Goal: Task Accomplishment & Management: Use online tool/utility

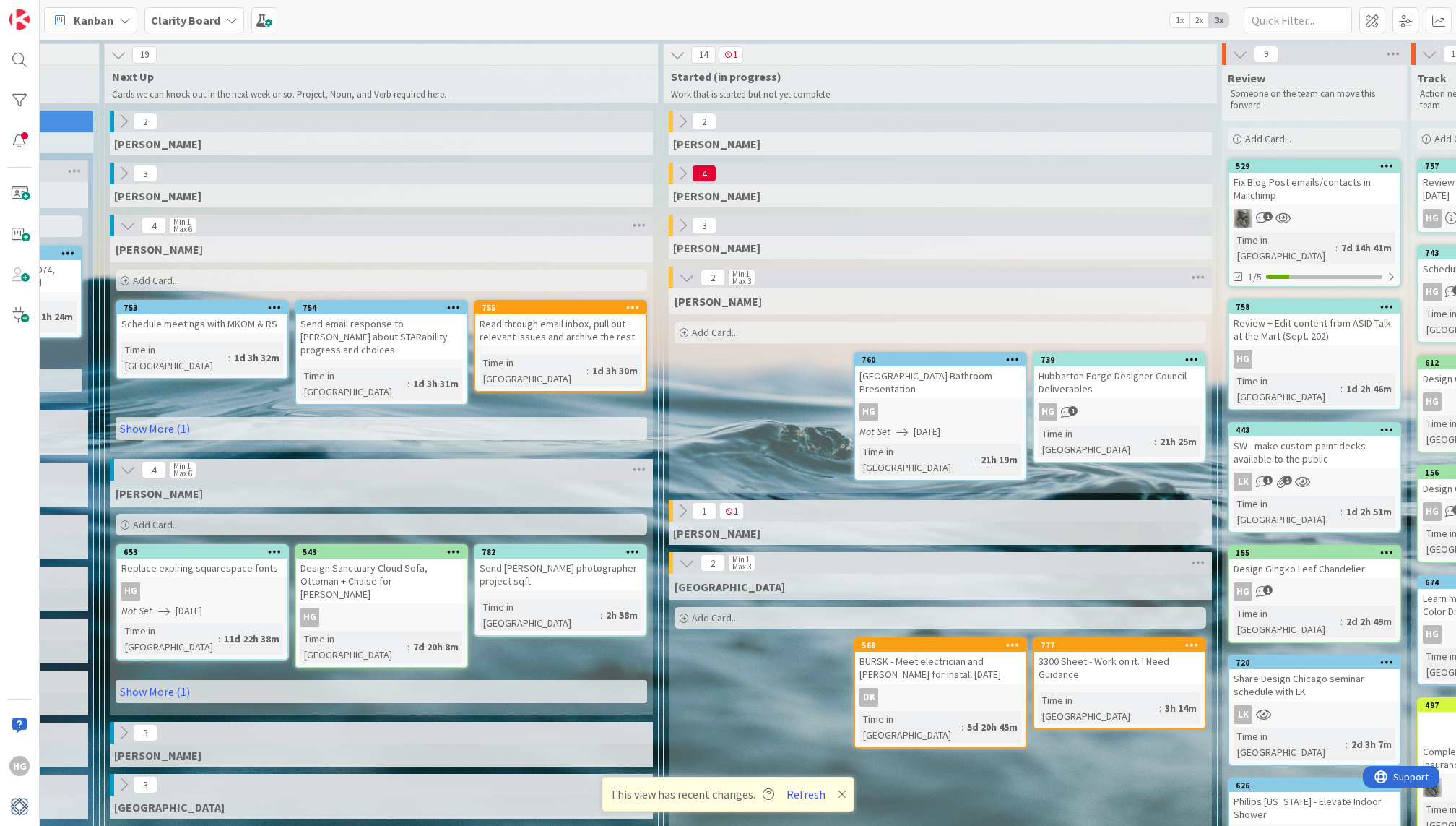
scroll to position [0, 868]
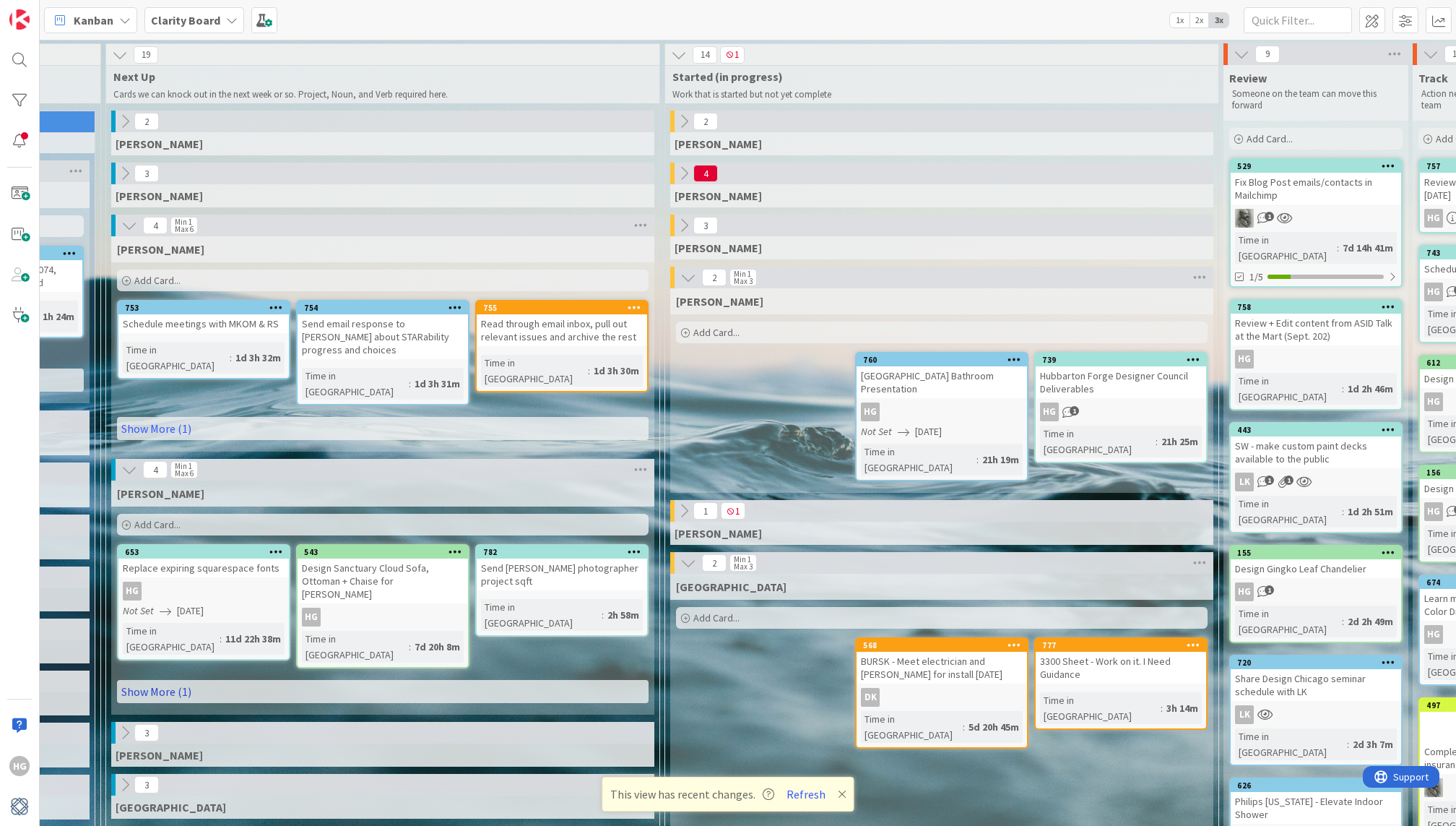
click at [388, 680] on link "Show More (1)" at bounding box center [382, 691] width 531 height 23
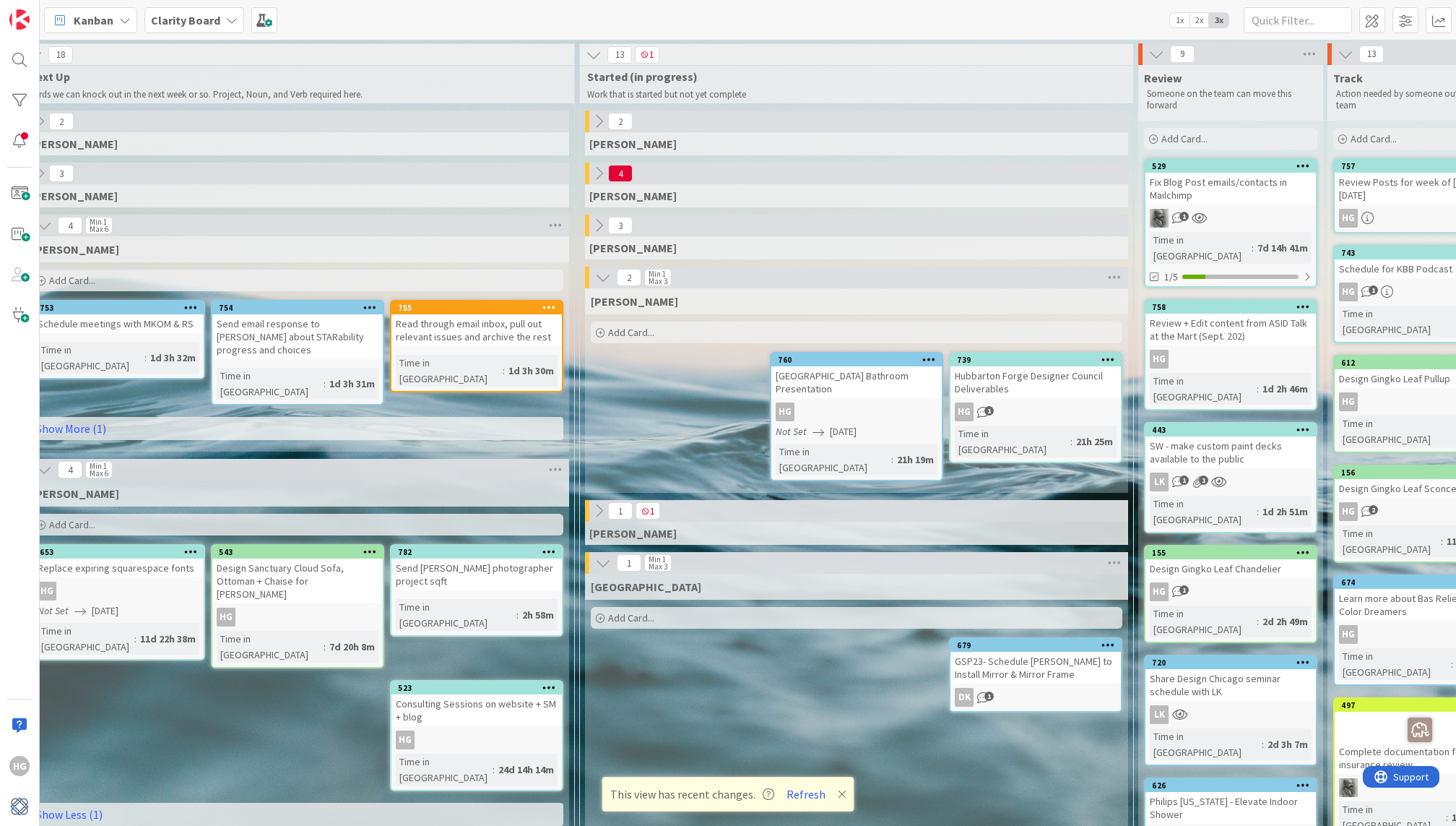
scroll to position [0, 941]
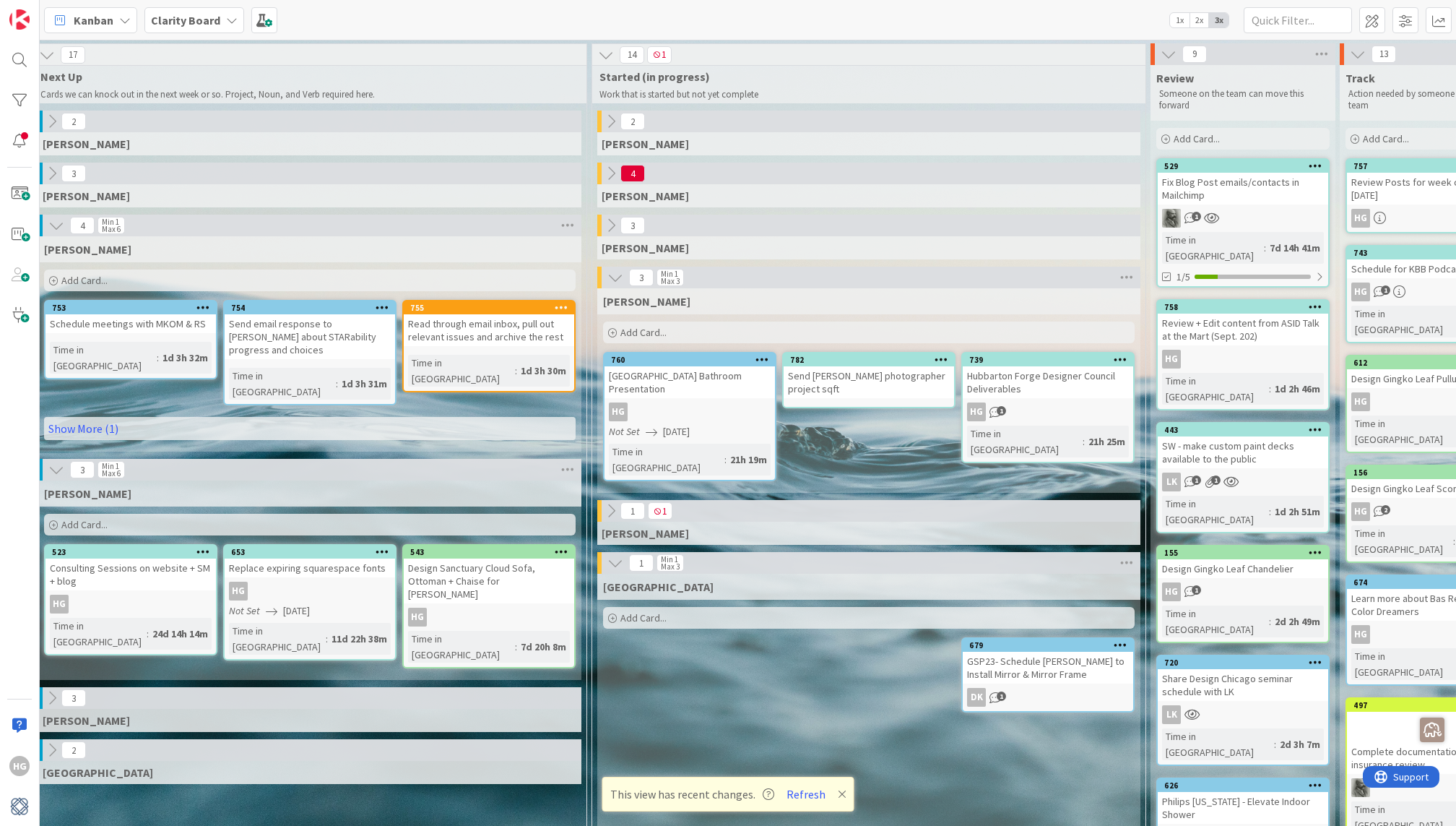
click at [206, 514] on div "Add Card..." at bounding box center [309, 524] width 531 height 22
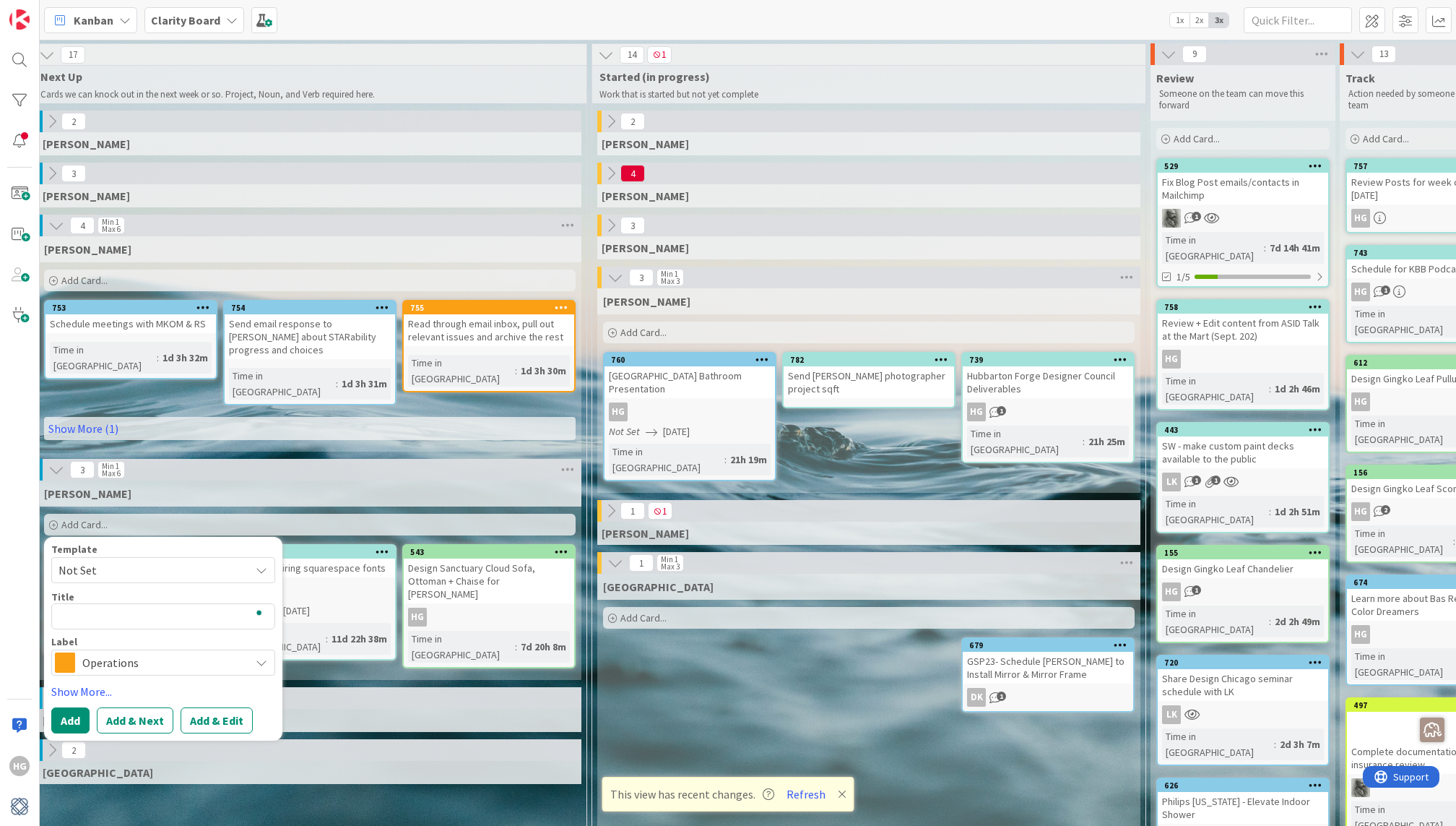
click at [179, 561] on span "Not Set" at bounding box center [148, 570] width 180 height 19
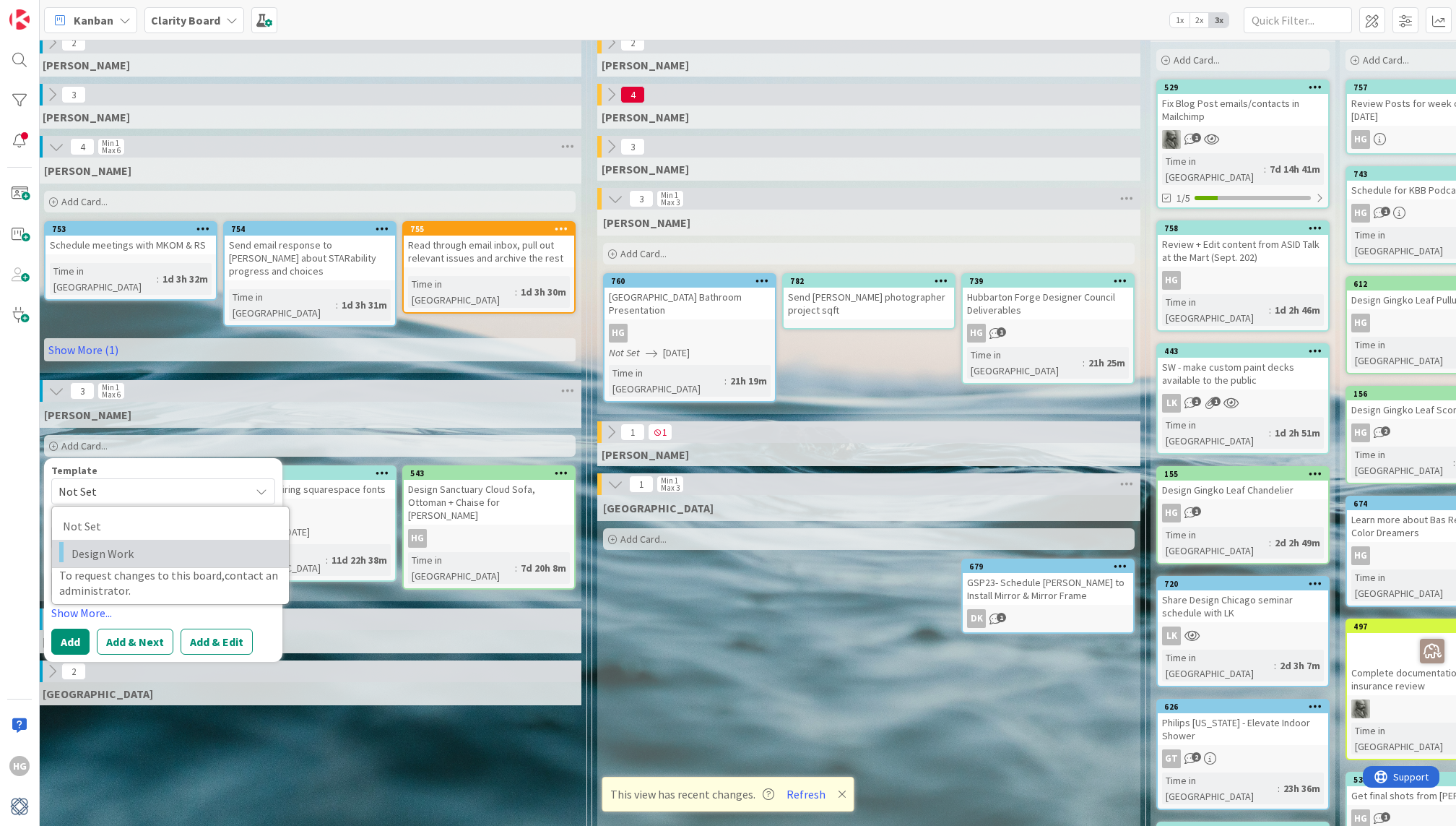
scroll to position [103, 941]
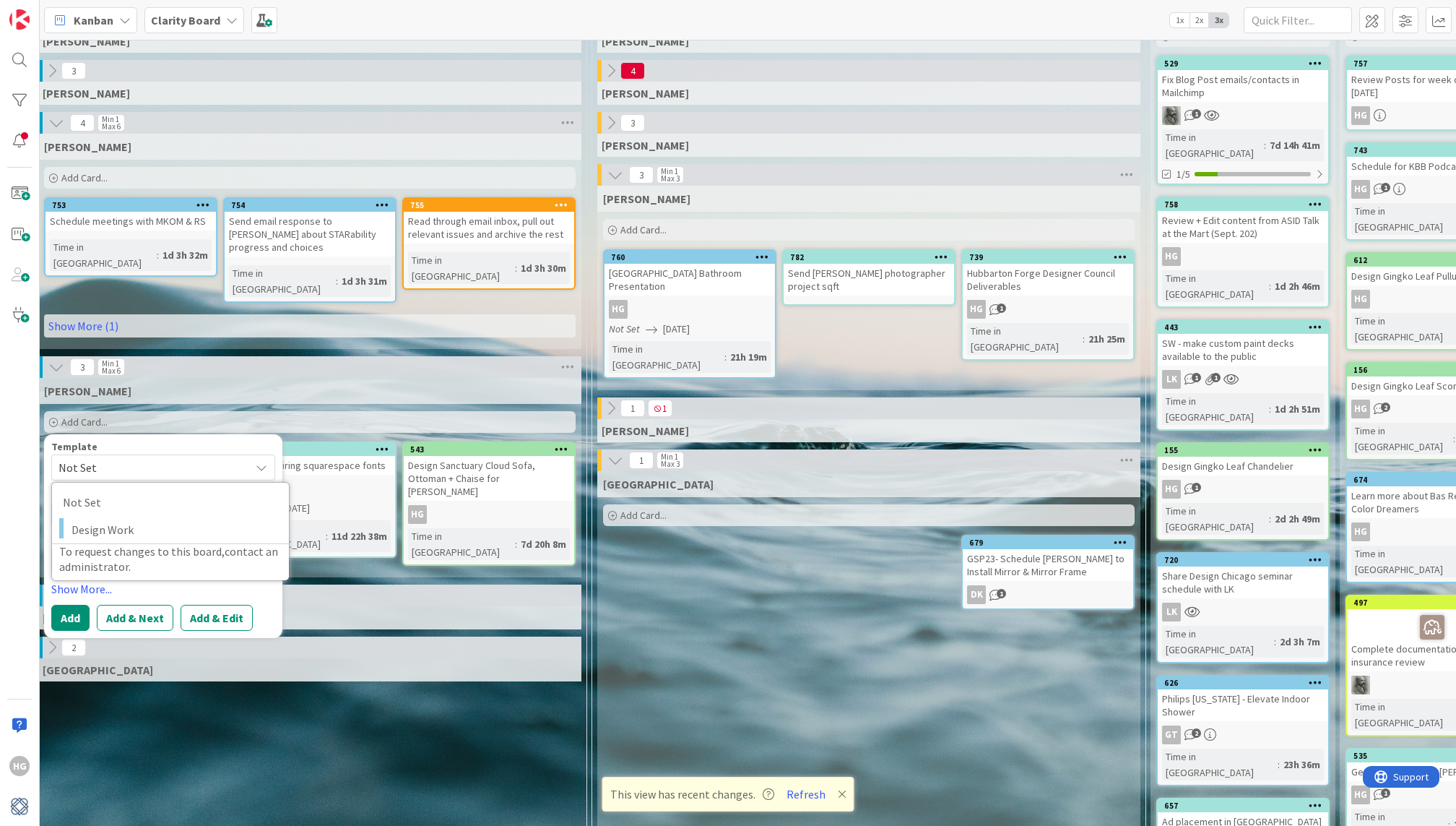
click at [445, 541] on div "[PERSON_NAME] Add Card... Template Not Set Not Set Design Work To request chang…" at bounding box center [310, 477] width 543 height 200
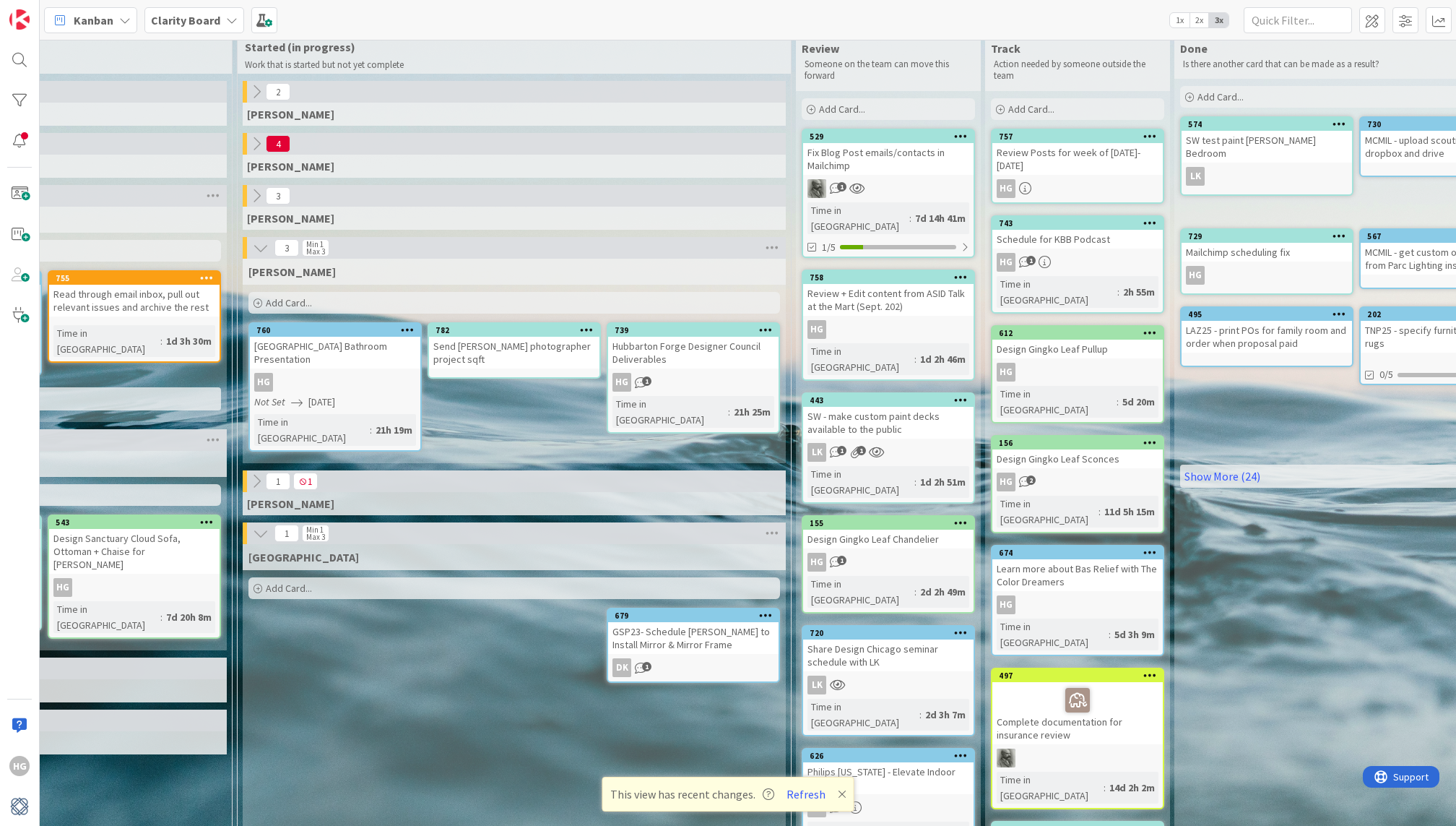
scroll to position [0, 1296]
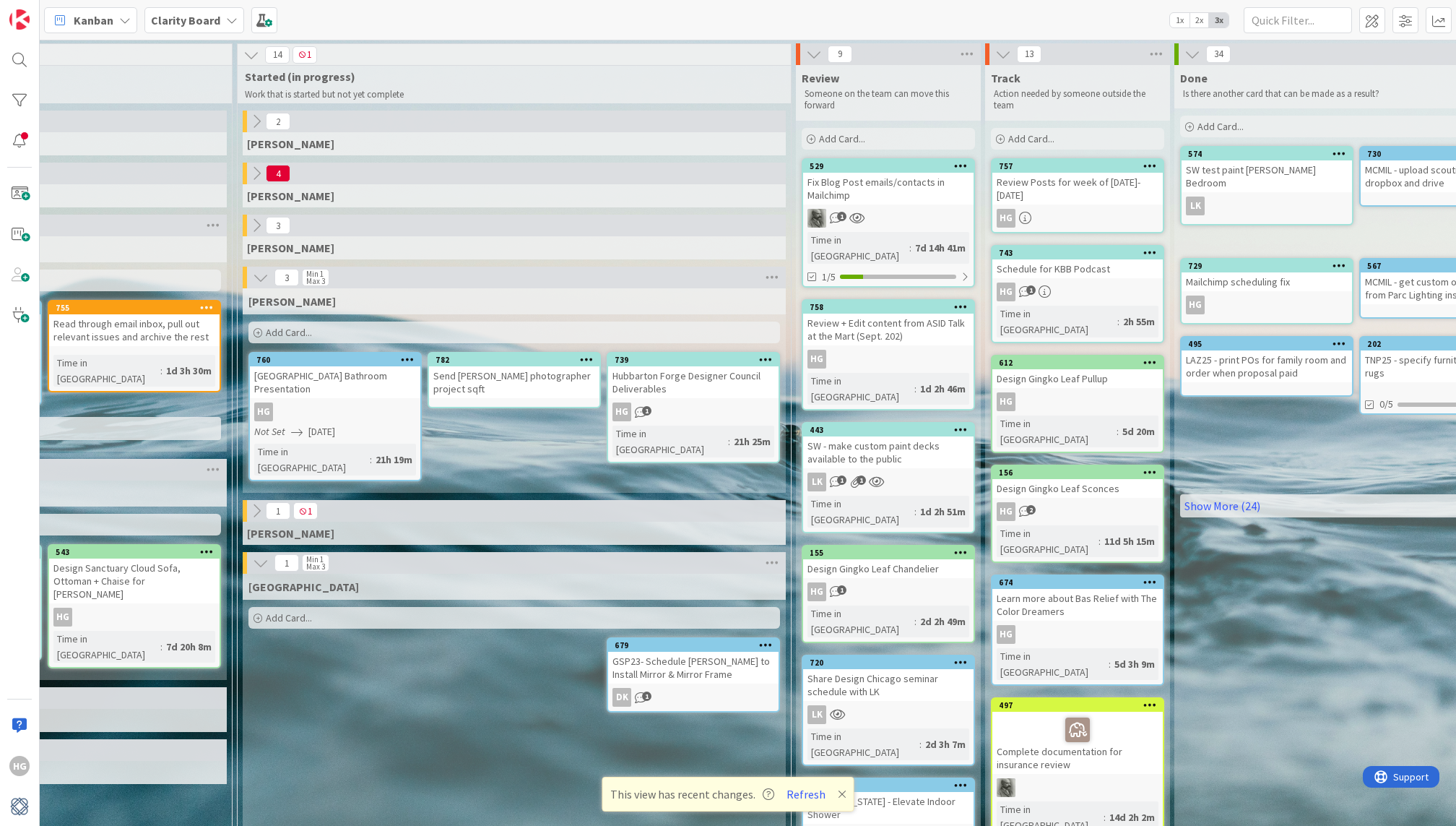
click at [856, 559] on div "Design Gingko Leaf Chandelier" at bounding box center [888, 568] width 170 height 19
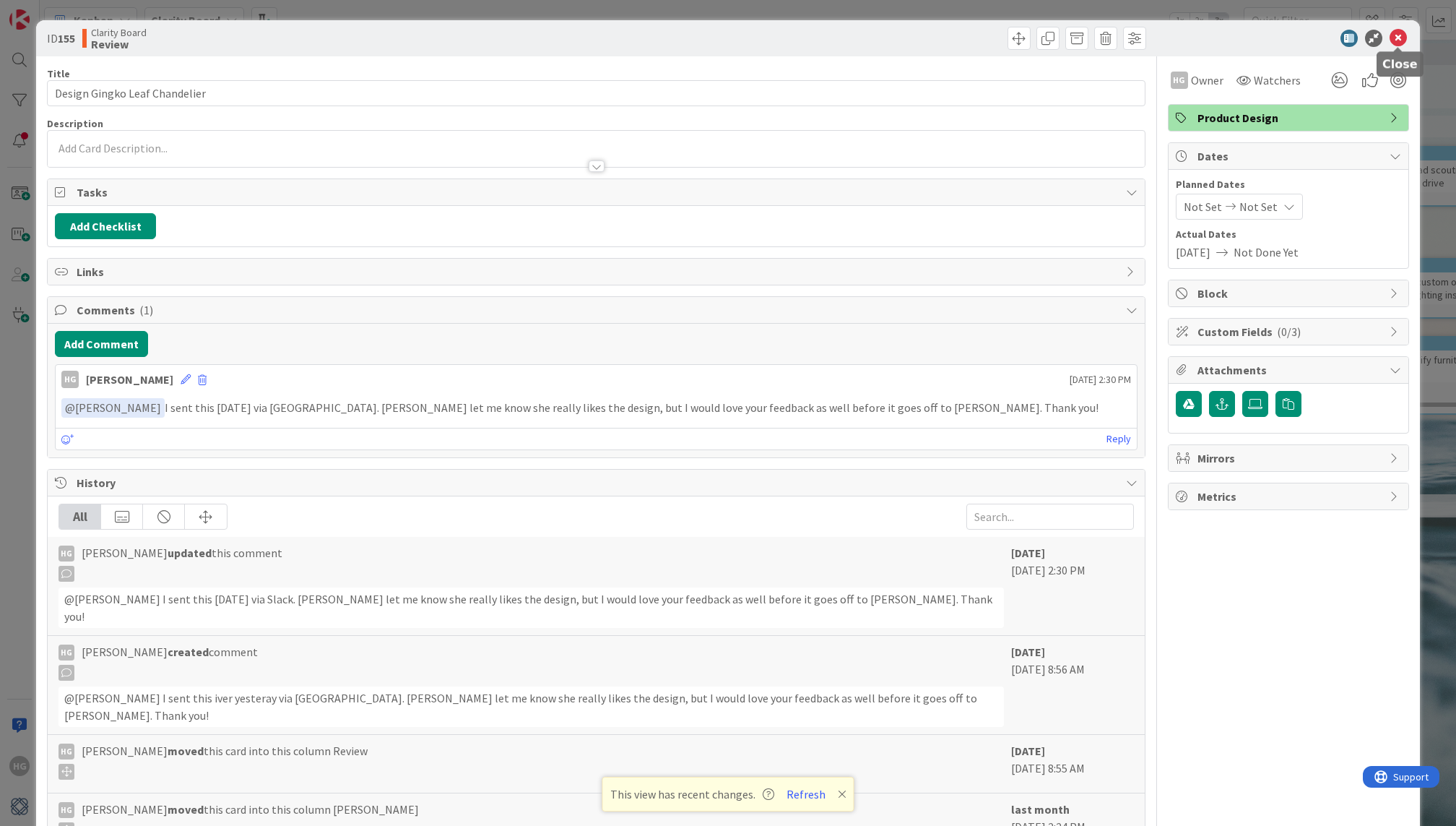
click at [1402, 29] on icon at bounding box center [1398, 38] width 17 height 17
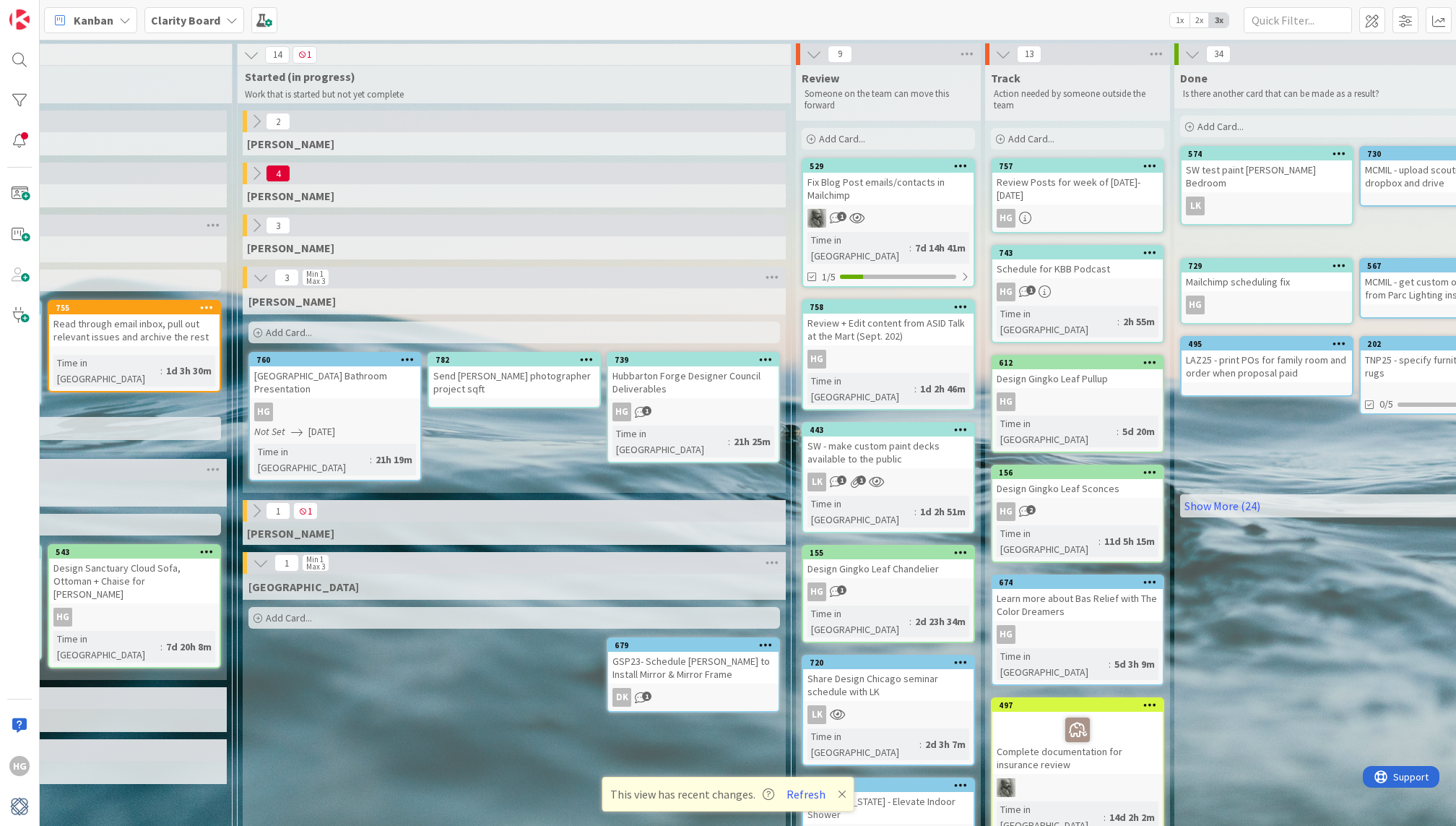
click at [713, 378] on div "Hubbarton Forge Designer Council Deliverables" at bounding box center [693, 382] width 170 height 32
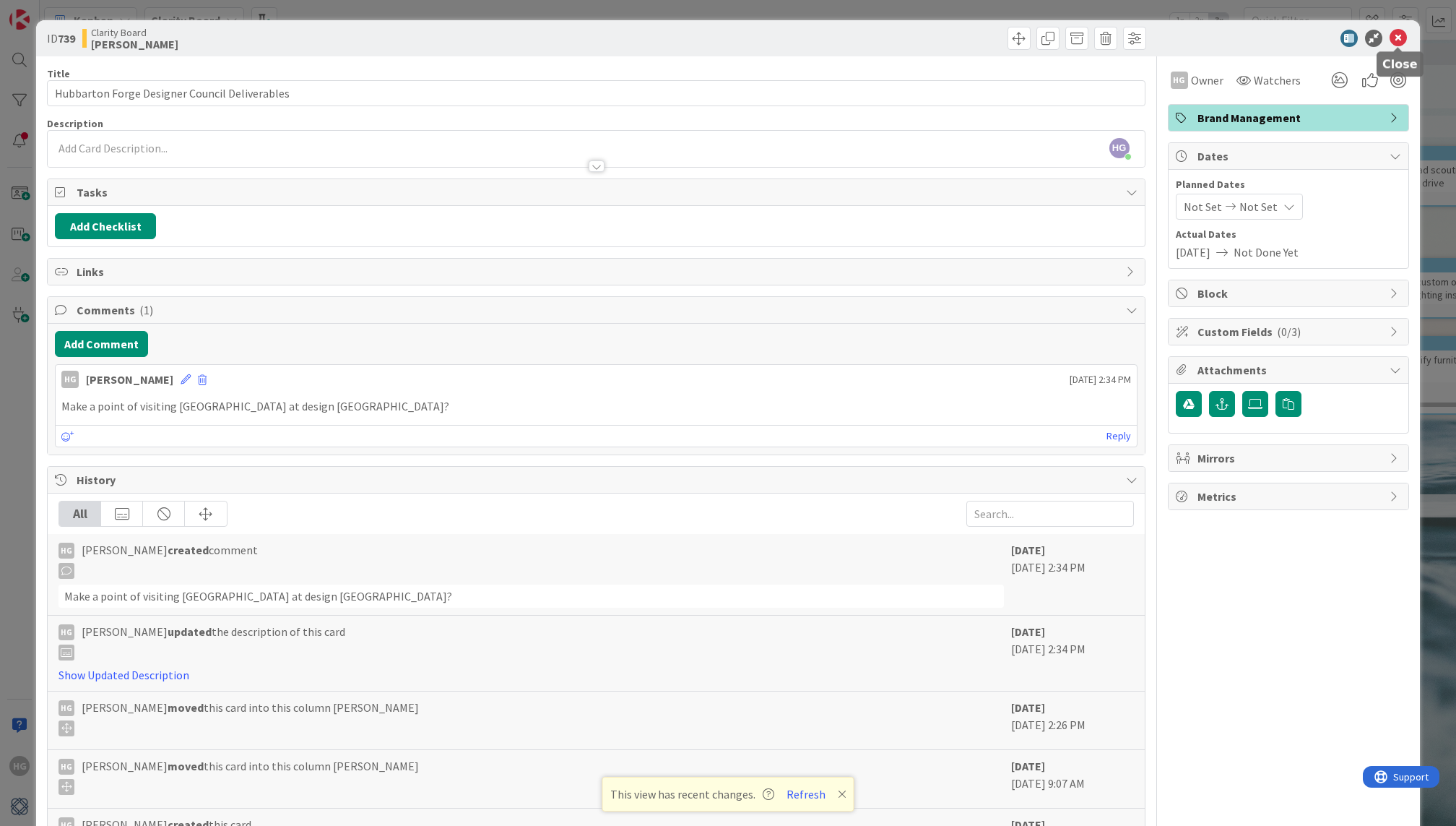
click at [1393, 43] on icon at bounding box center [1398, 38] width 17 height 17
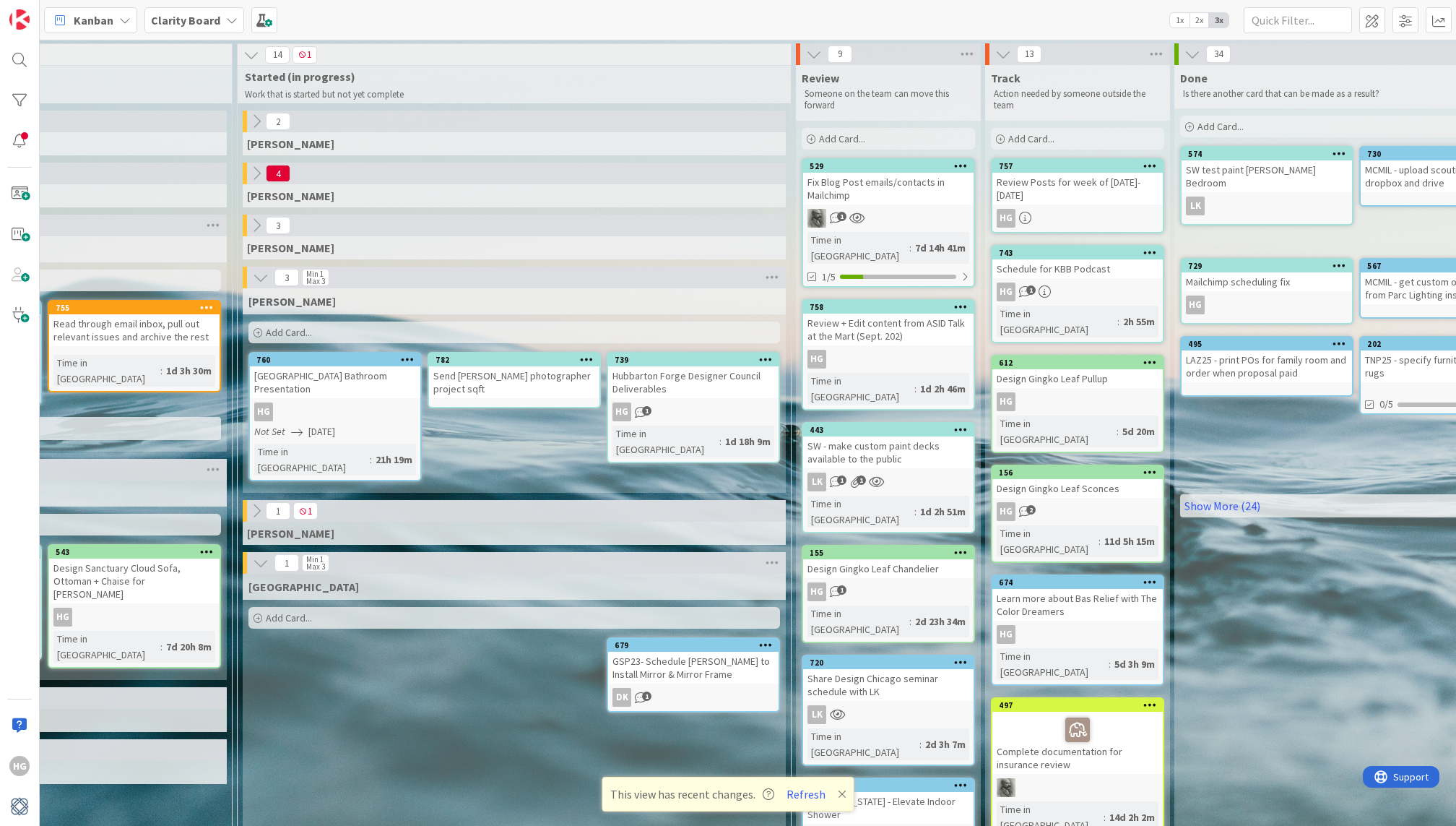
click at [700, 383] on div "Hubbarton Forge Designer Council Deliverables" at bounding box center [693, 382] width 170 height 32
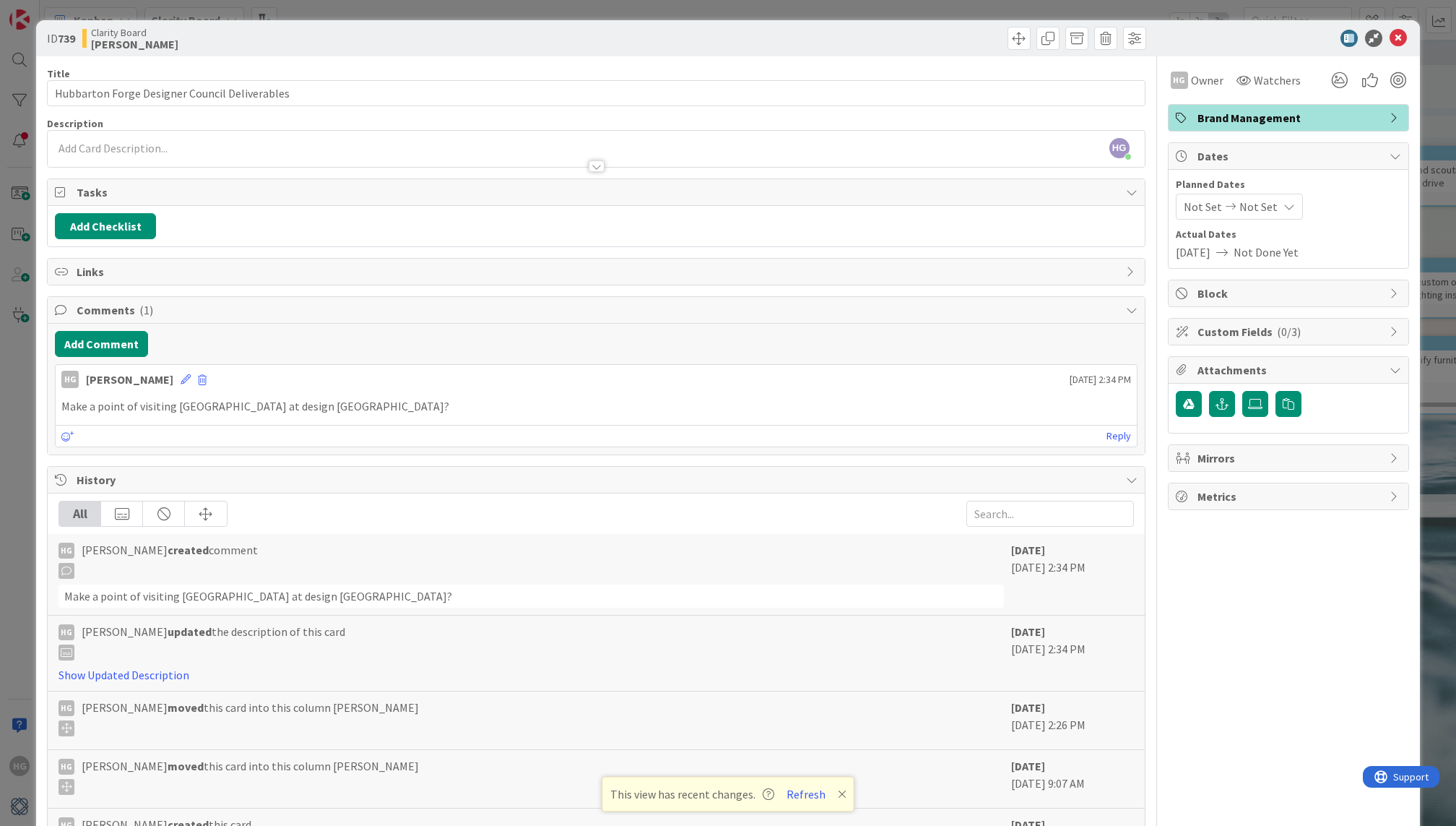
click at [352, 398] on p "Make a point of visiting [GEOGRAPHIC_DATA] at design [GEOGRAPHIC_DATA]?" at bounding box center [595, 406] width 1069 height 16
click at [104, 331] on button "Add Comment" at bounding box center [101, 344] width 93 height 26
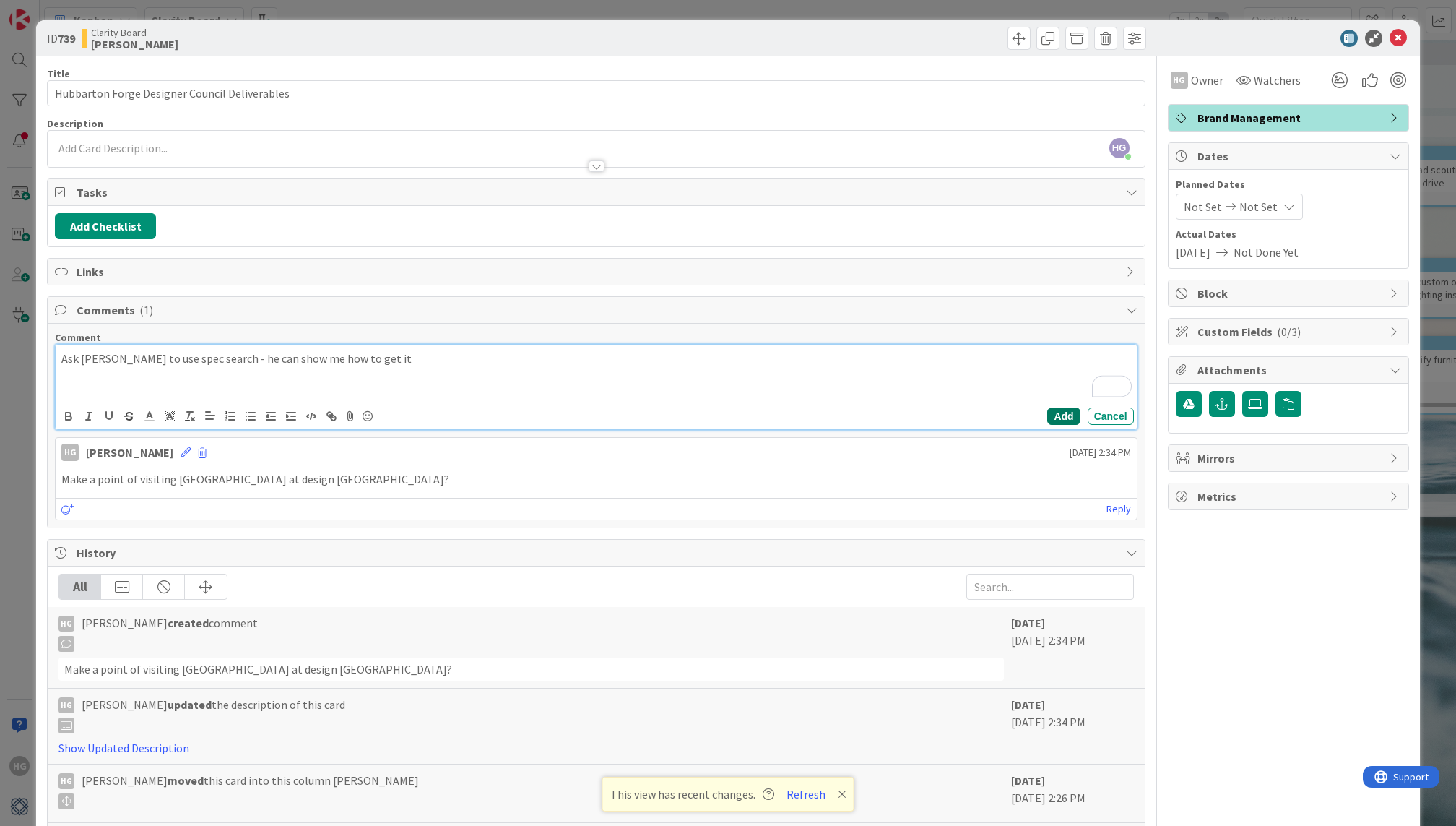
click at [1053, 411] on button "Add" at bounding box center [1063, 416] width 32 height 17
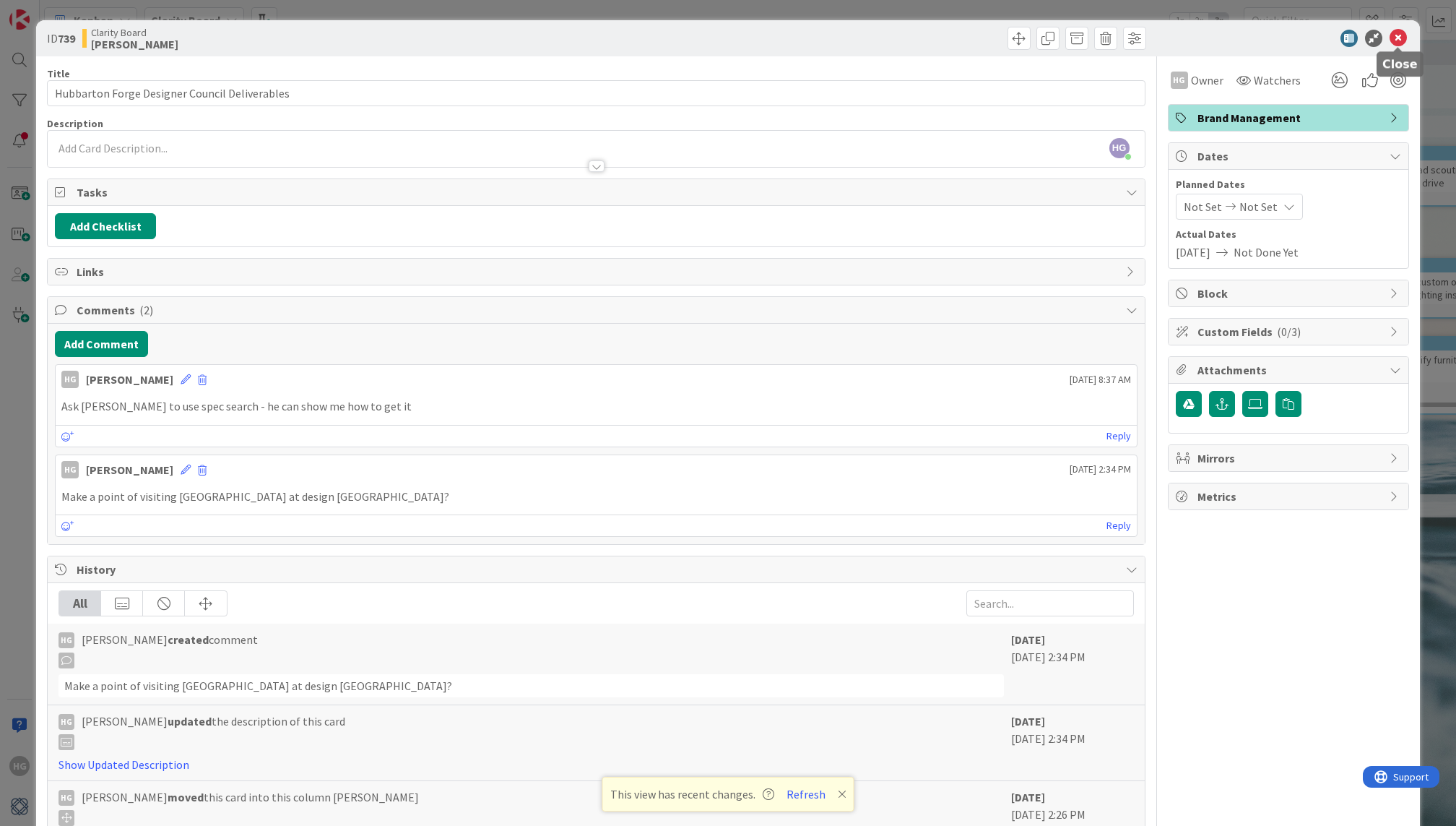
click at [1402, 39] on icon at bounding box center [1398, 38] width 17 height 17
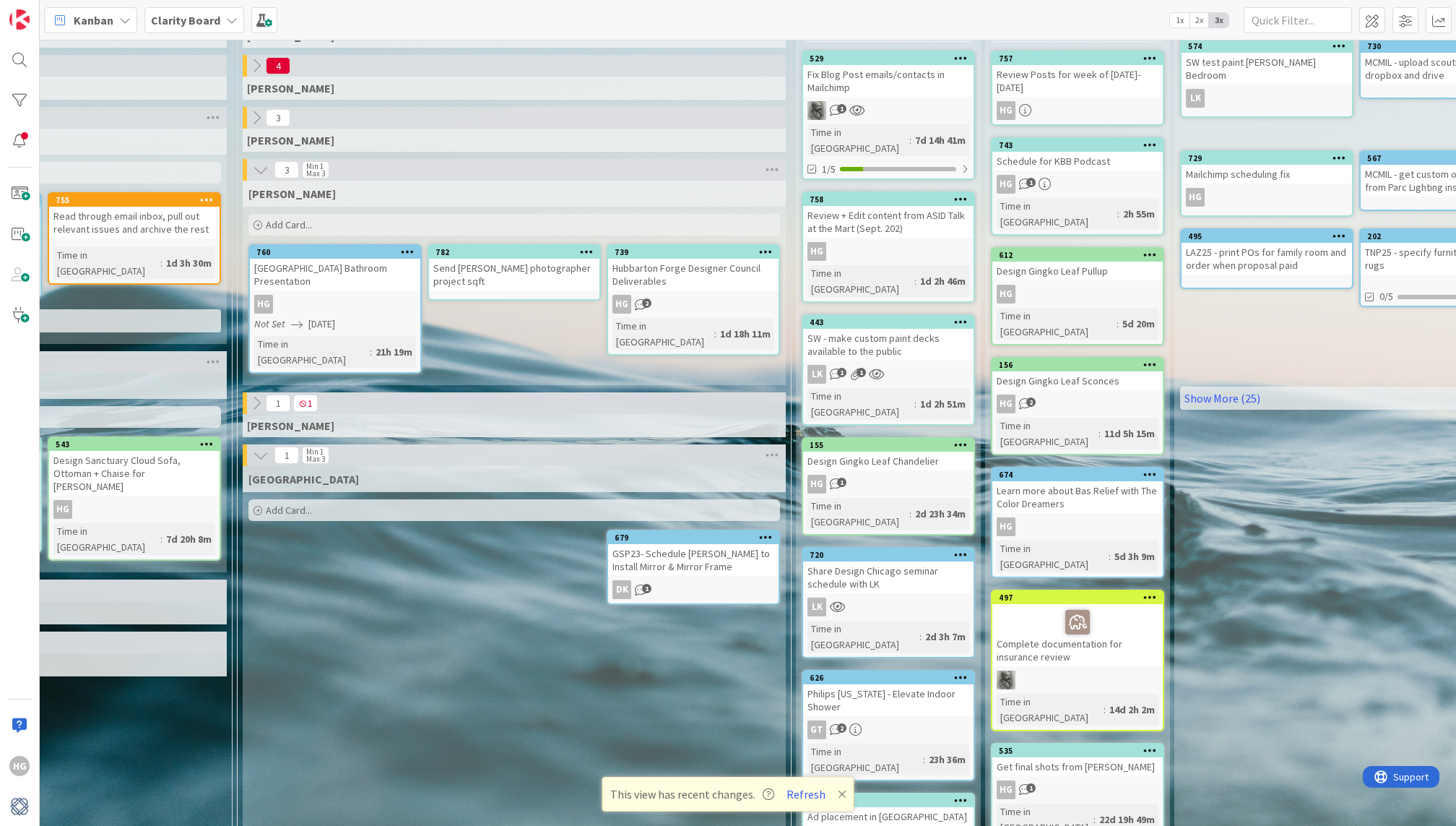
scroll to position [122, 1296]
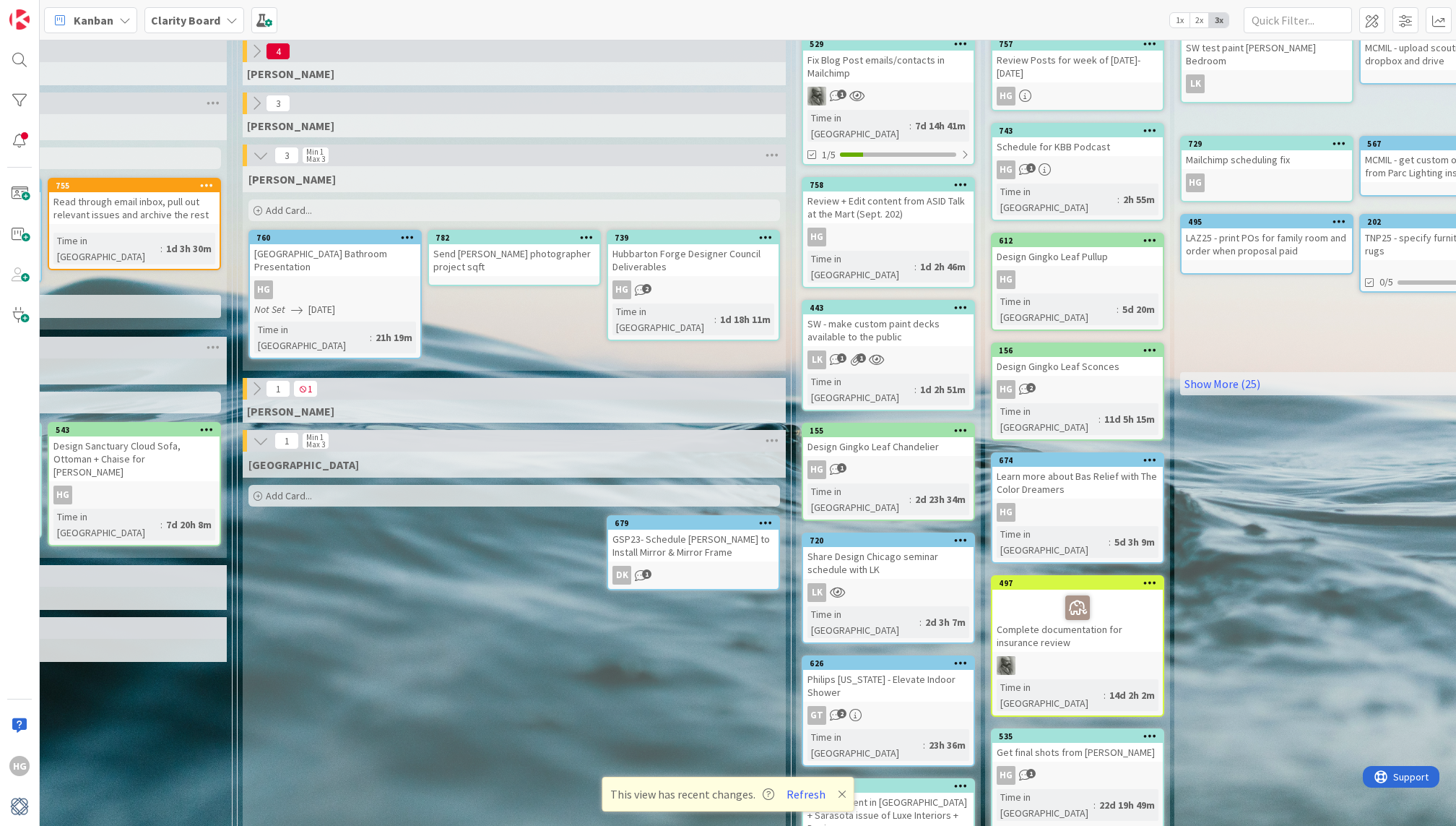
click at [926, 314] on div "SW - make custom paint decks available to the public" at bounding box center [888, 329] width 170 height 32
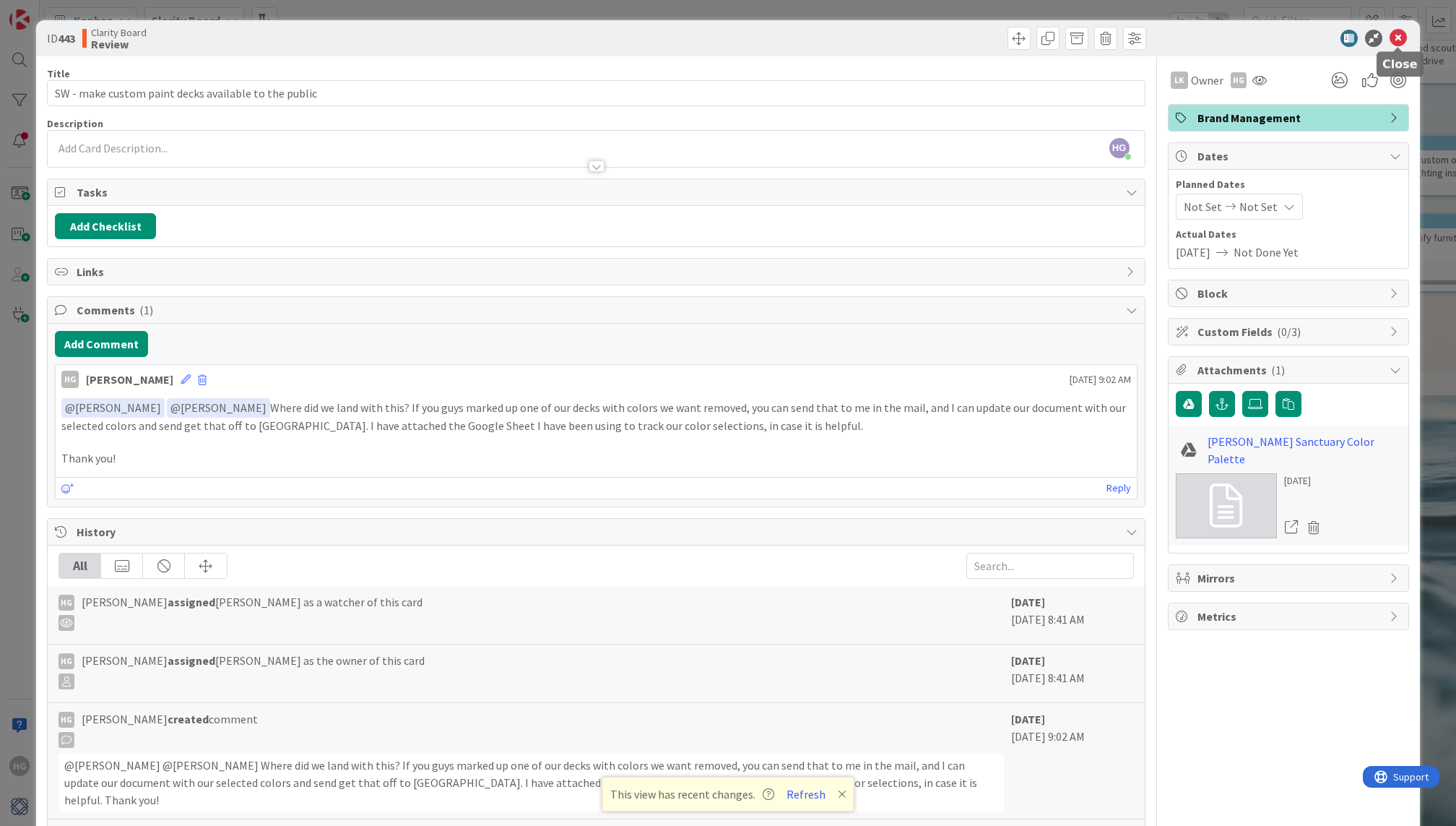
click at [1399, 38] on icon at bounding box center [1398, 38] width 17 height 17
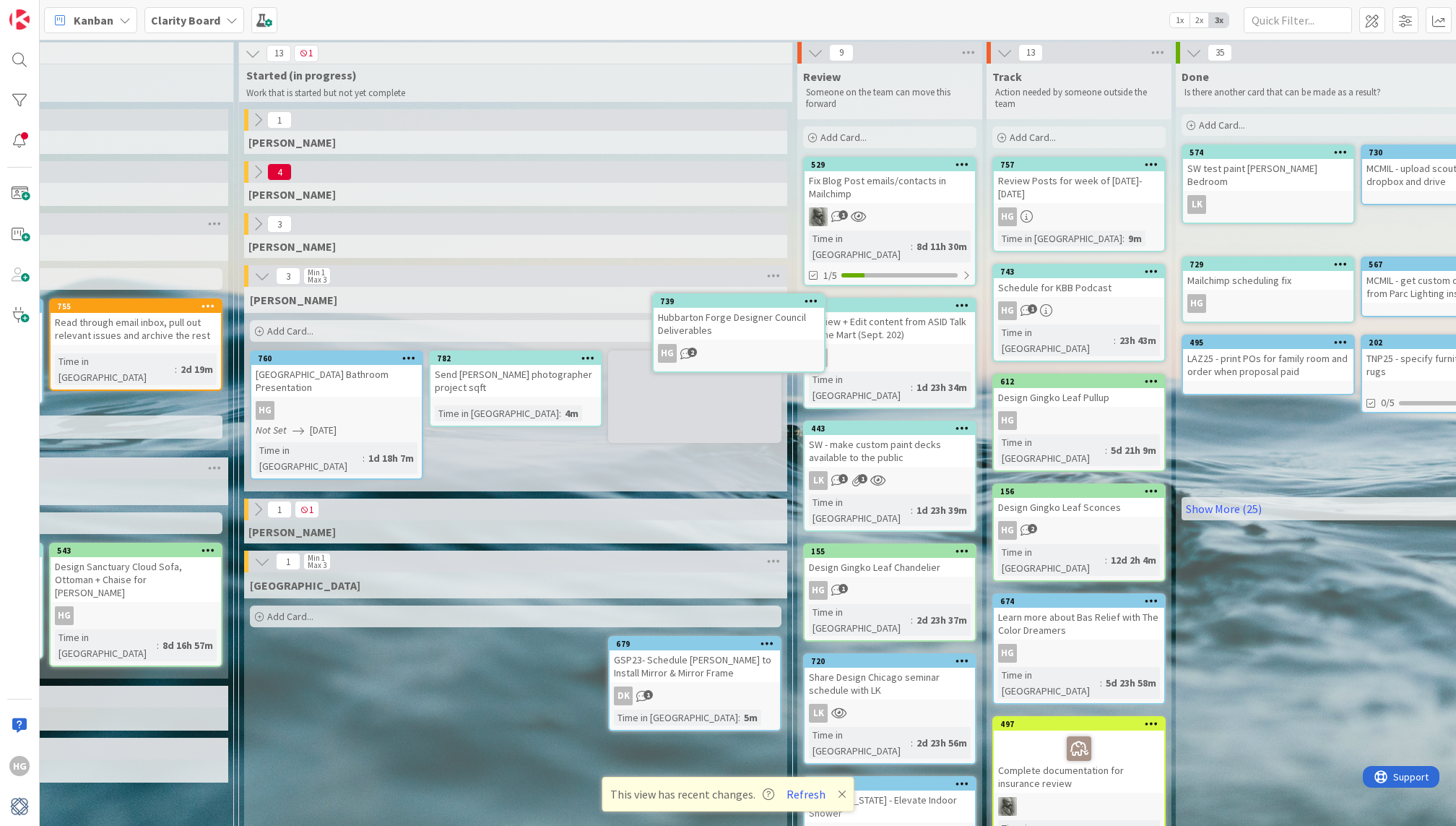
scroll to position [0, 1294]
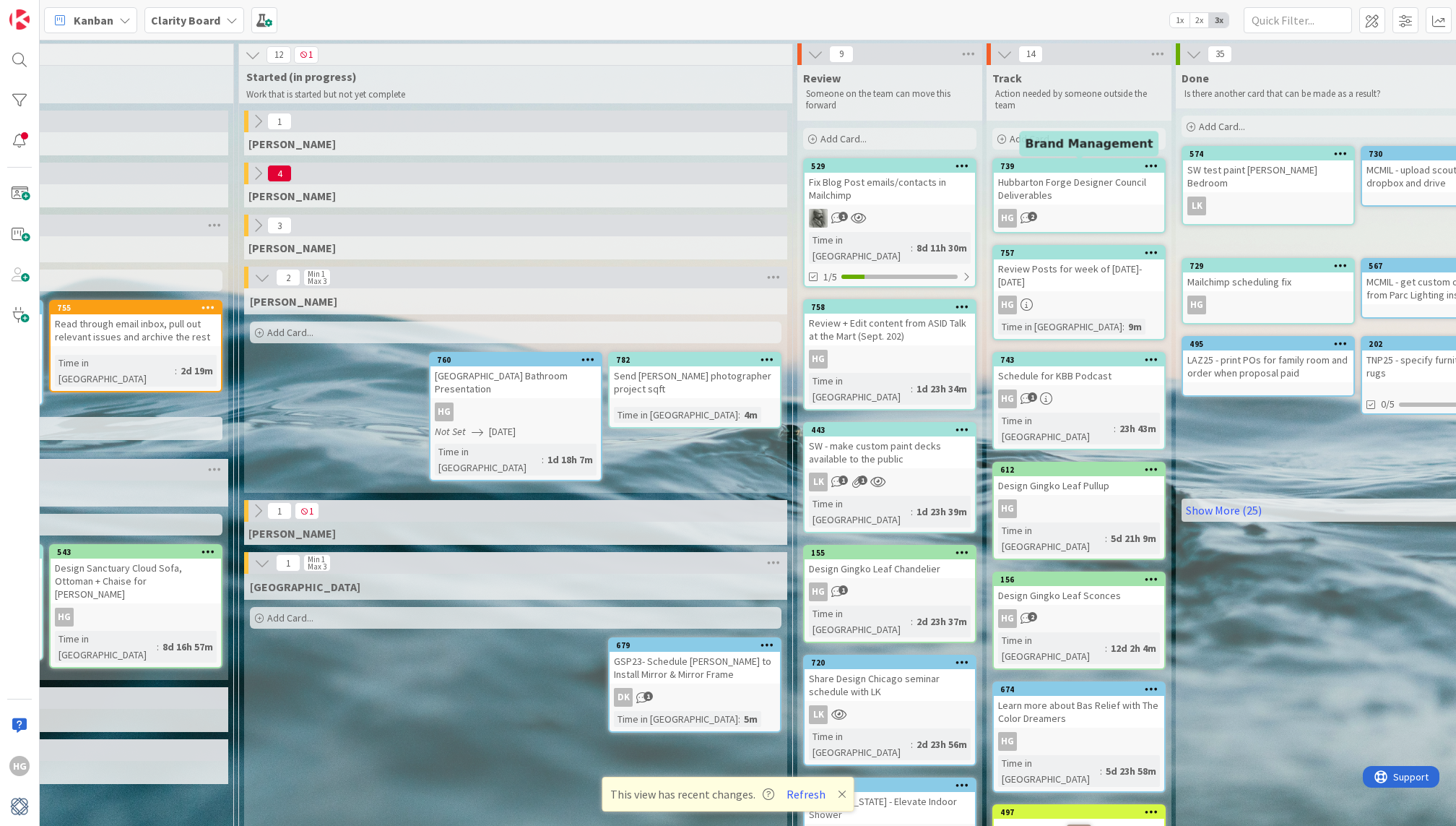
click at [1075, 168] on div "739" at bounding box center [1083, 166] width 164 height 10
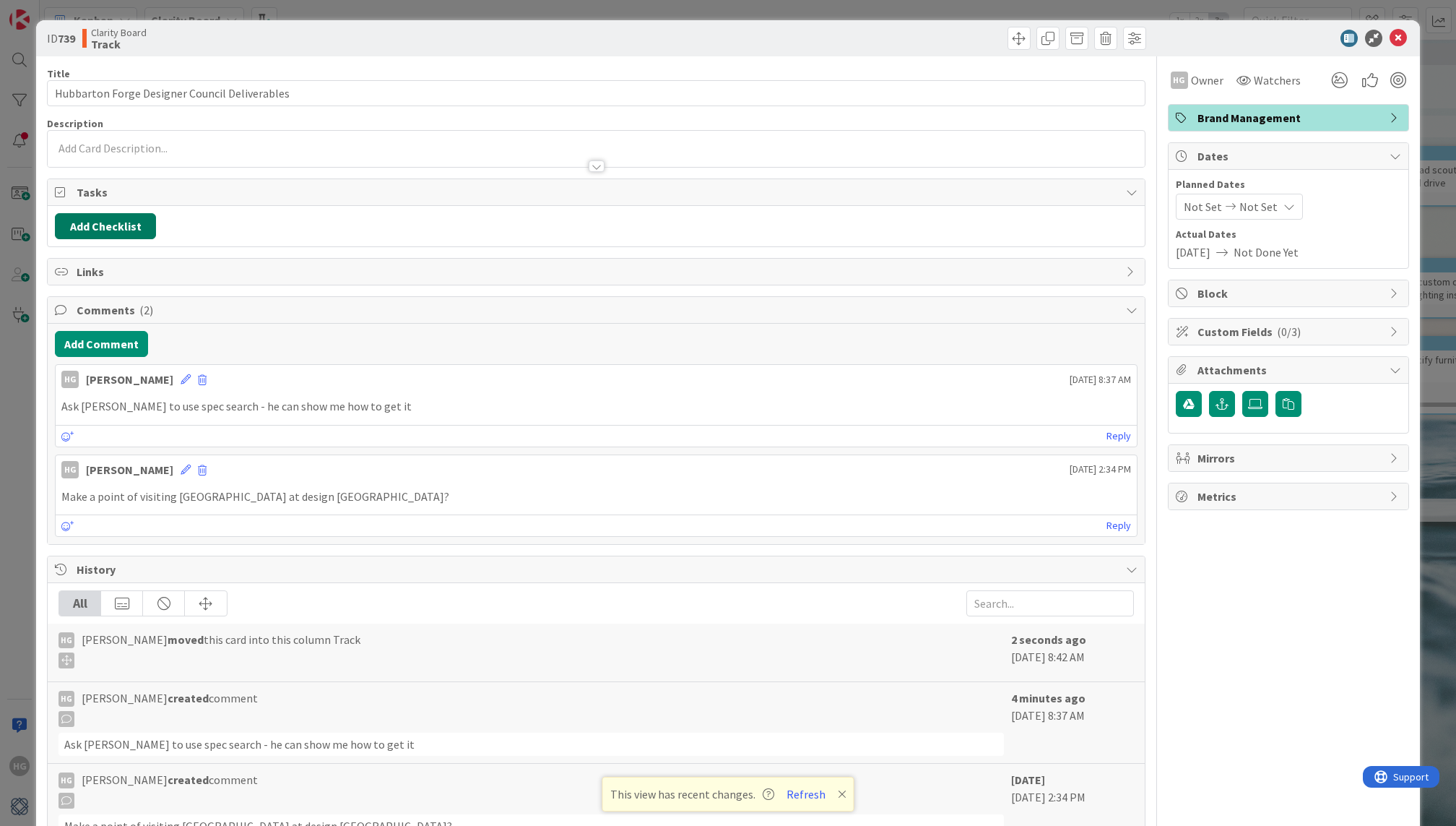
click at [104, 217] on button "Add Checklist" at bounding box center [105, 227] width 101 height 26
click at [322, 192] on span "Tasks" at bounding box center [597, 192] width 1042 height 17
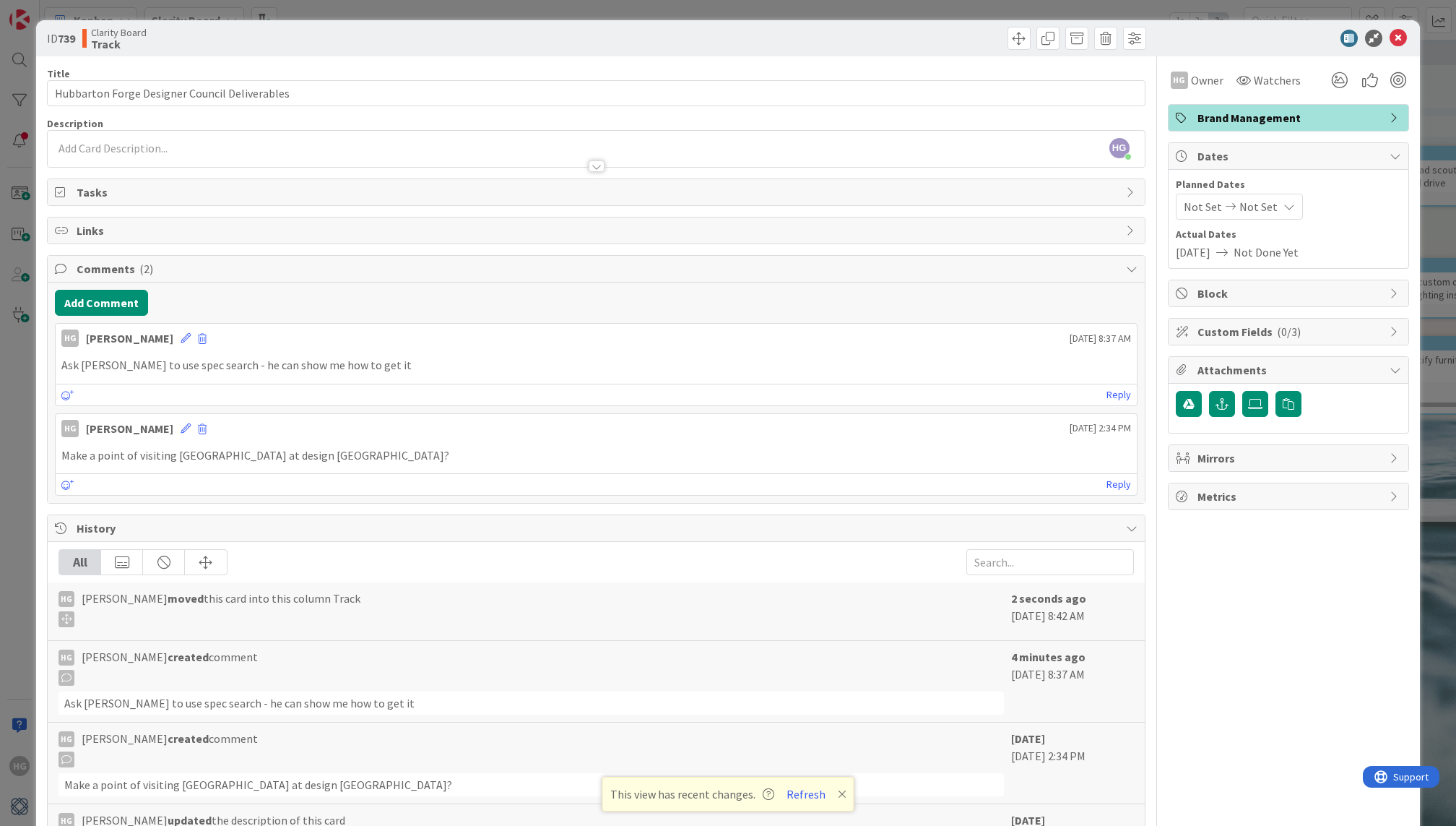
click at [274, 155] on div at bounding box center [596, 159] width 1096 height 15
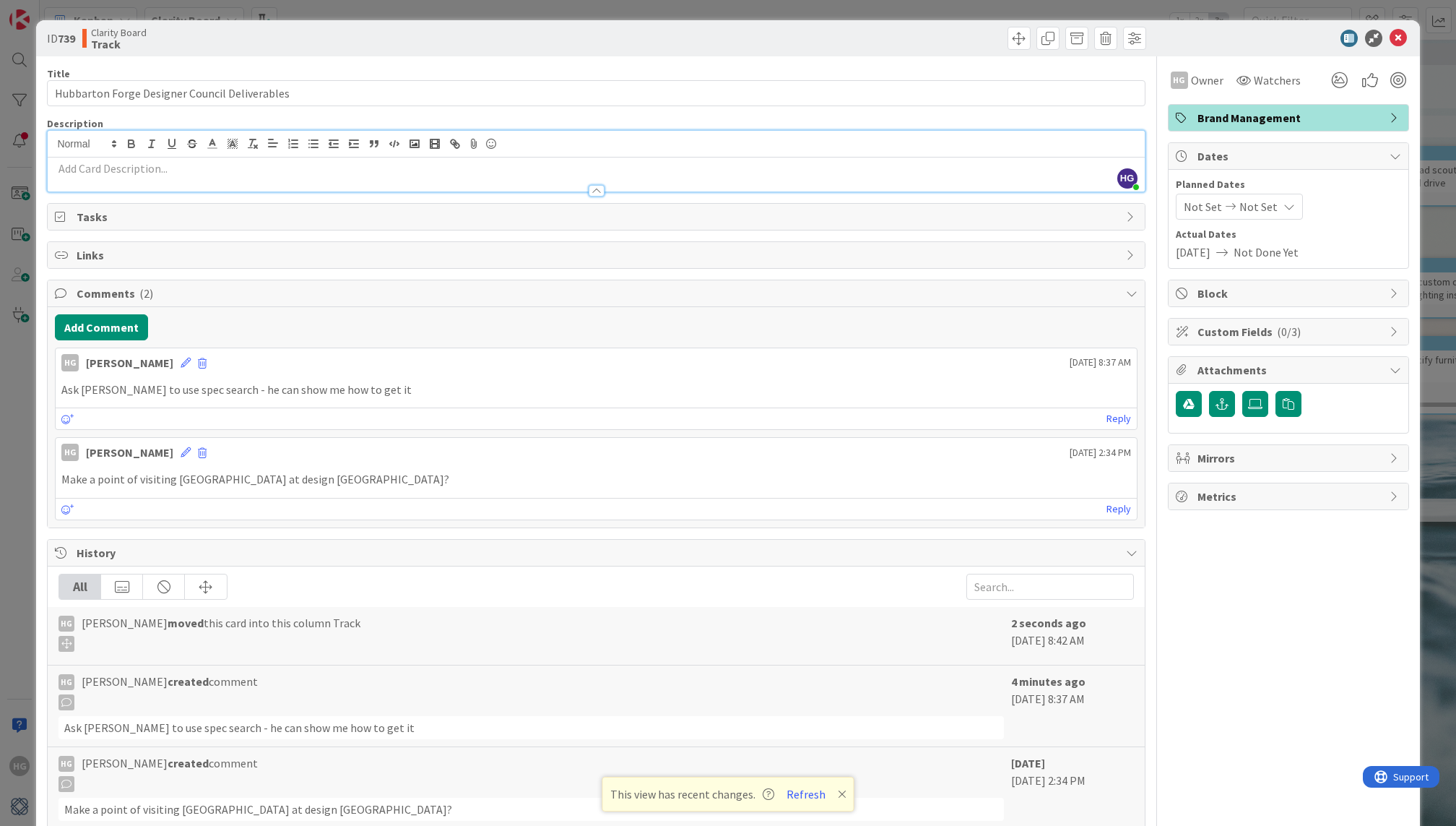
click at [254, 176] on div at bounding box center [596, 184] width 1096 height 15
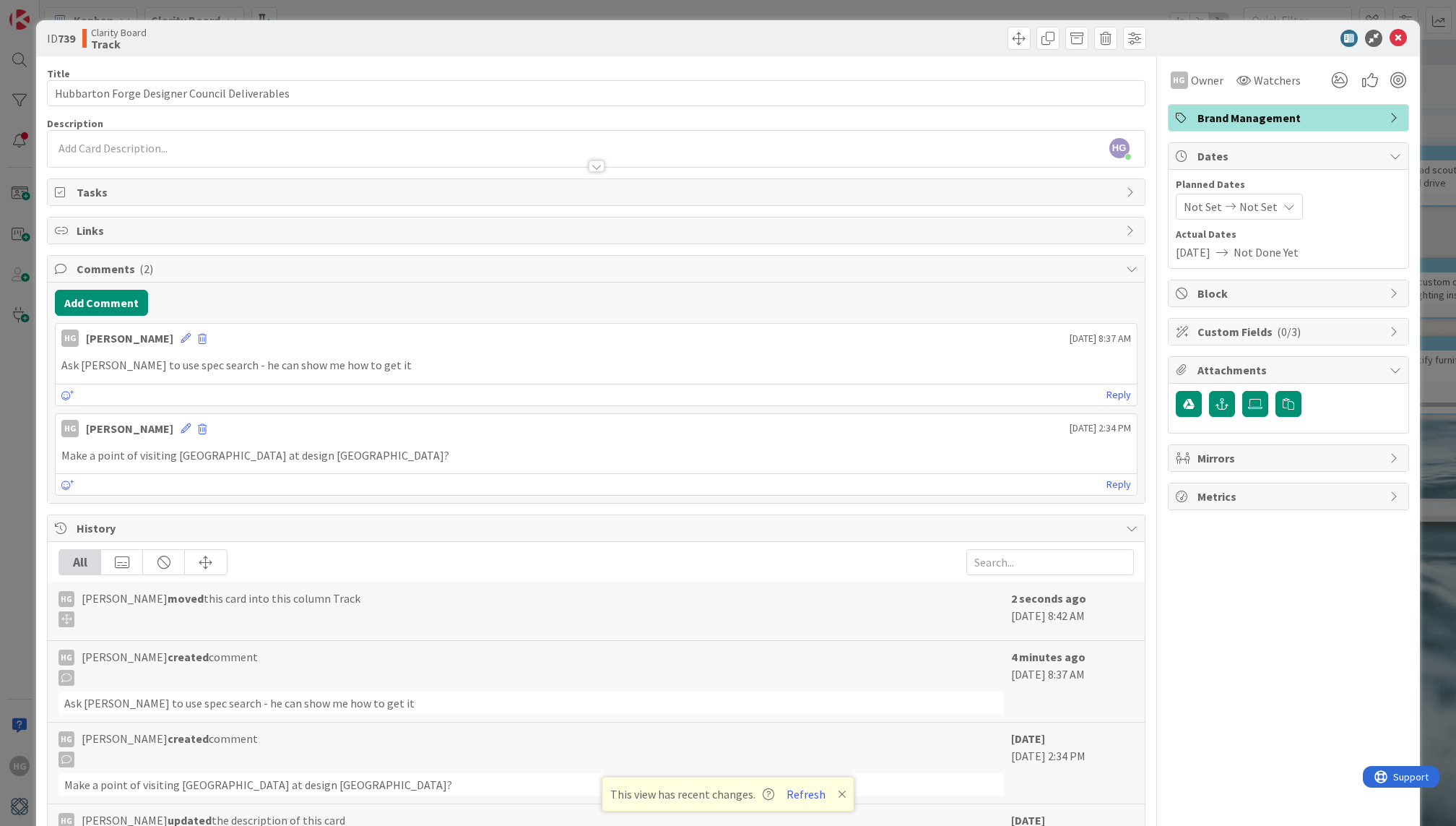
click at [257, 140] on p at bounding box center [595, 148] width 1082 height 16
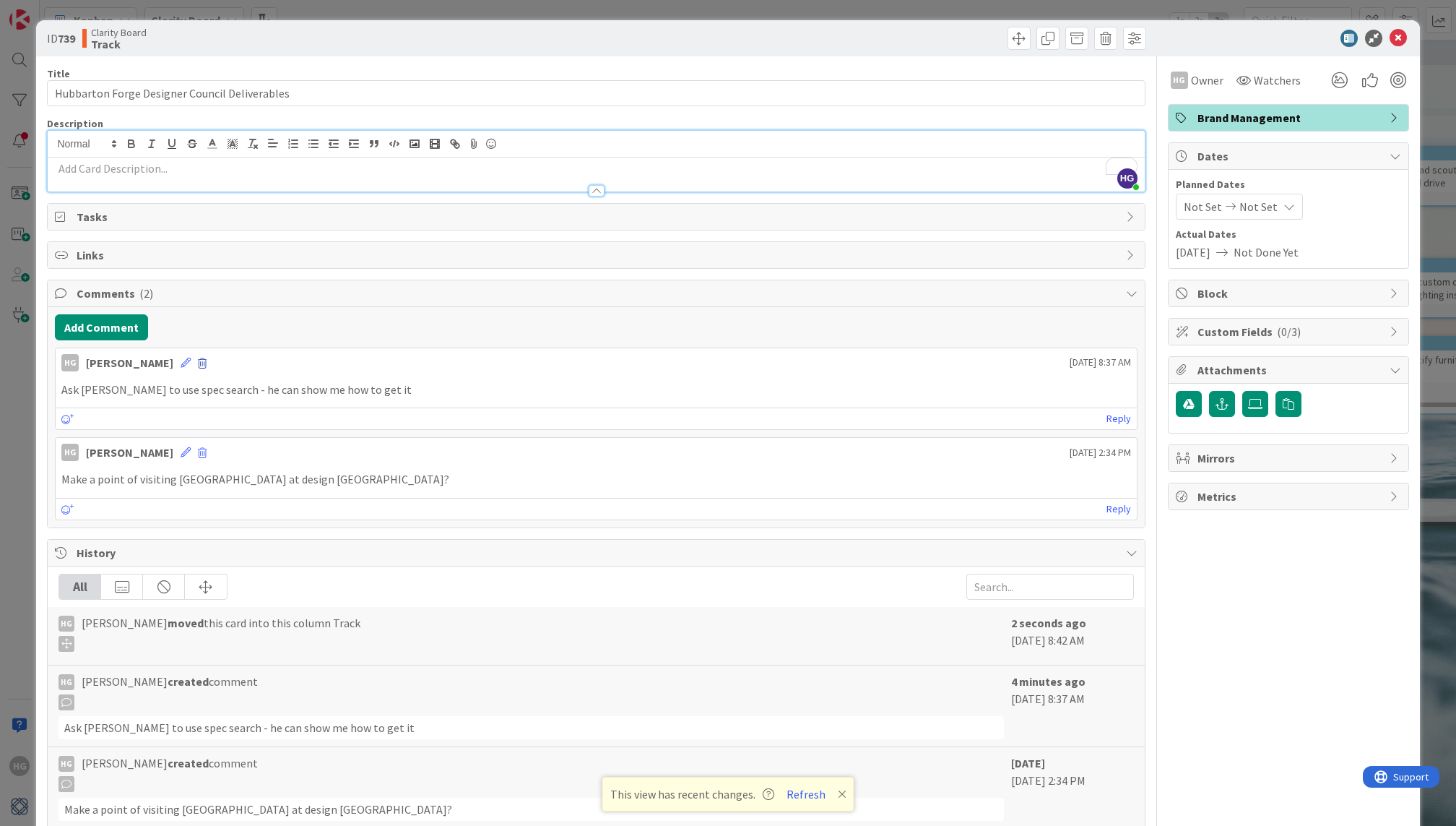
click at [198, 358] on span at bounding box center [202, 363] width 9 height 10
click at [39, 425] on button "Delete" at bounding box center [60, 431] width 54 height 26
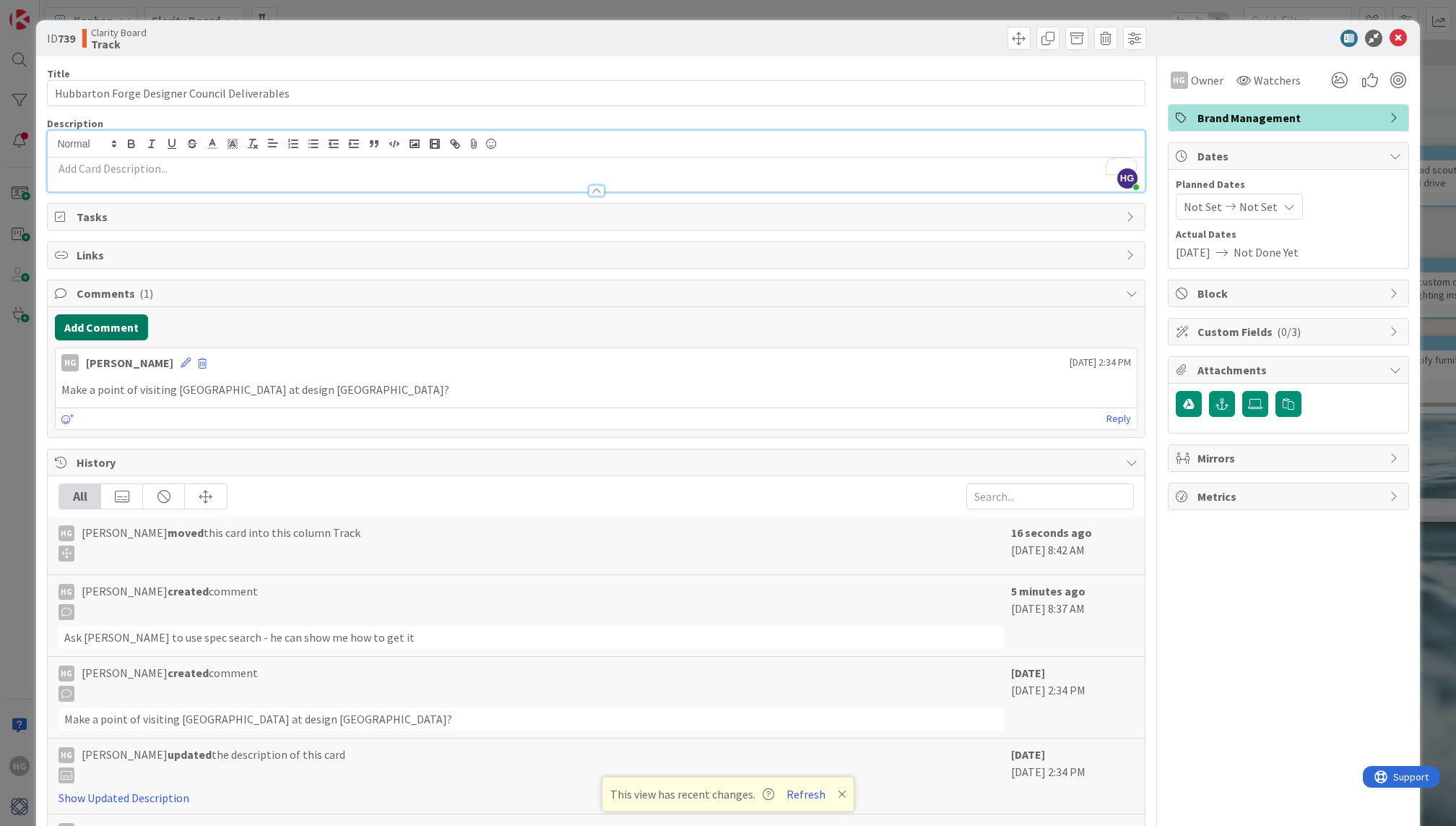
click at [115, 317] on button "Add Comment" at bounding box center [101, 327] width 93 height 26
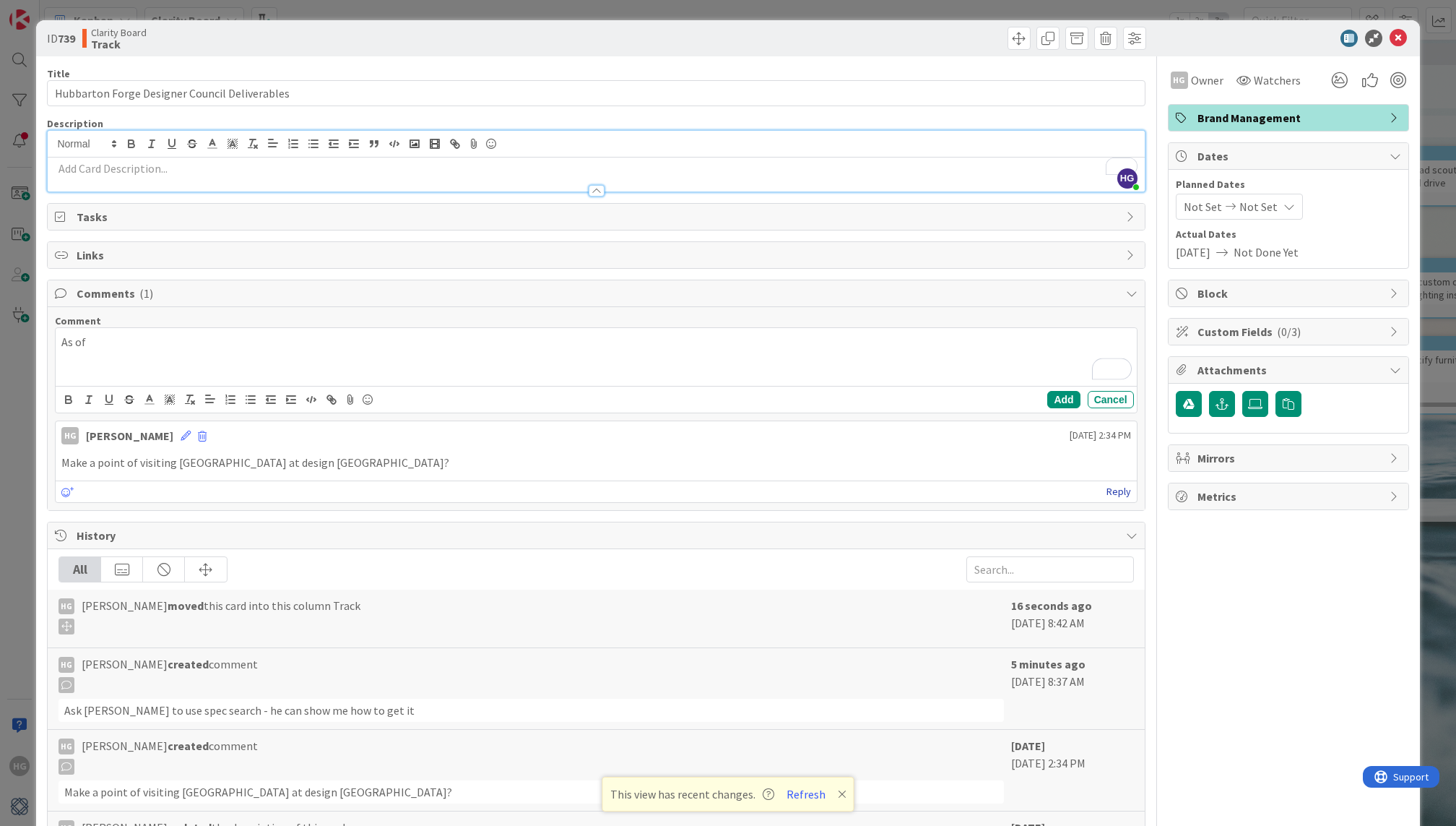
click at [1125, 491] on link "Reply" at bounding box center [1119, 491] width 25 height 18
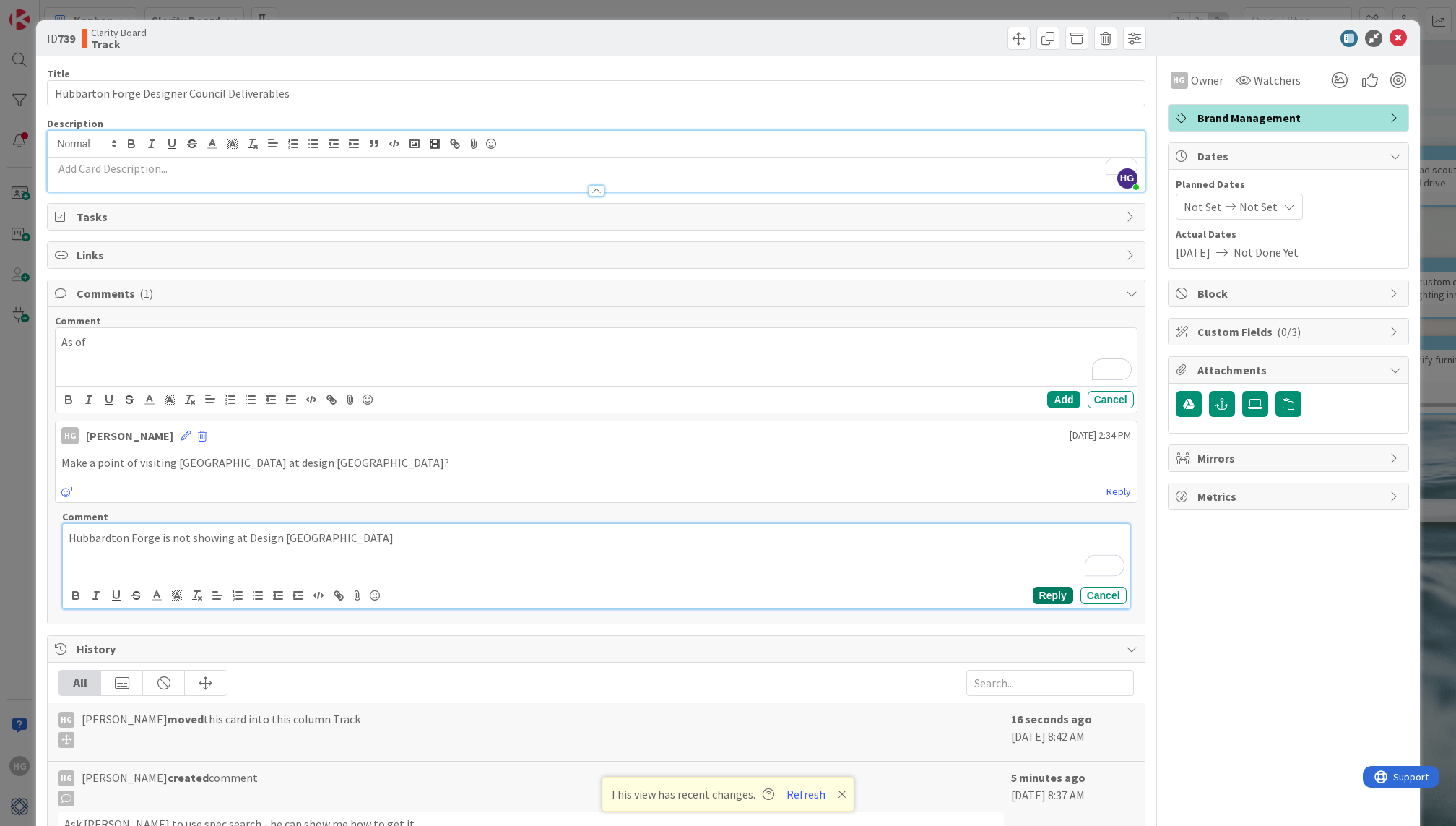
click at [1051, 586] on button "Reply" at bounding box center [1053, 595] width 40 height 17
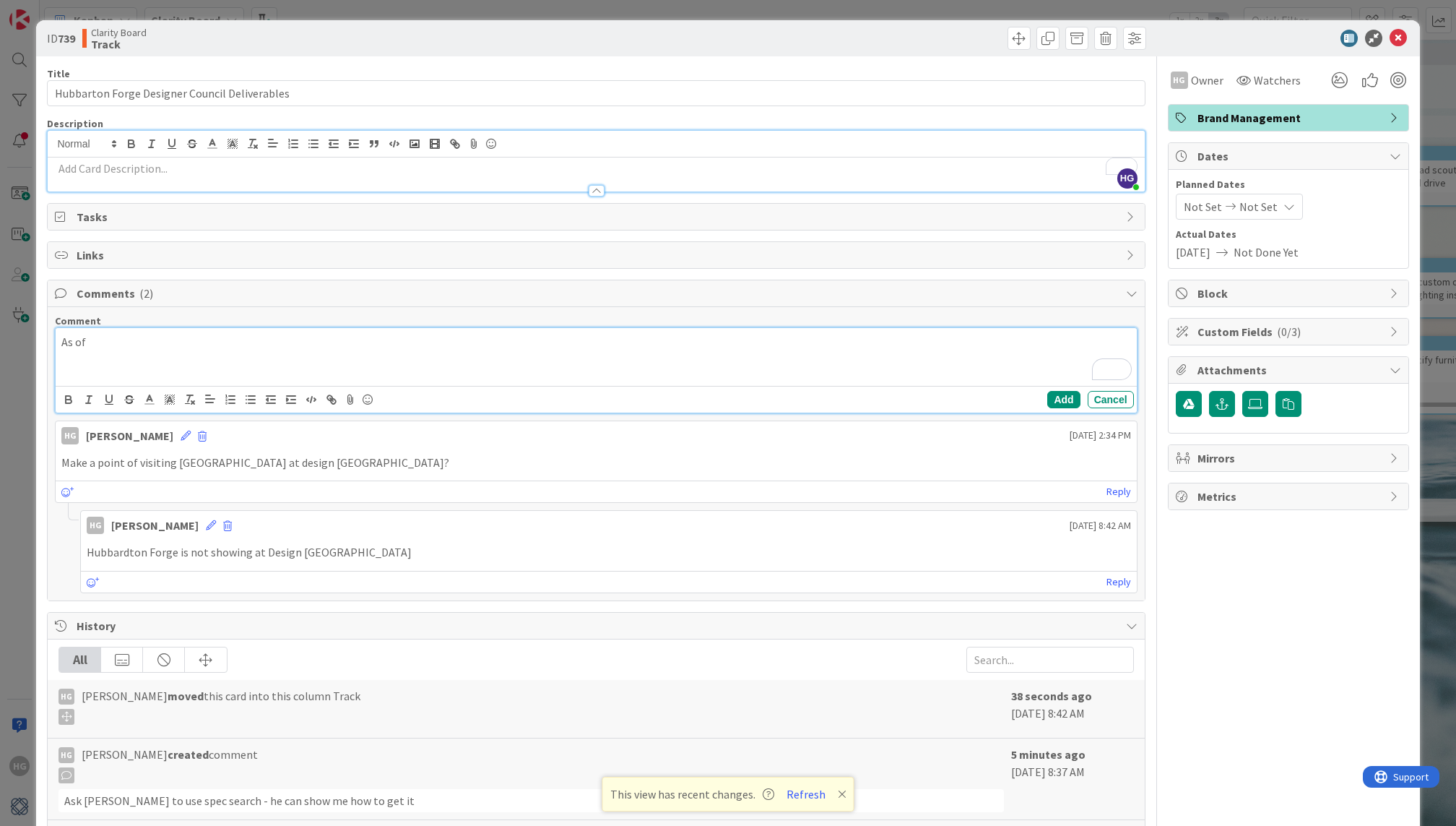
click at [153, 342] on p "As of" at bounding box center [595, 341] width 1069 height 16
click at [1047, 396] on div "Add Cancel" at bounding box center [595, 399] width 1080 height 27
click at [1058, 396] on button "Add" at bounding box center [1063, 399] width 32 height 17
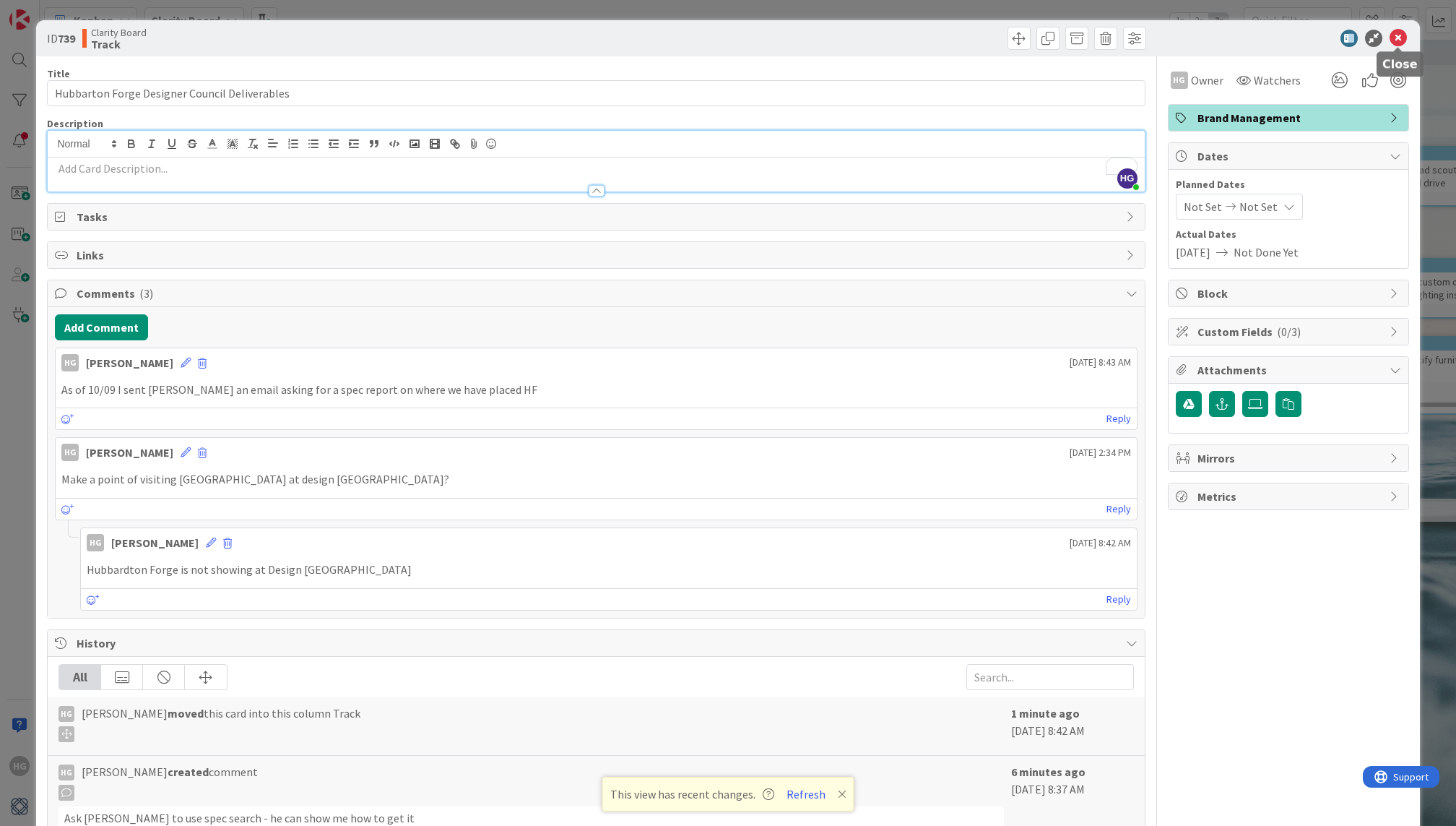
click at [1399, 38] on icon at bounding box center [1398, 38] width 17 height 17
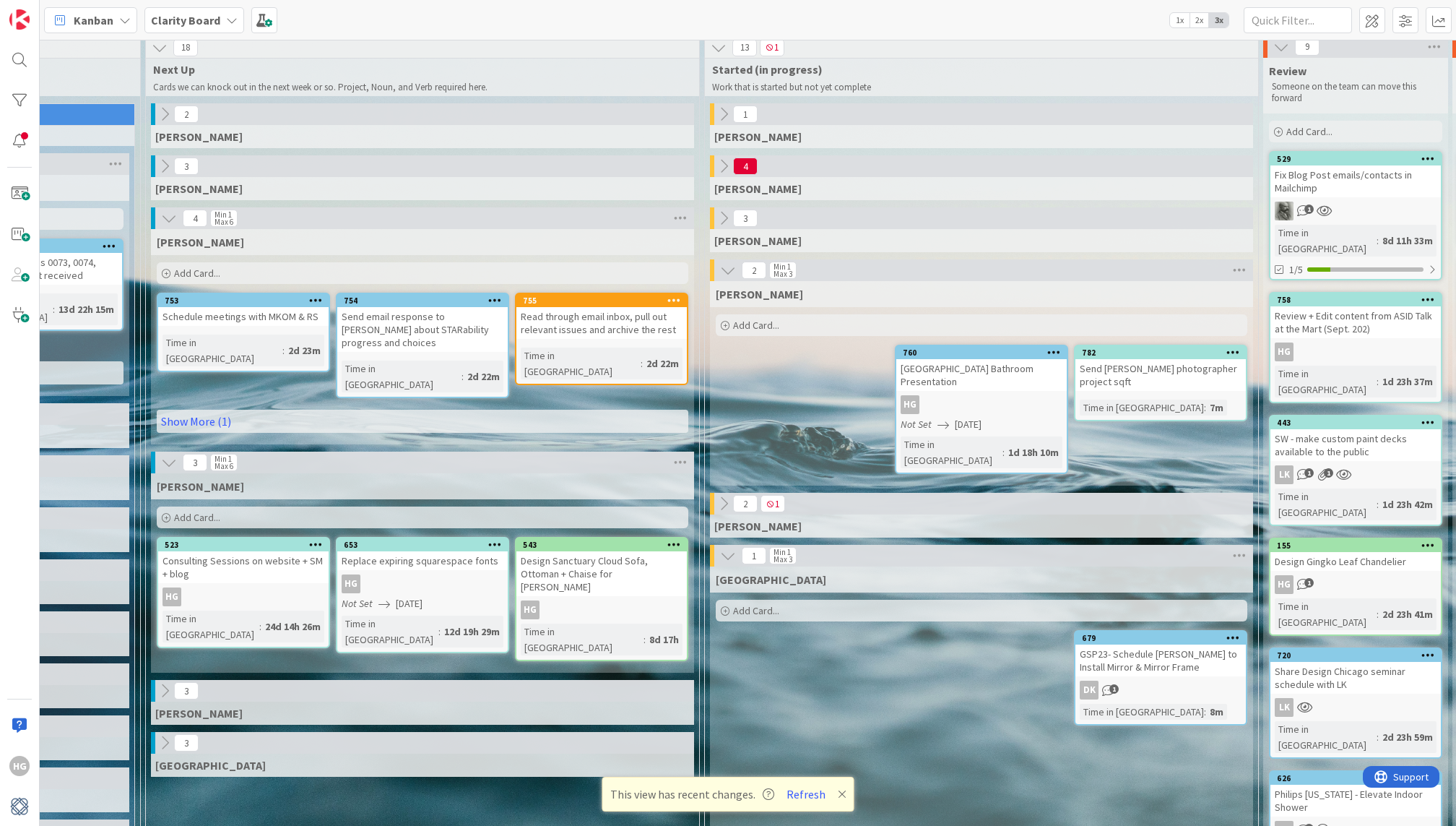
scroll to position [7, 777]
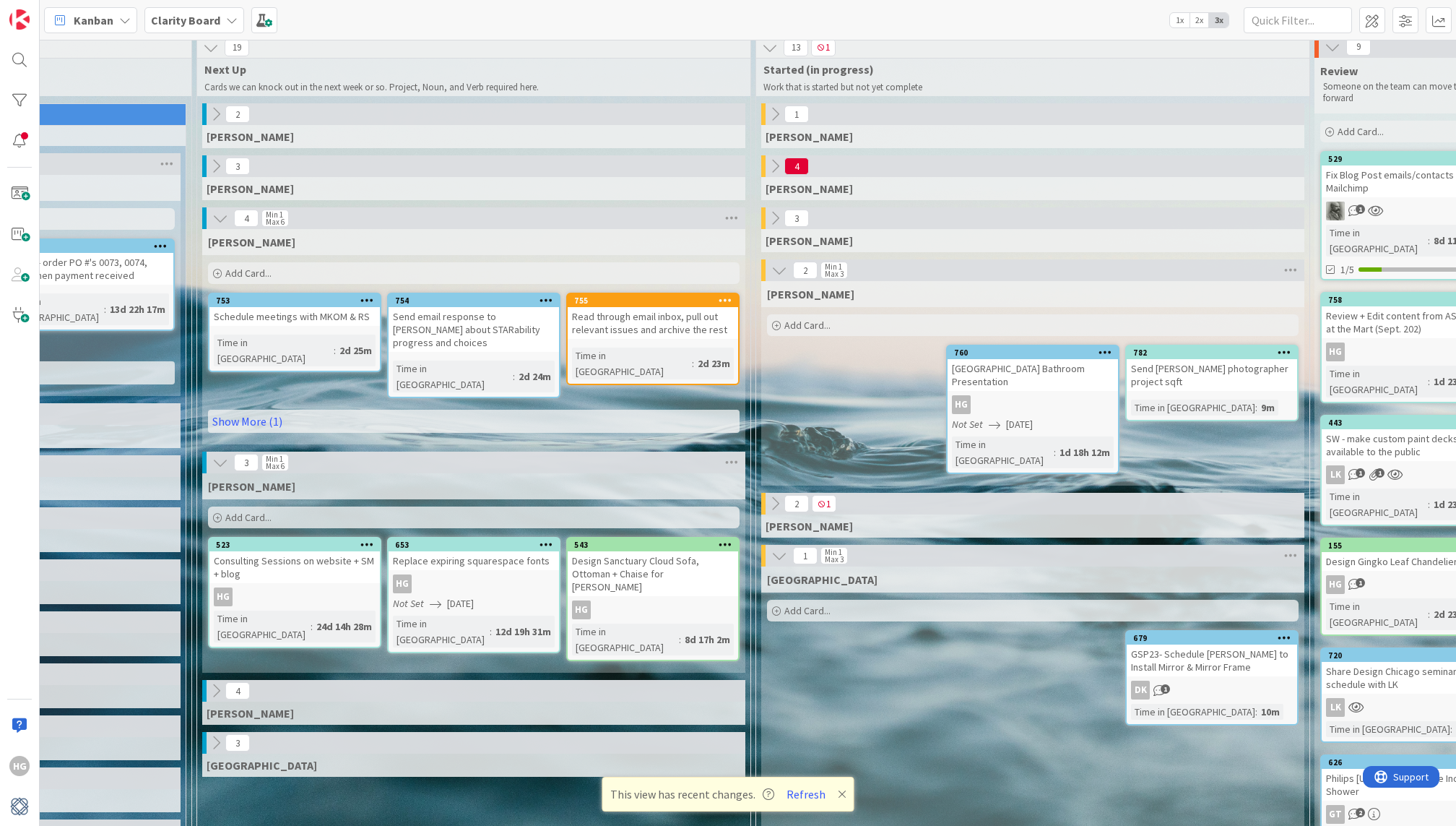
click at [339, 507] on div "Add Card..." at bounding box center [473, 517] width 531 height 22
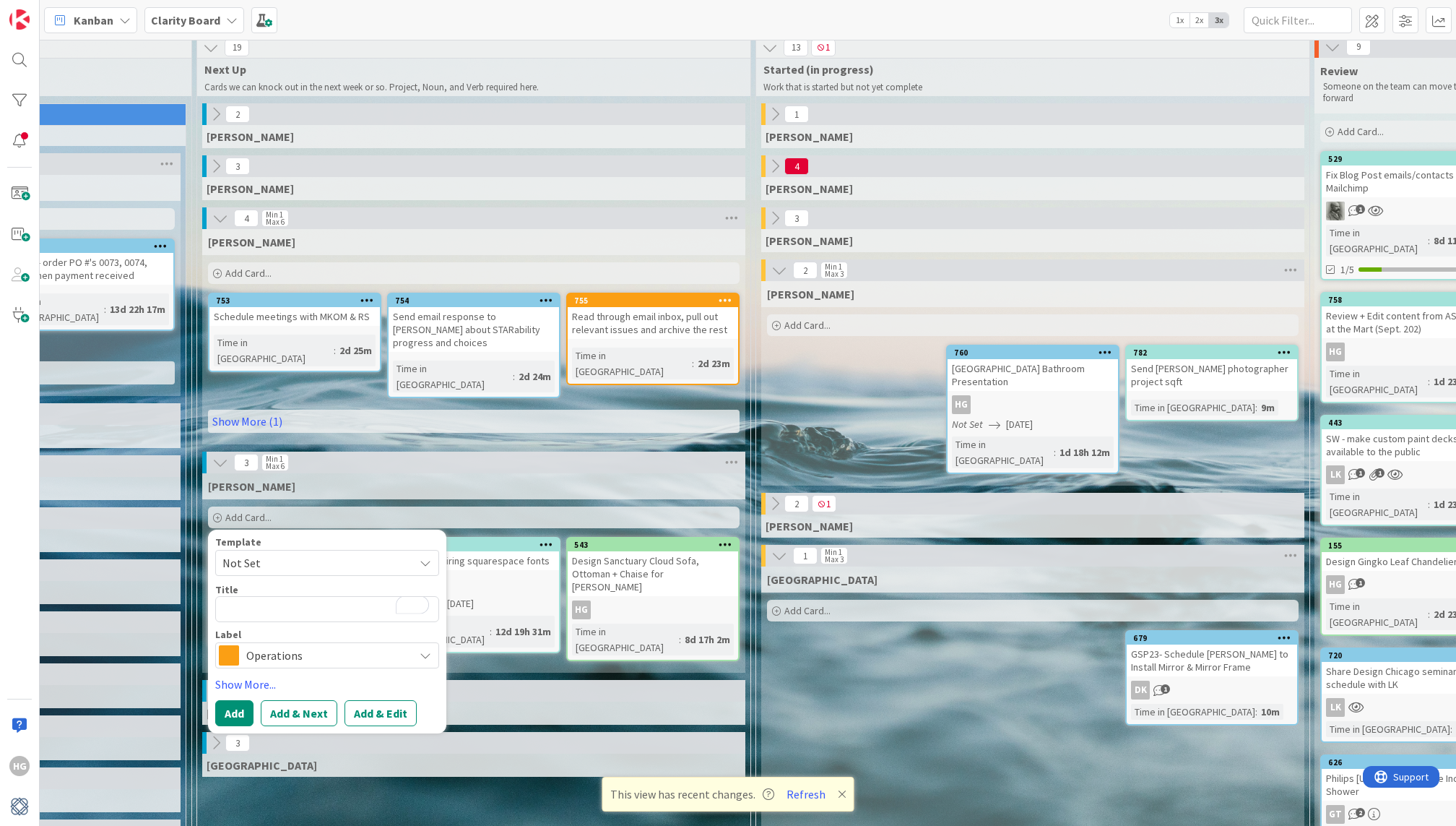
click at [298, 553] on span "Not Set" at bounding box center [312, 562] width 180 height 19
click at [285, 616] on span "Design Work" at bounding box center [338, 625] width 206 height 19
type textarea "x"
click at [282, 596] on textarea "Design Work" at bounding box center [327, 609] width 224 height 26
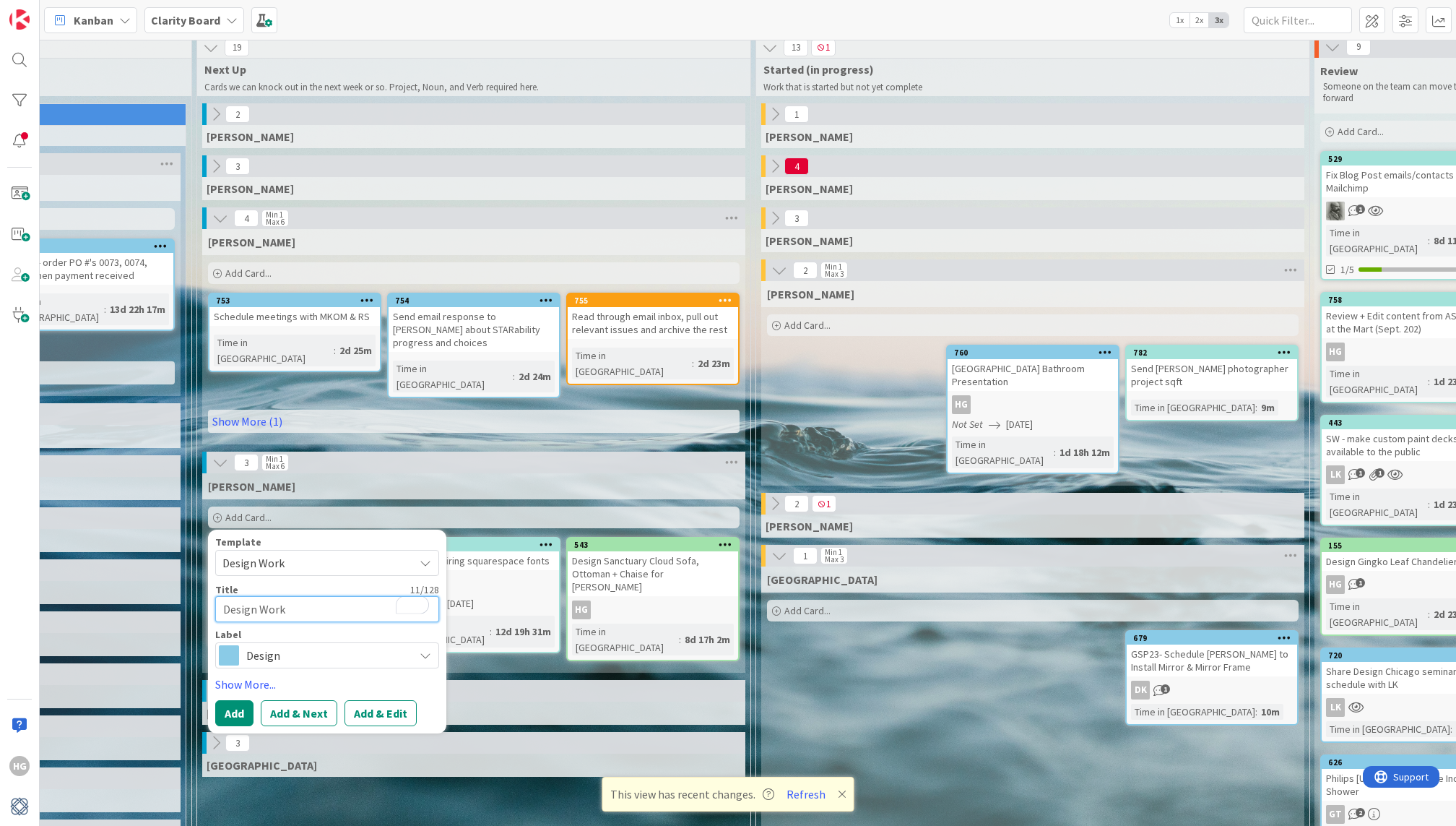
click at [282, 596] on textarea "Design Work" at bounding box center [327, 609] width 224 height 26
type textarea "S"
type textarea "x"
type textarea "SK"
type textarea "x"
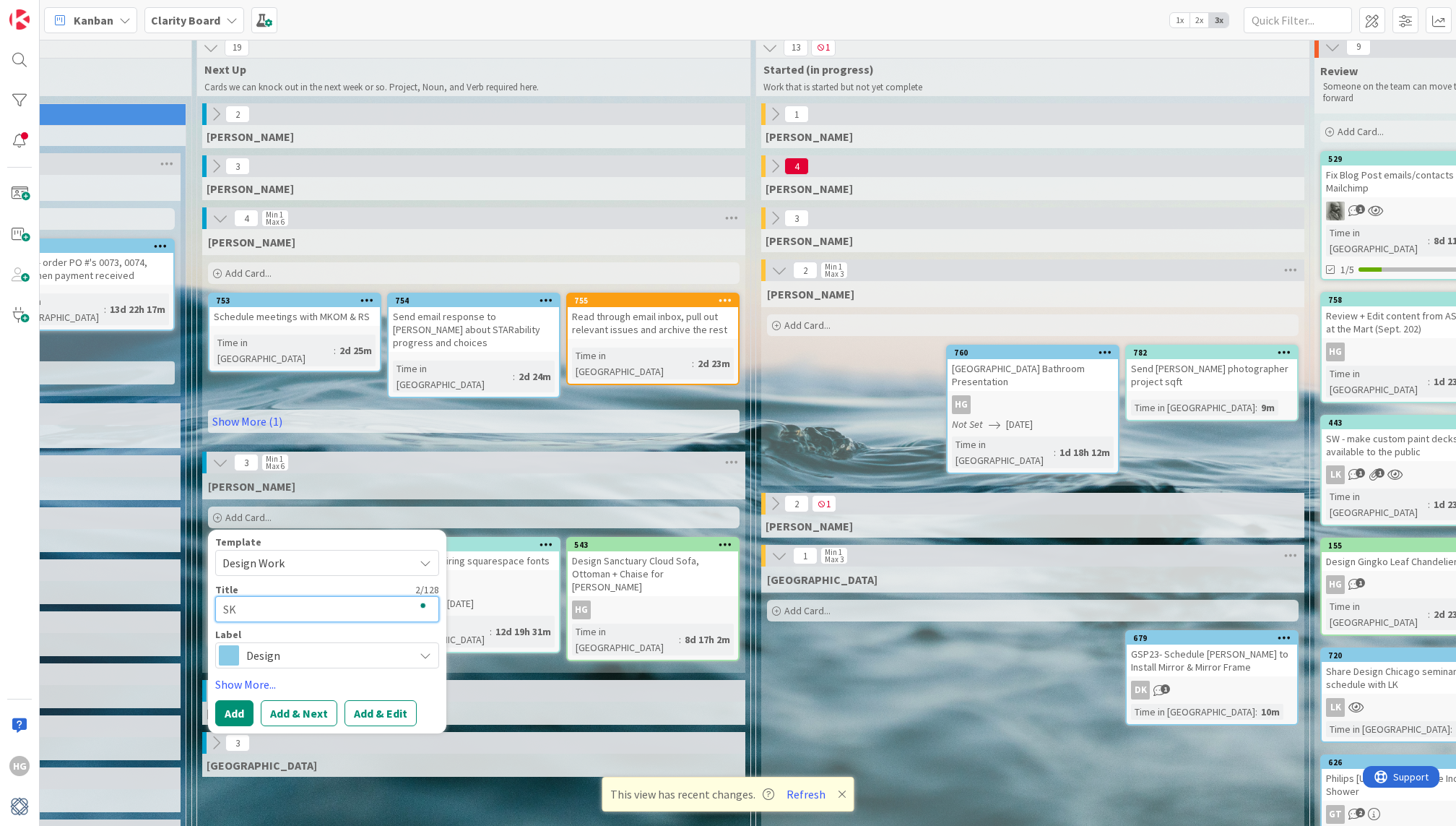
type textarea "SKe"
type textarea "x"
type textarea "SKet"
type textarea "x"
type textarea "SKetc"
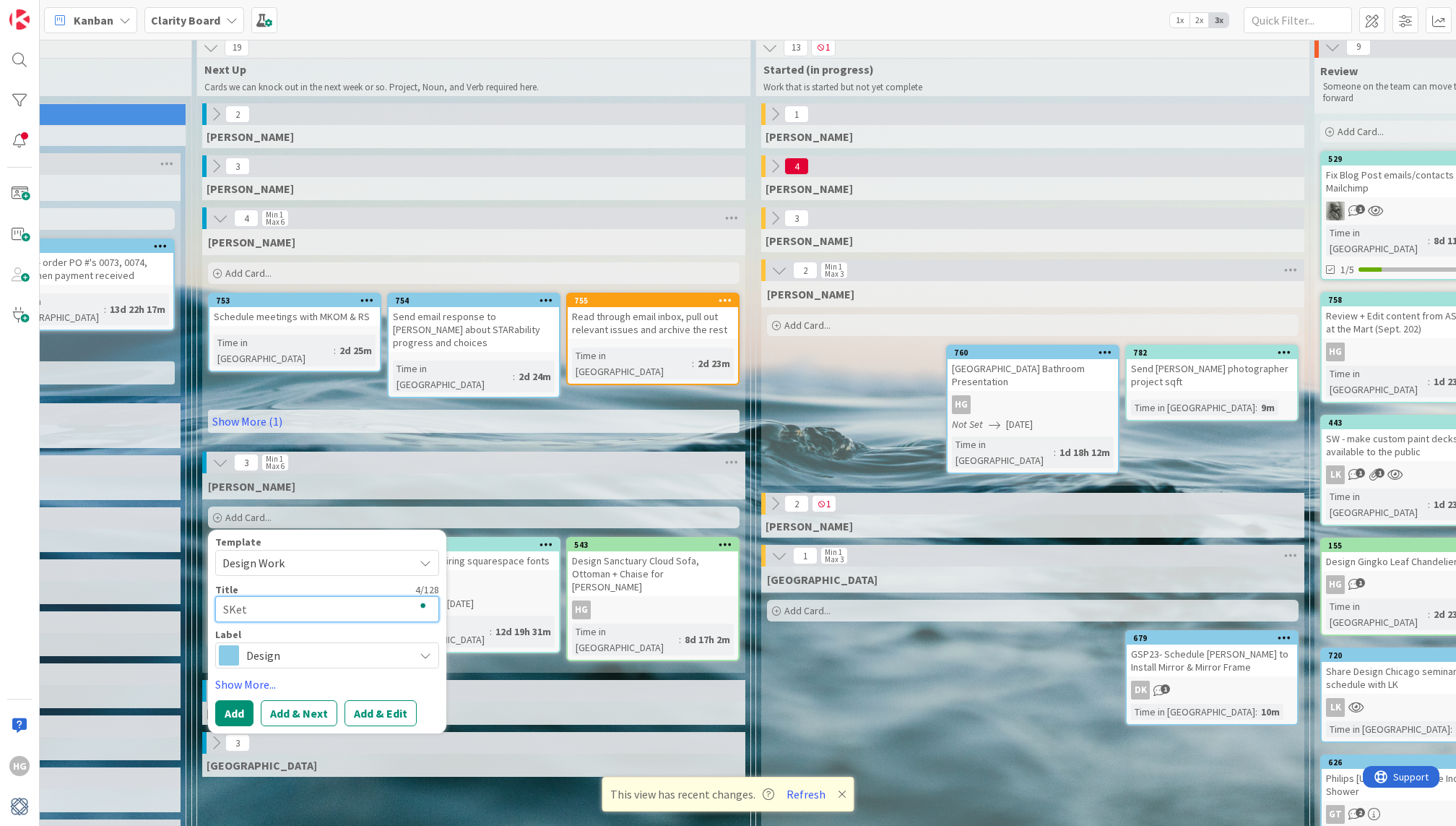
type textarea "x"
type textarea "SKetch"
type textarea "x"
type textarea "SKetch"
type textarea "x"
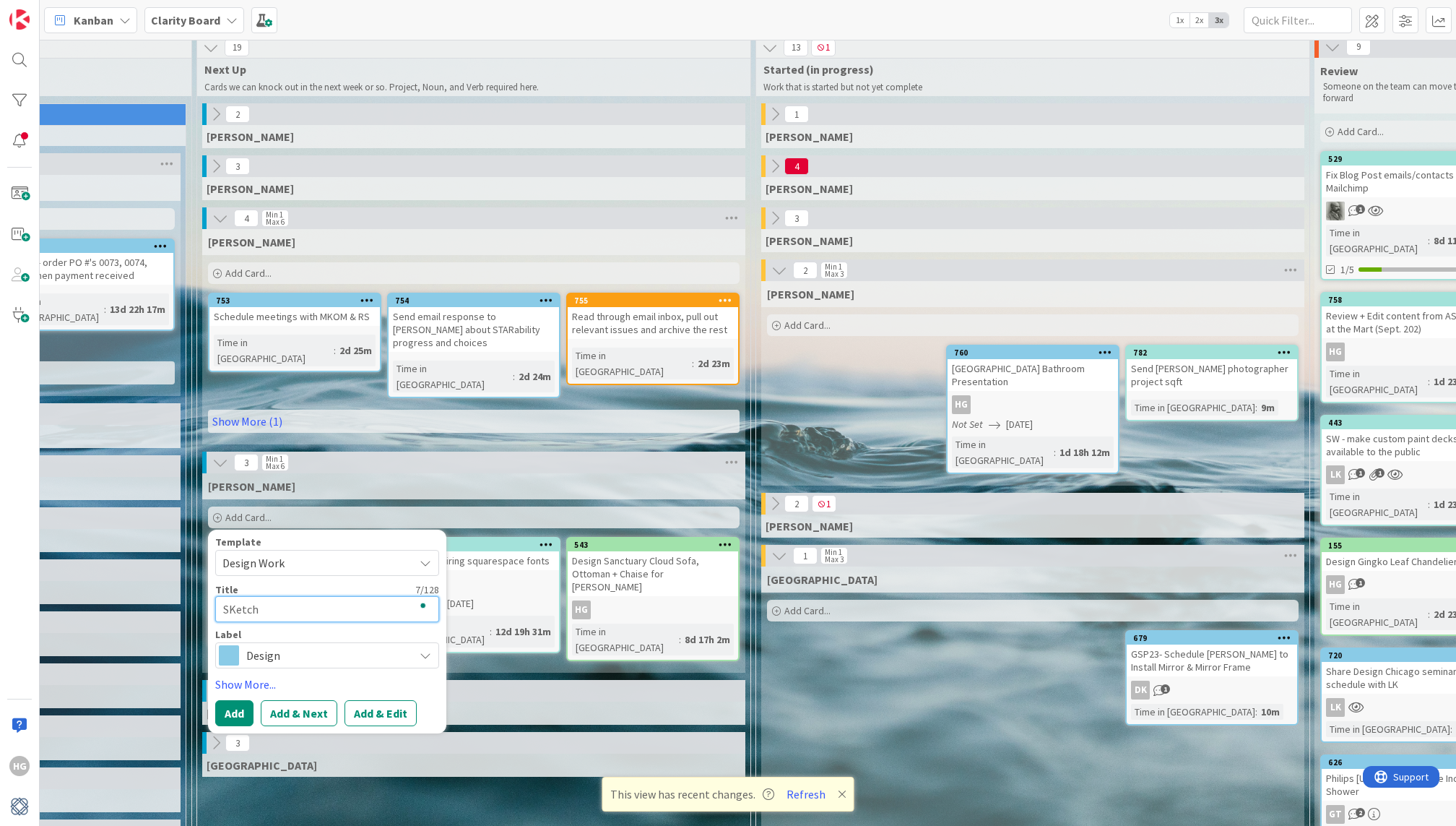
type textarea "SKetch S"
type textarea "x"
type textarea "SKetch ST"
type textarea "x"
type textarea "SKetch STA"
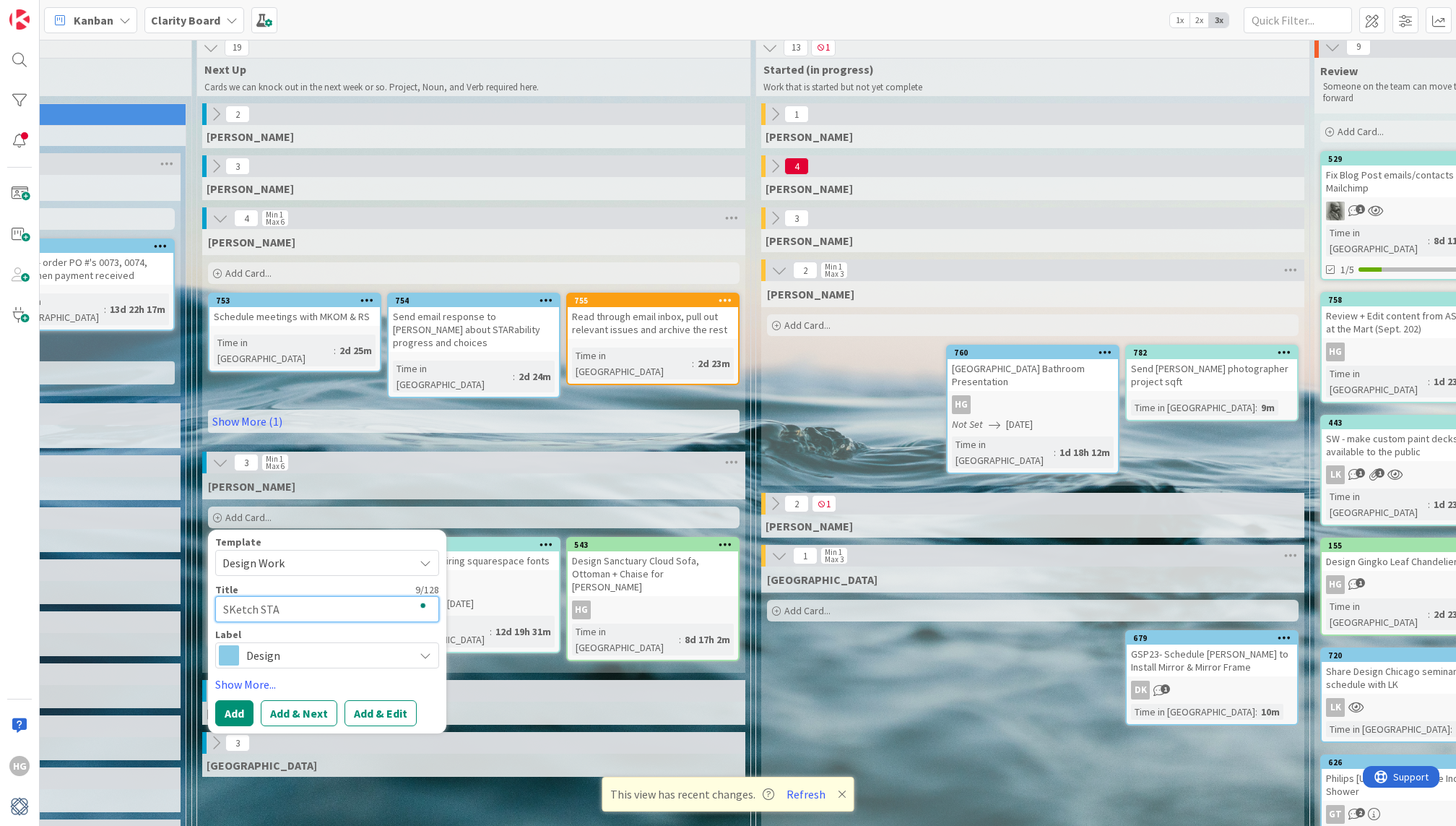
type textarea "x"
type textarea "SKetch STAR"
type textarea "x"
type textarea "SKetch STARa"
type textarea "x"
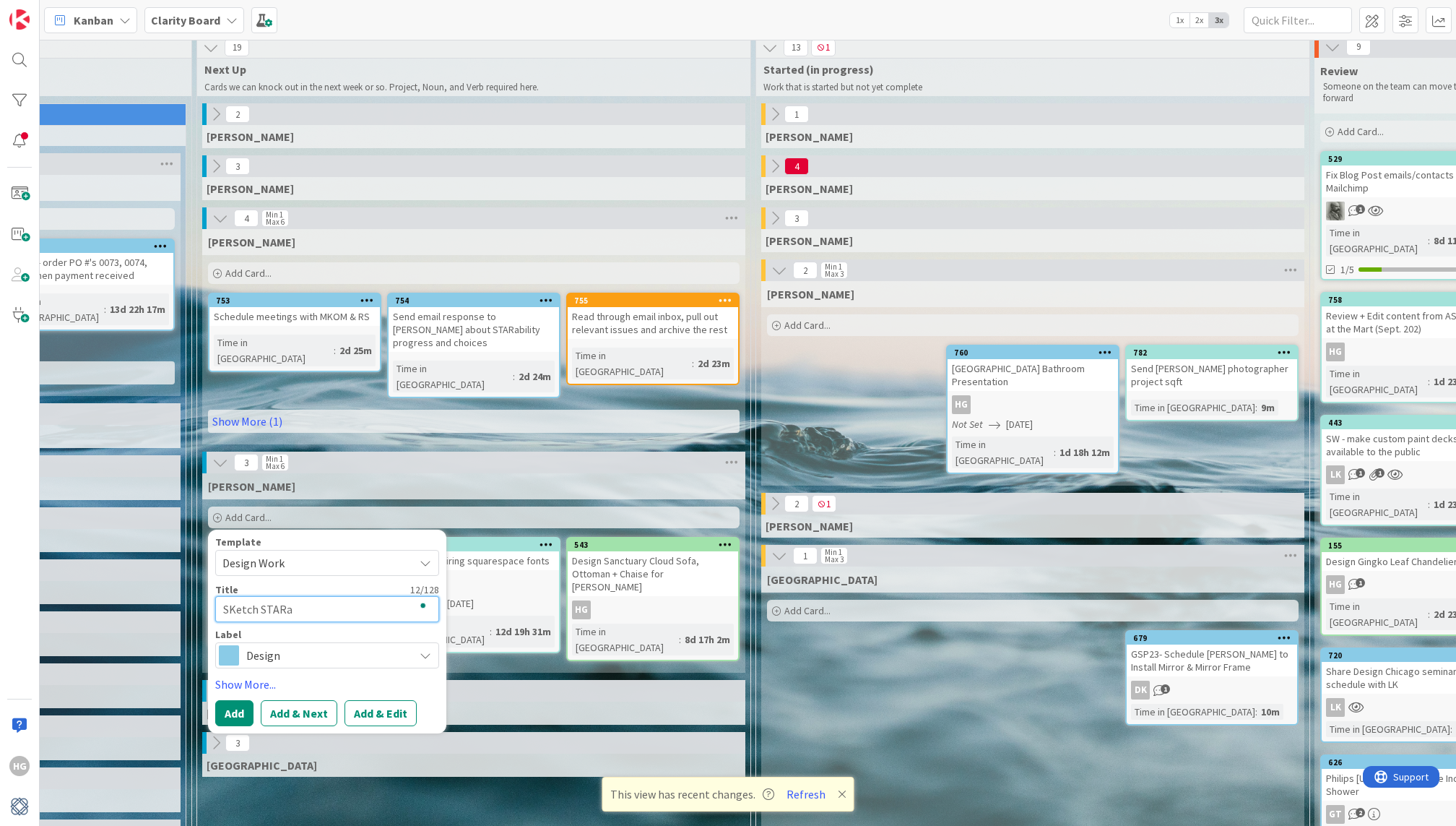
type textarea "SKetch STARab"
type textarea "x"
type textarea "SKetch STARabi"
type textarea "x"
type textarea "SKetch STARabil"
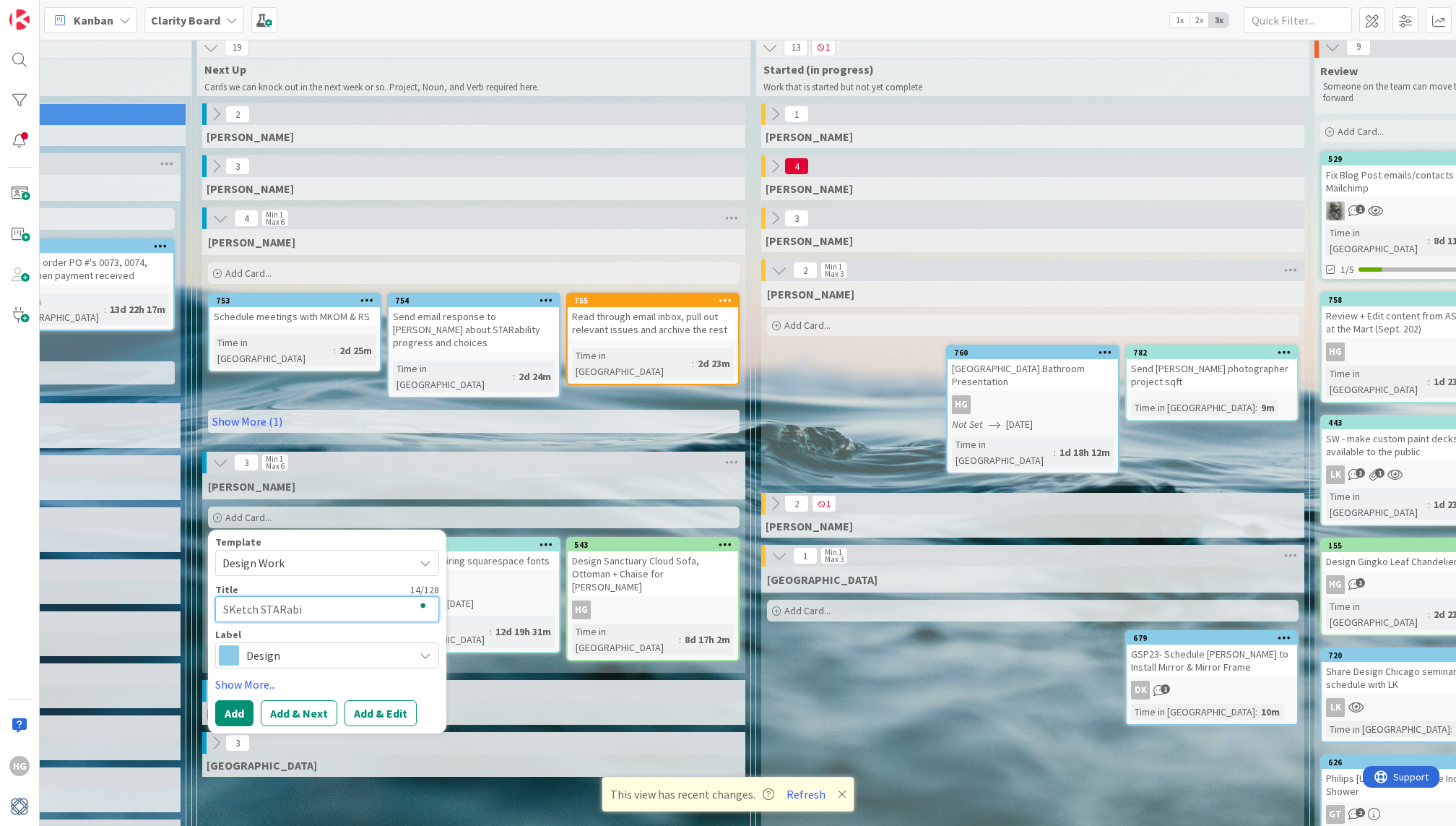
type textarea "x"
type textarea "SKetch STARabili"
type textarea "x"
type textarea "SKetch STARabilit"
type textarea "x"
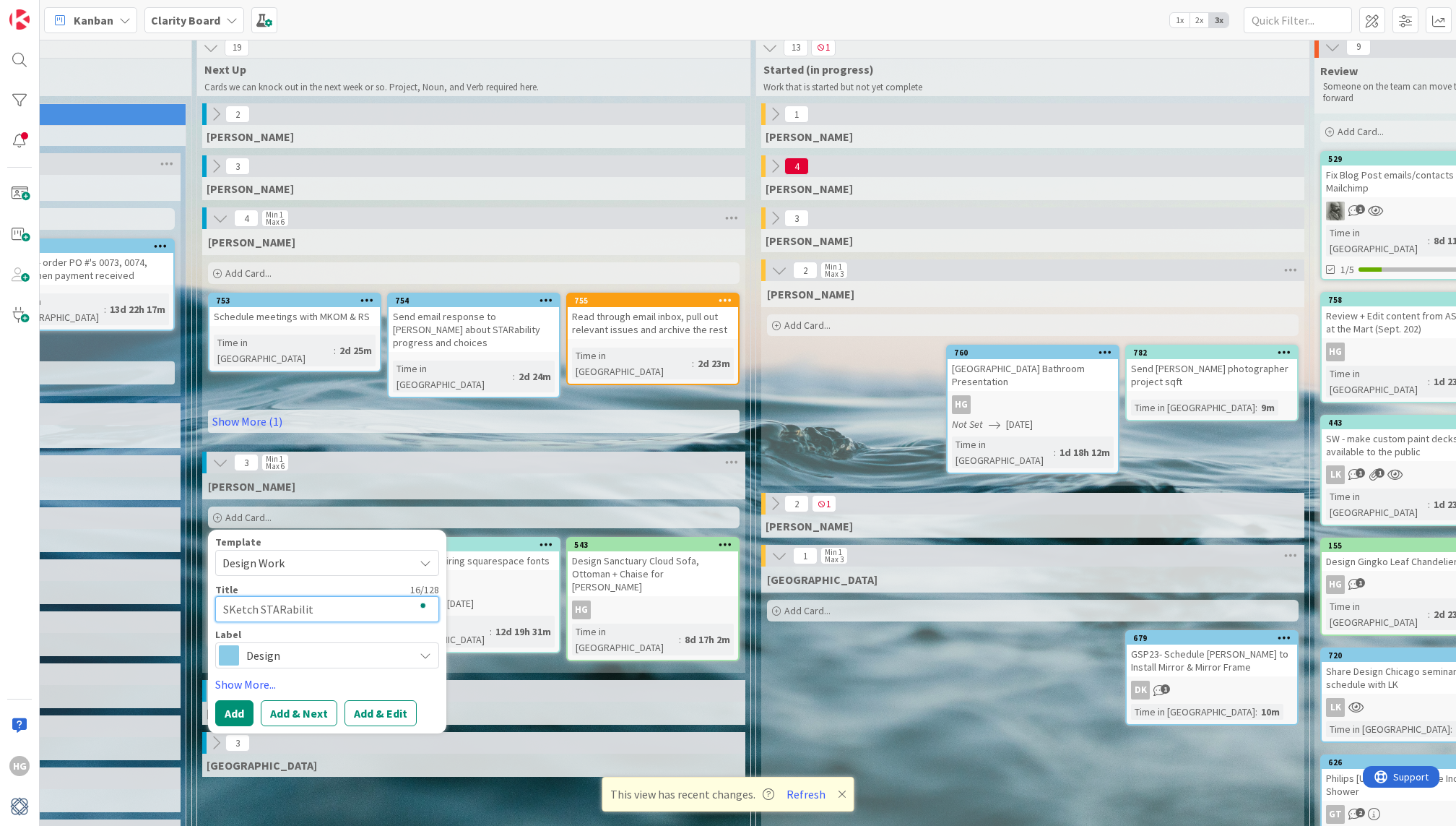
type textarea "SKetch STARability"
type textarea "x"
click at [232, 596] on textarea "SKetch STARability" at bounding box center [327, 609] width 224 height 26
type textarea "Setch STARability"
type textarea "x"
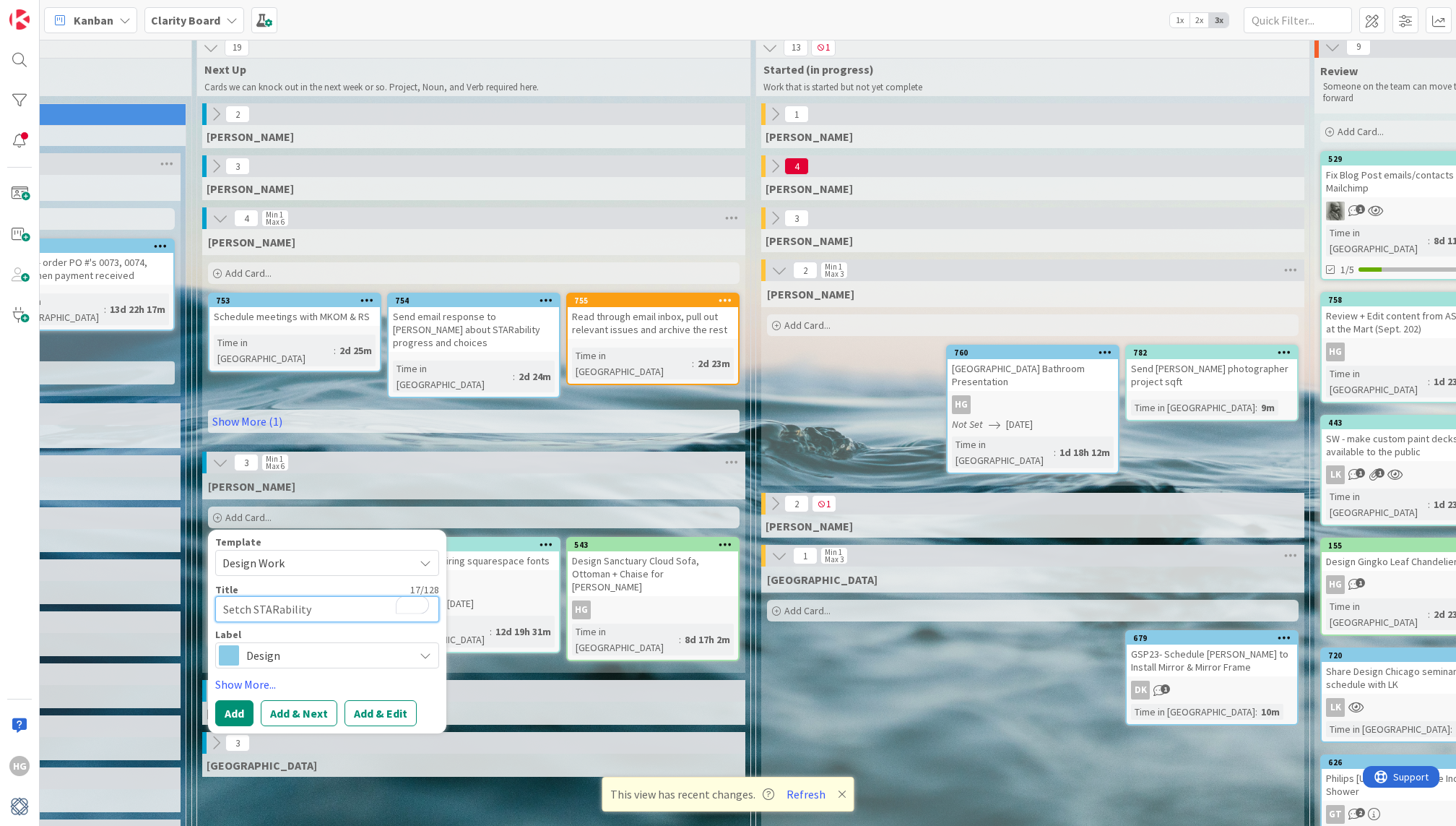
type textarea "Sketch STARability"
type textarea "x"
click at [344, 596] on textarea "Sketch STARability" at bounding box center [327, 609] width 224 height 26
type textarea "Sketch STARability"
type textarea "x"
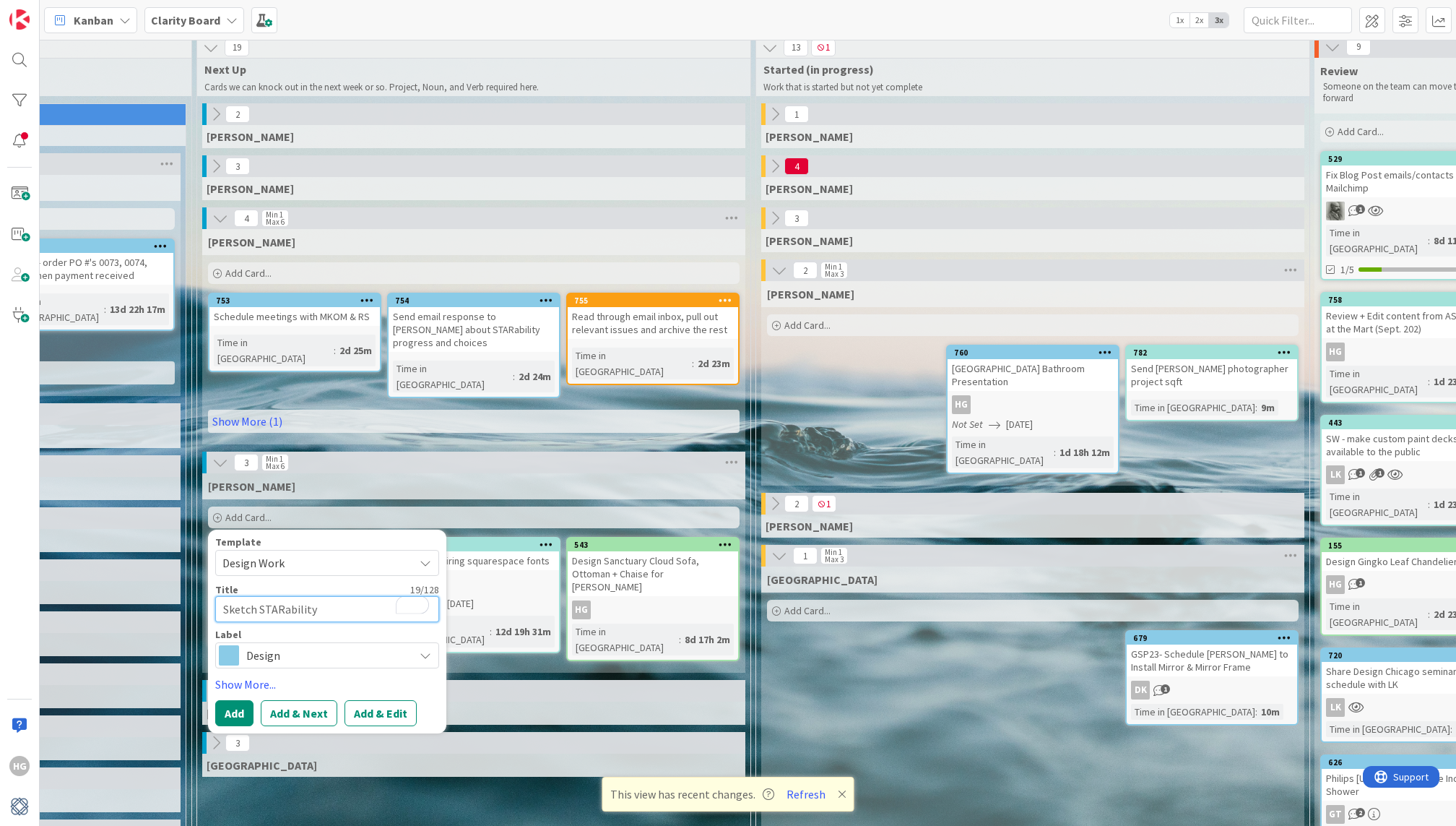
type textarea "Sketch STARability l"
type textarea "x"
type textarea "Sketch STARability lo"
type textarea "x"
type textarea "Sketch STARability lob"
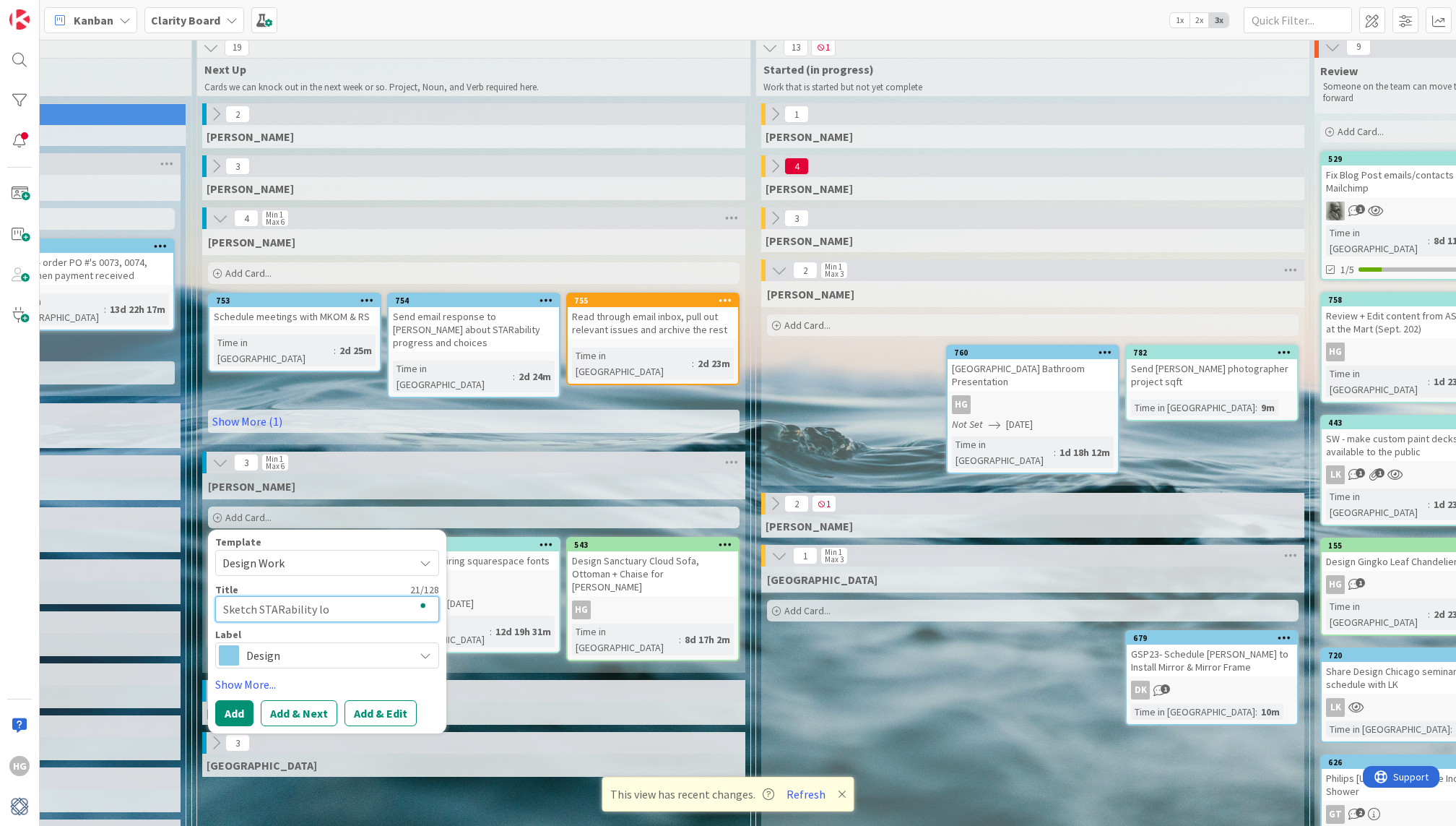
type textarea "x"
type textarea "Sketch STARability [PERSON_NAME]"
type textarea "x"
type textarea "Sketch STARability lobby"
type textarea "x"
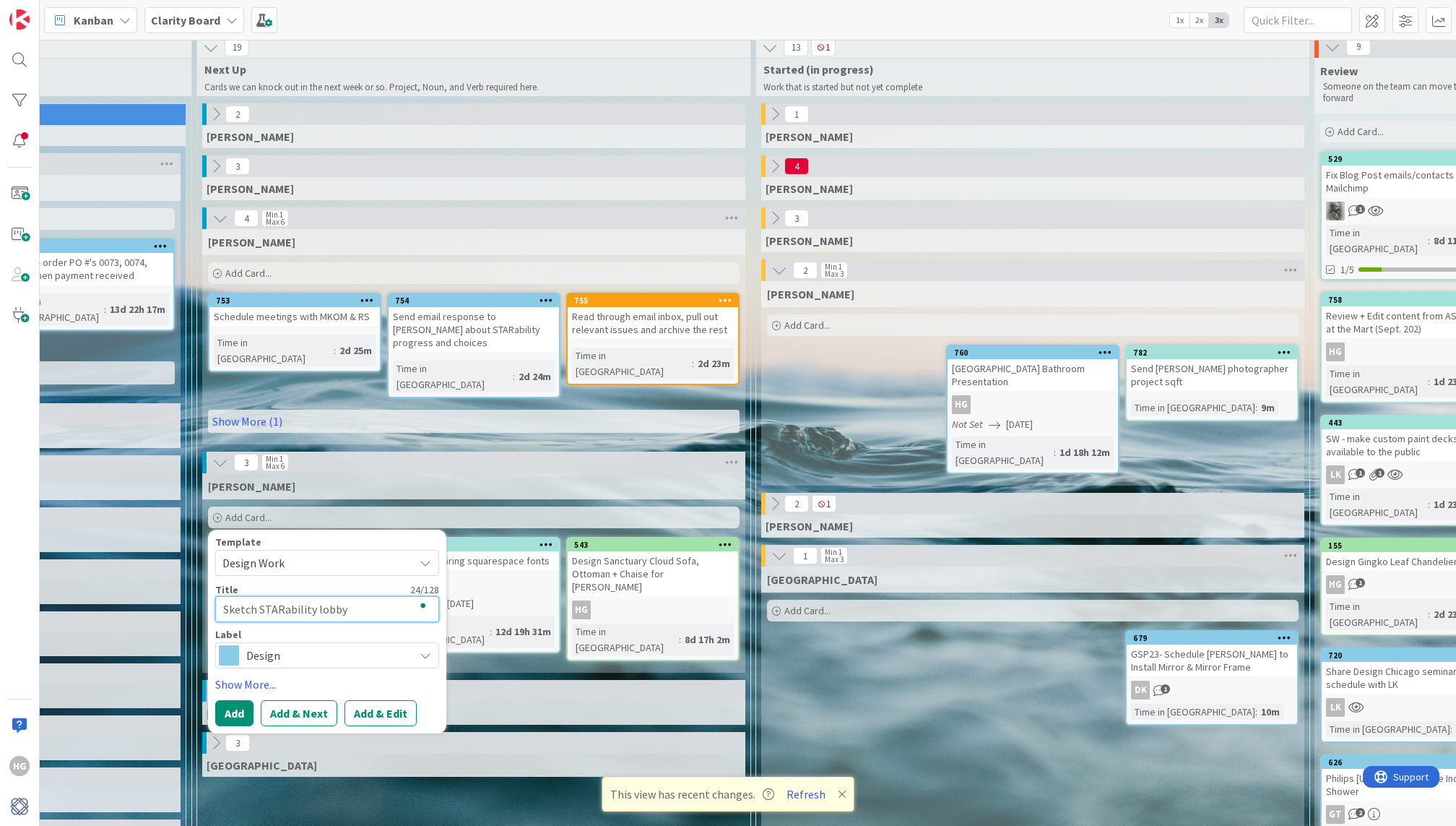
type textarea "Sketch STARability lobby"
type textarea "x"
type textarea "Sketch STARability lobby c"
type textarea "x"
type textarea "Sketch STARability lobby ch"
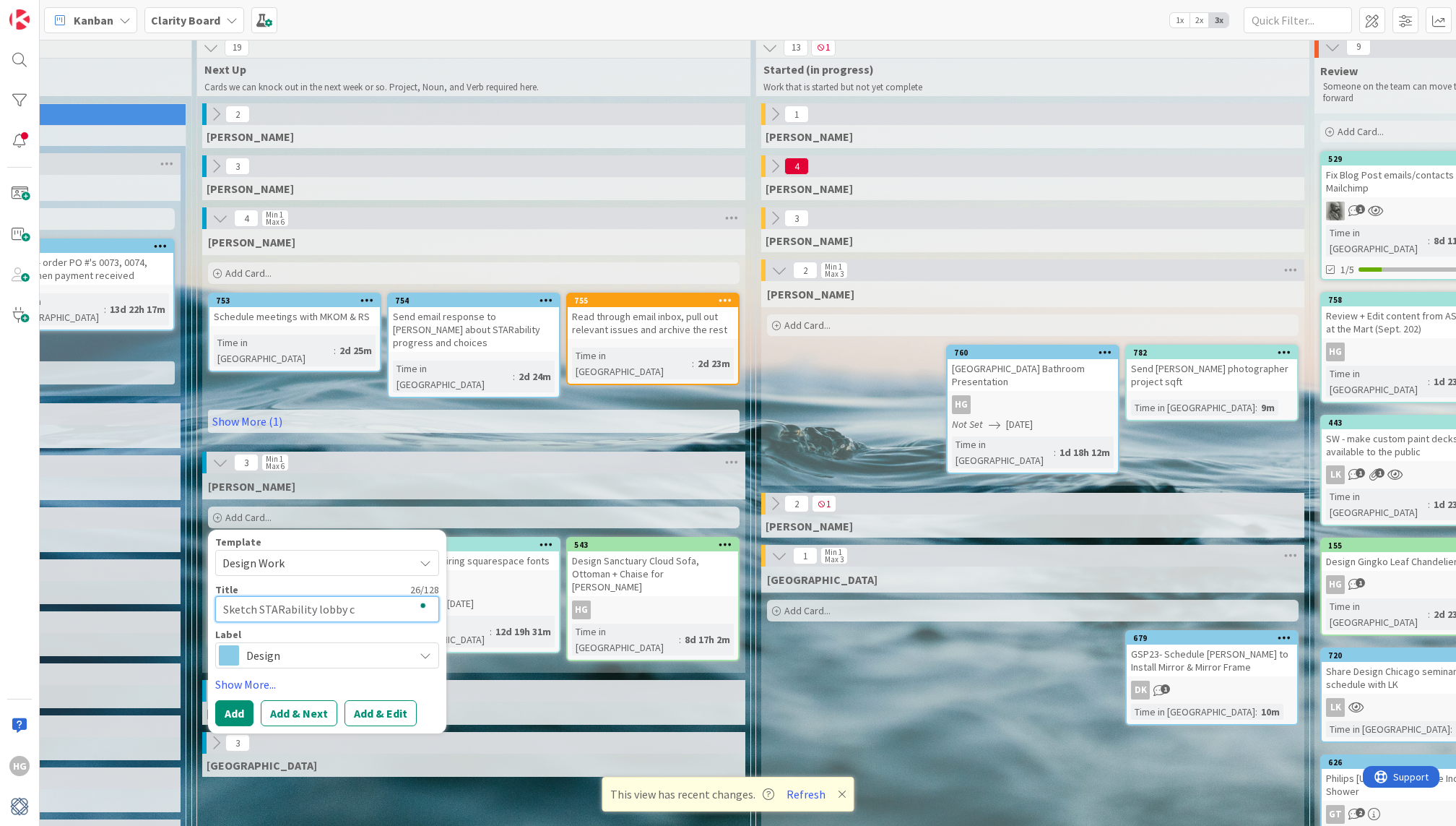
type textarea "x"
type textarea "Sketch STARability lobby cha"
type textarea "x"
type textarea "Sketch STARability lobby chan"
type textarea "x"
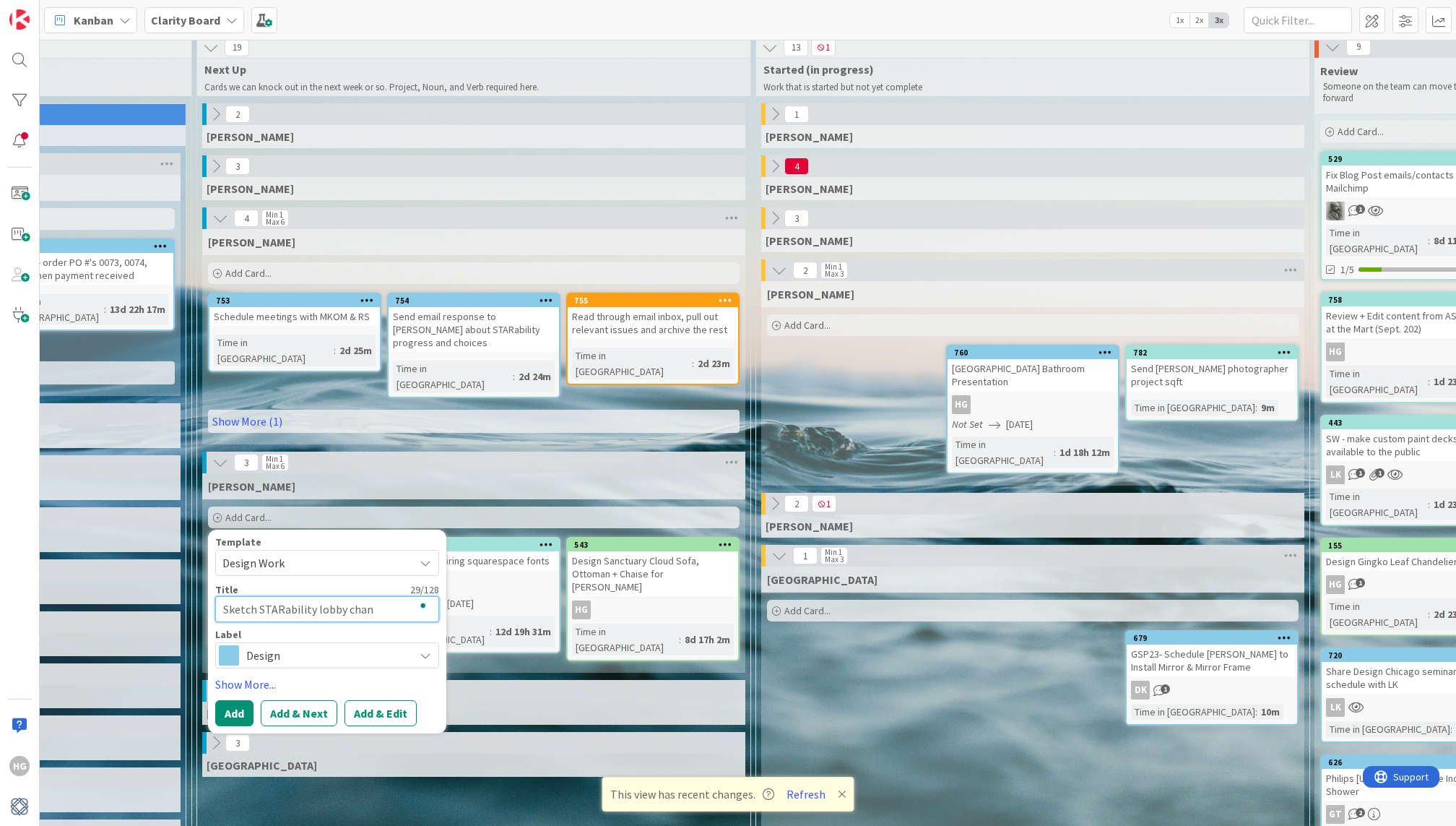
type textarea "Sketch STARability lobby chand"
type textarea "x"
type textarea "Sketch STARability lobby [PERSON_NAME]"
type textarea "x"
type textarea "Sketch STARability lobby [PERSON_NAME]"
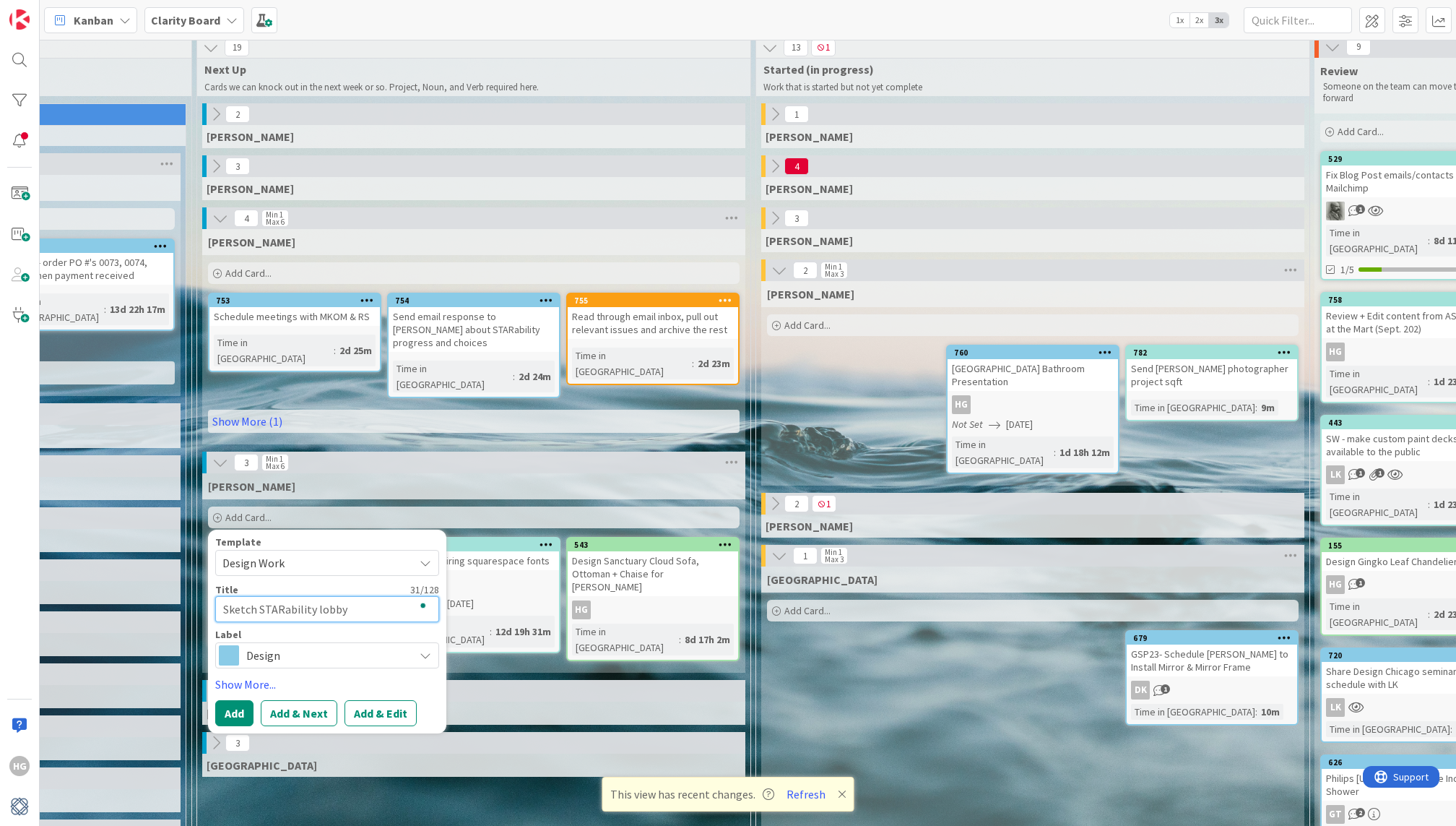
type textarea "x"
type textarea "Sketch STARability lobby chandeli"
type textarea "x"
type textarea "Sketch STARability lobby chandelie"
type textarea "x"
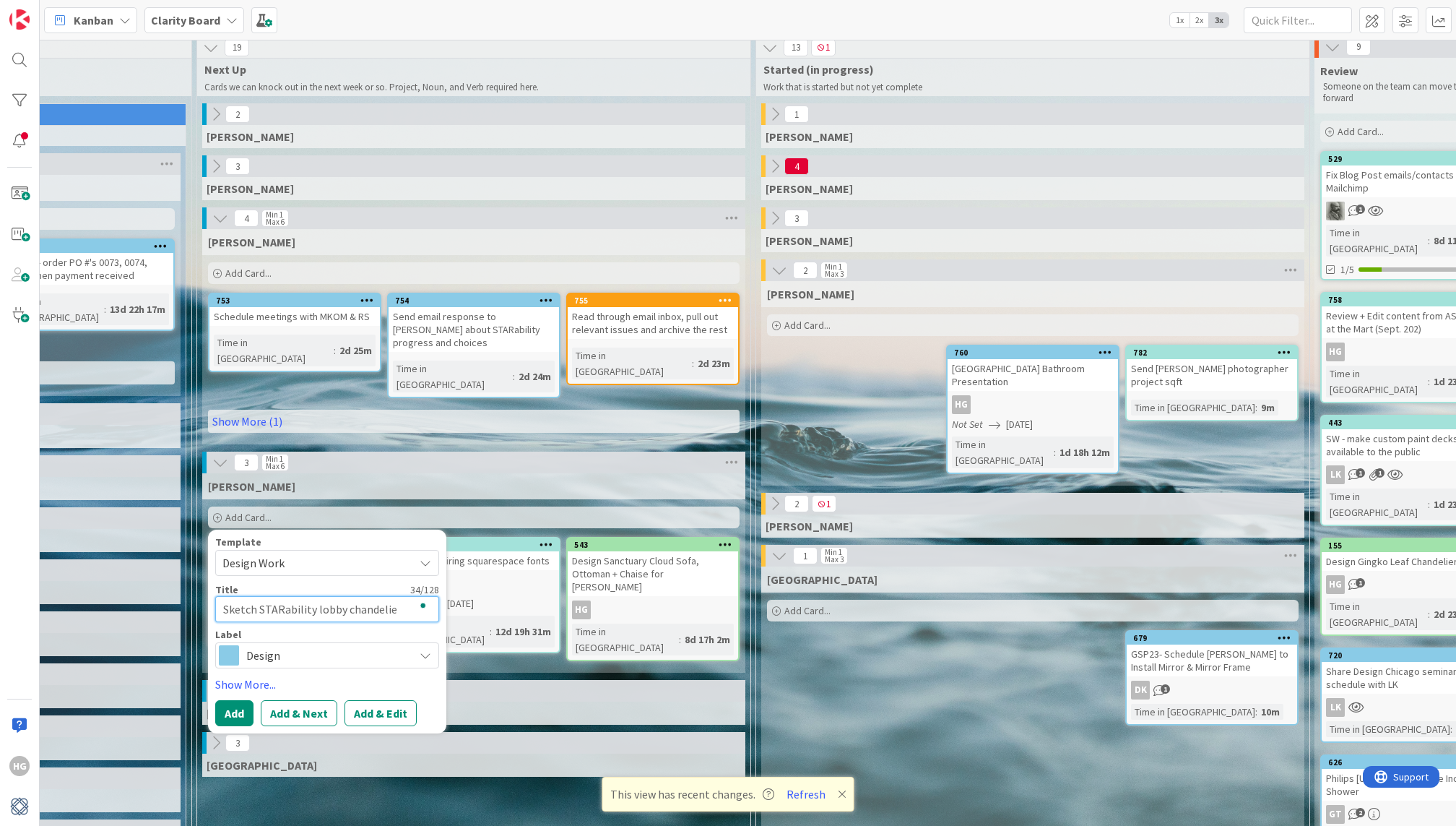
type textarea "Sketch STARability lobby chandelier"
type textarea "x"
type textarea "Sketch STARability lobby chandelier"
click at [241, 675] on link "Show More..." at bounding box center [327, 684] width 224 height 17
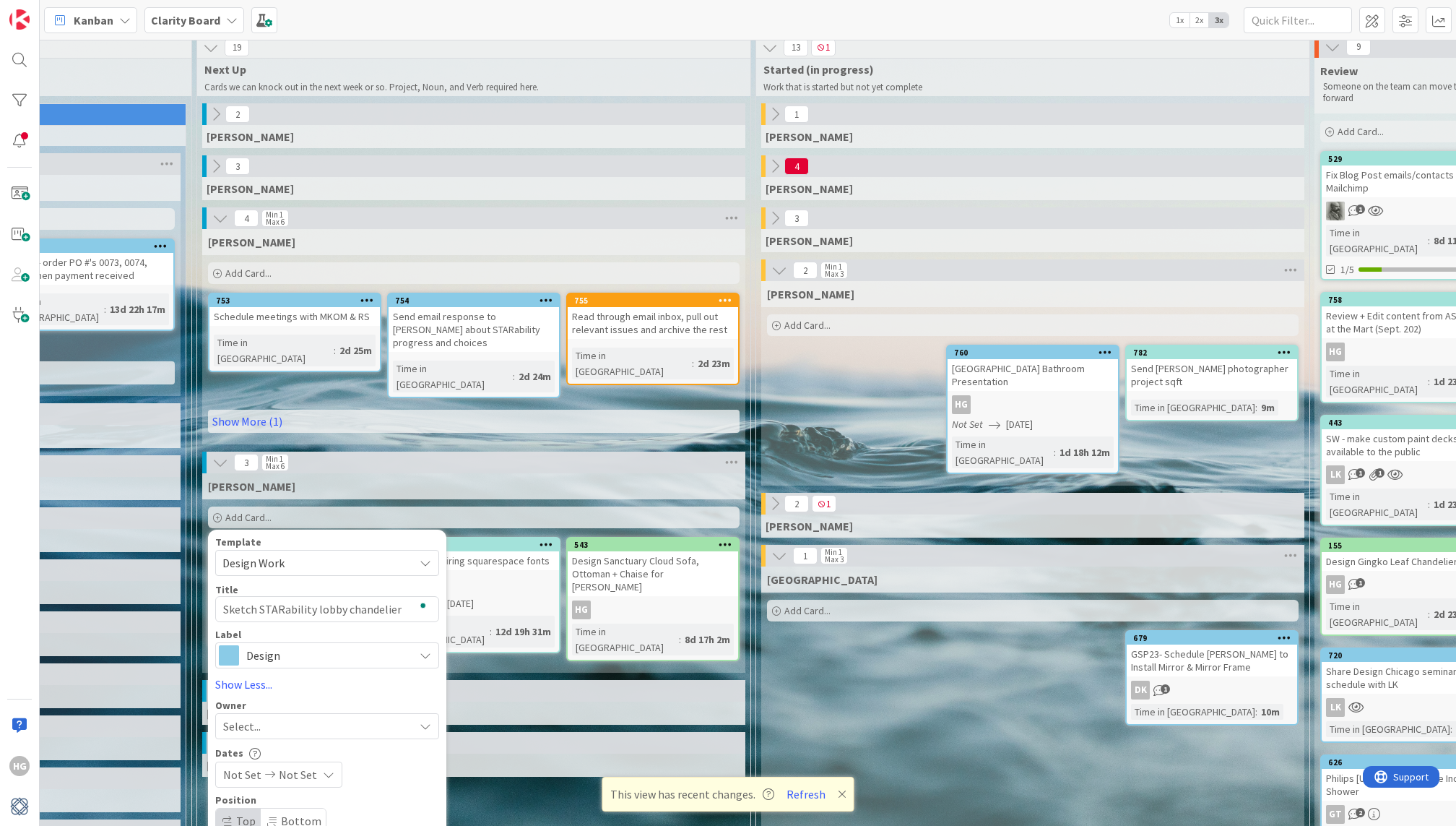
click at [256, 713] on div "Select..." at bounding box center [327, 726] width 224 height 26
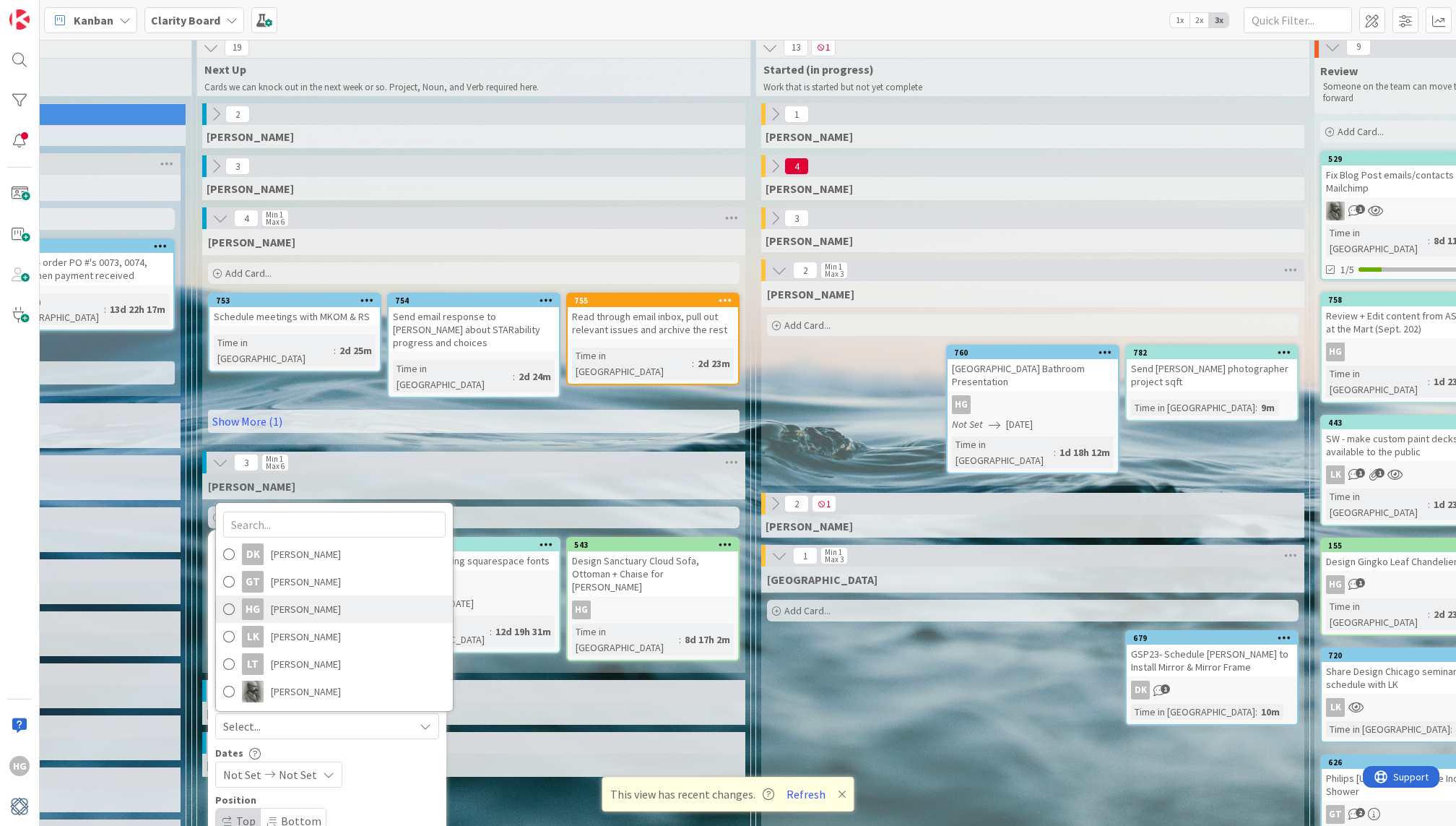
click at [306, 598] on span "[PERSON_NAME]" at bounding box center [305, 609] width 70 height 22
type textarea "x"
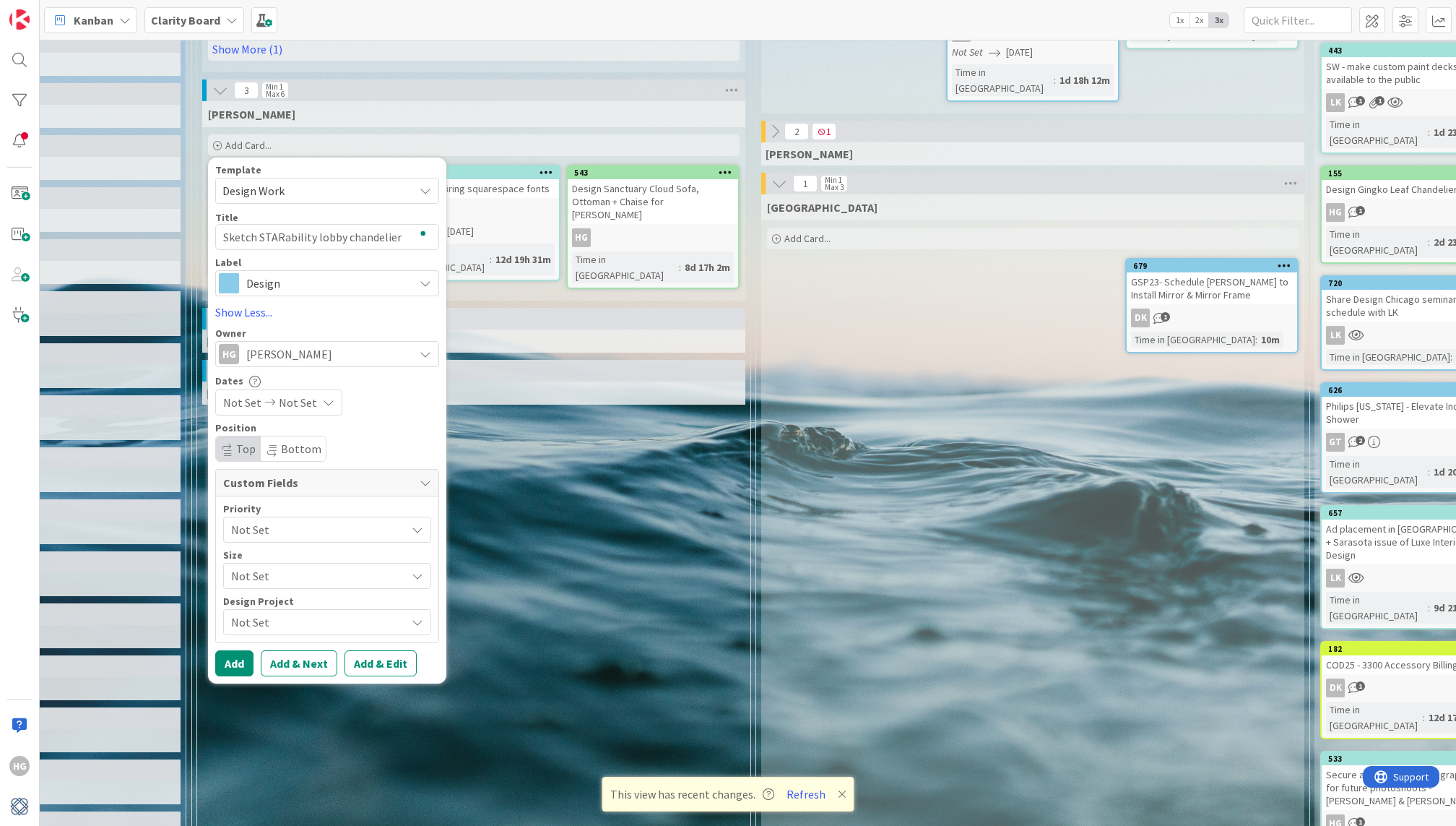
scroll to position [377, 777]
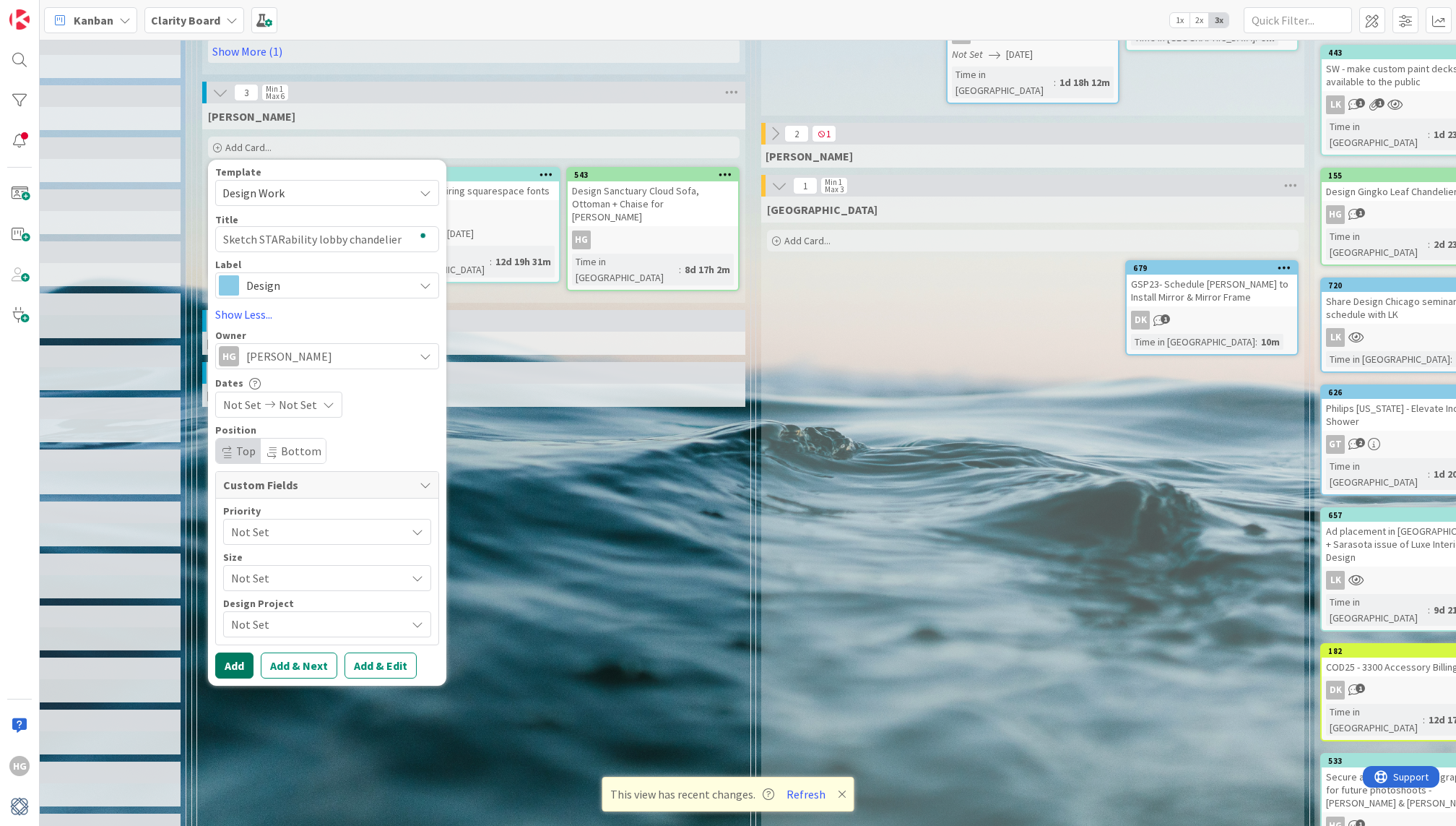
click at [234, 652] on button "Add" at bounding box center [234, 665] width 39 height 26
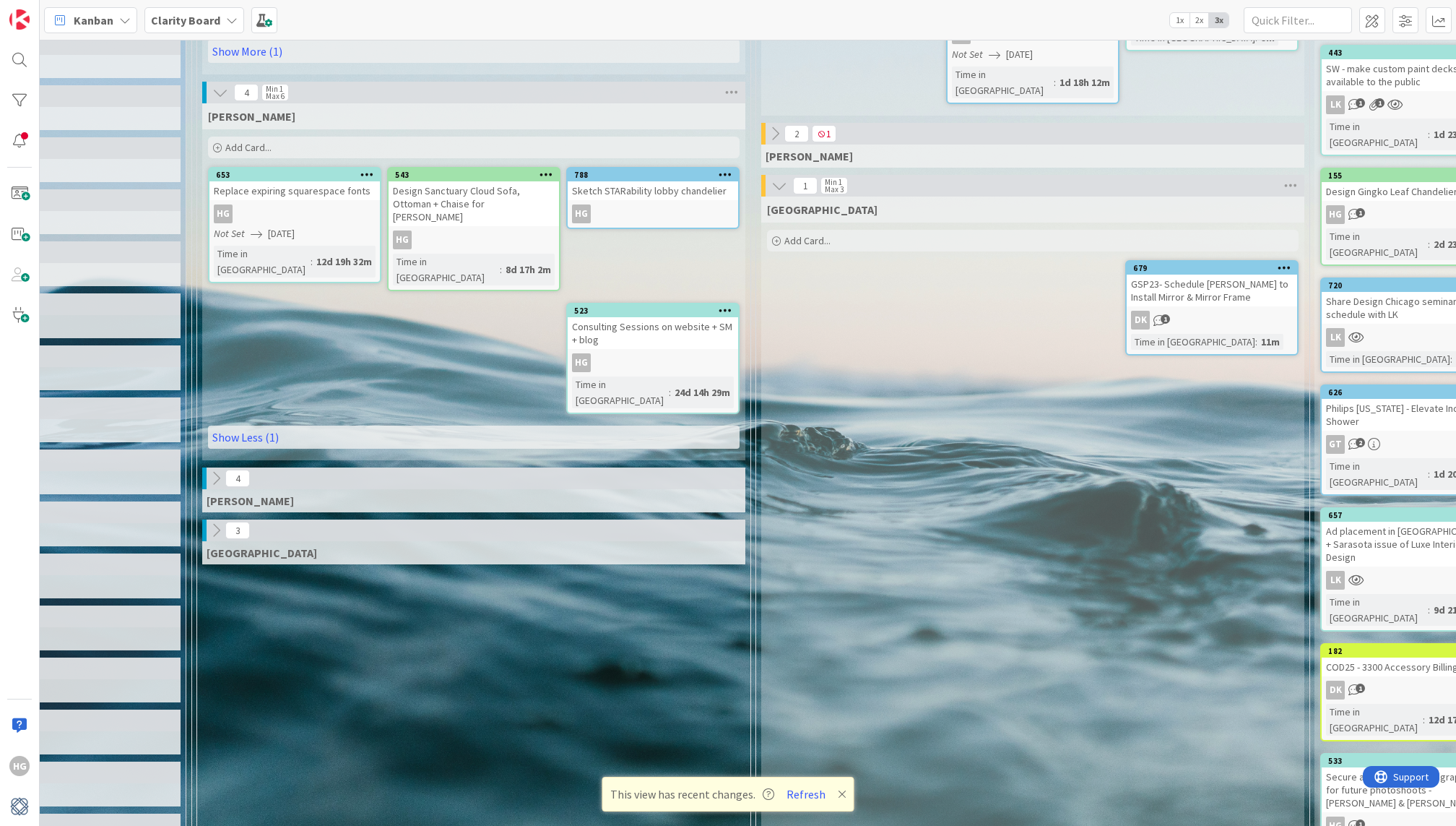
click at [641, 181] on div "Sketch STARability lobby chandelier" at bounding box center [653, 190] width 170 height 19
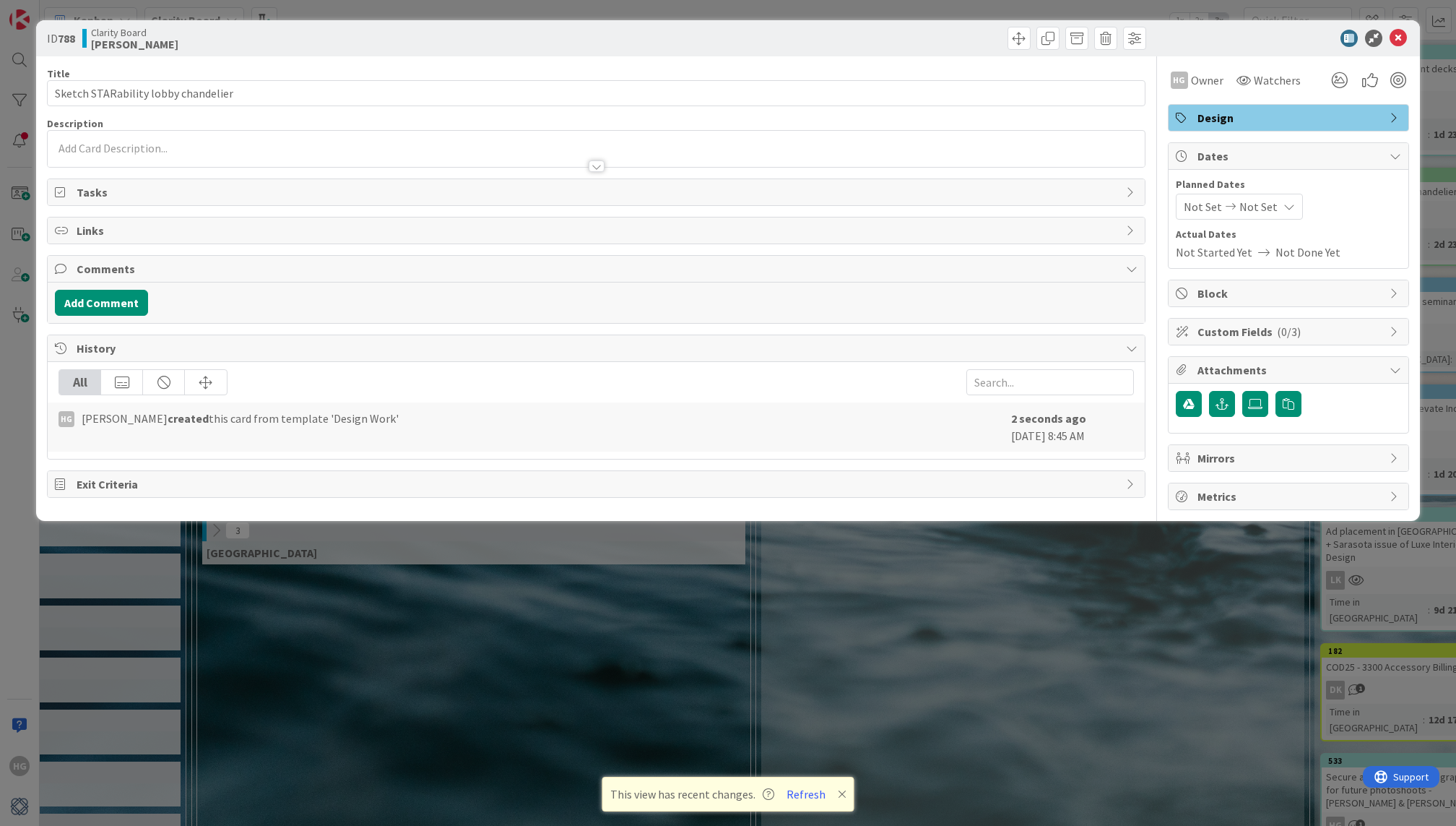
click at [430, 156] on div at bounding box center [596, 159] width 1096 height 15
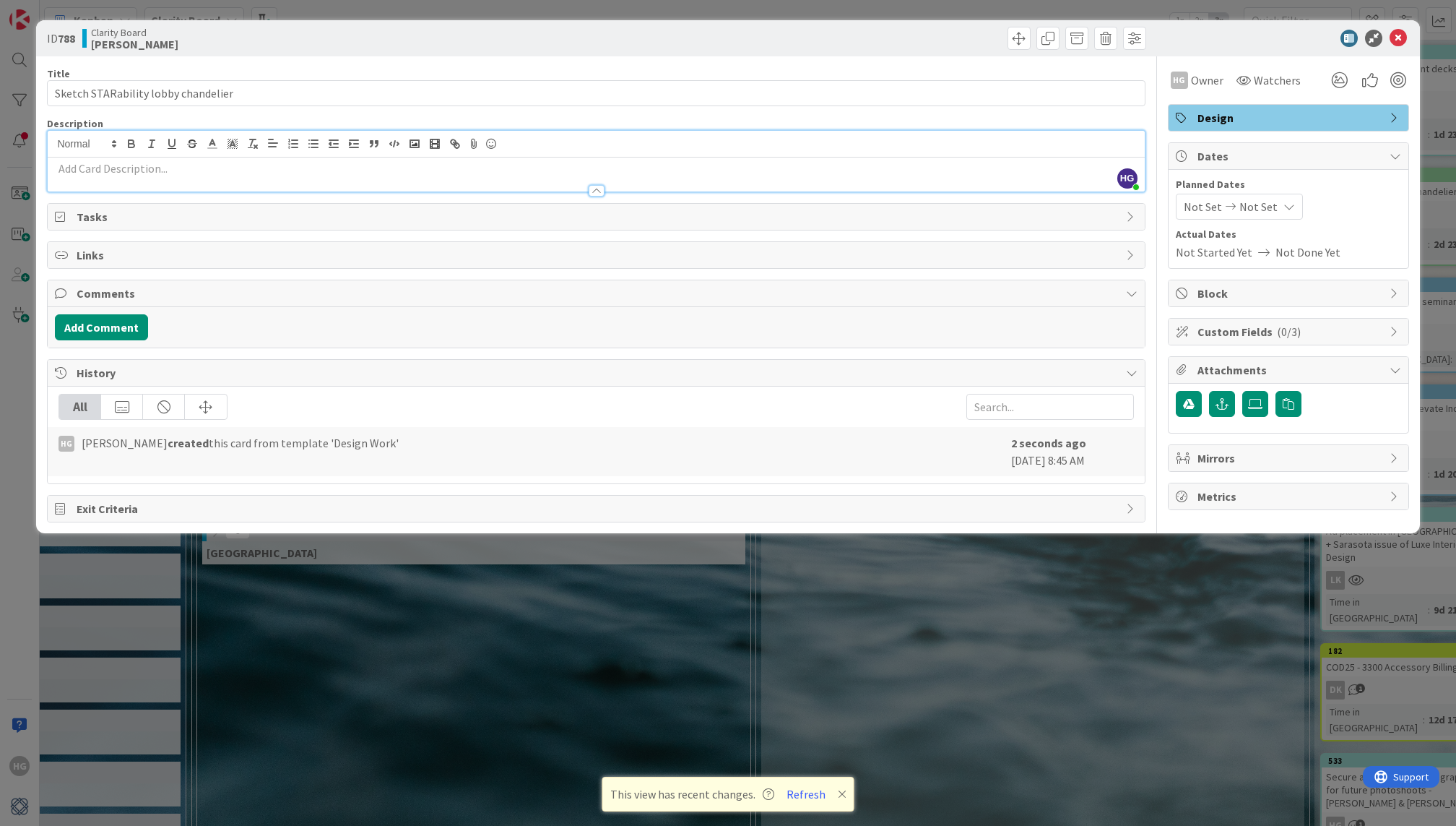
click at [419, 176] on div at bounding box center [596, 184] width 1096 height 15
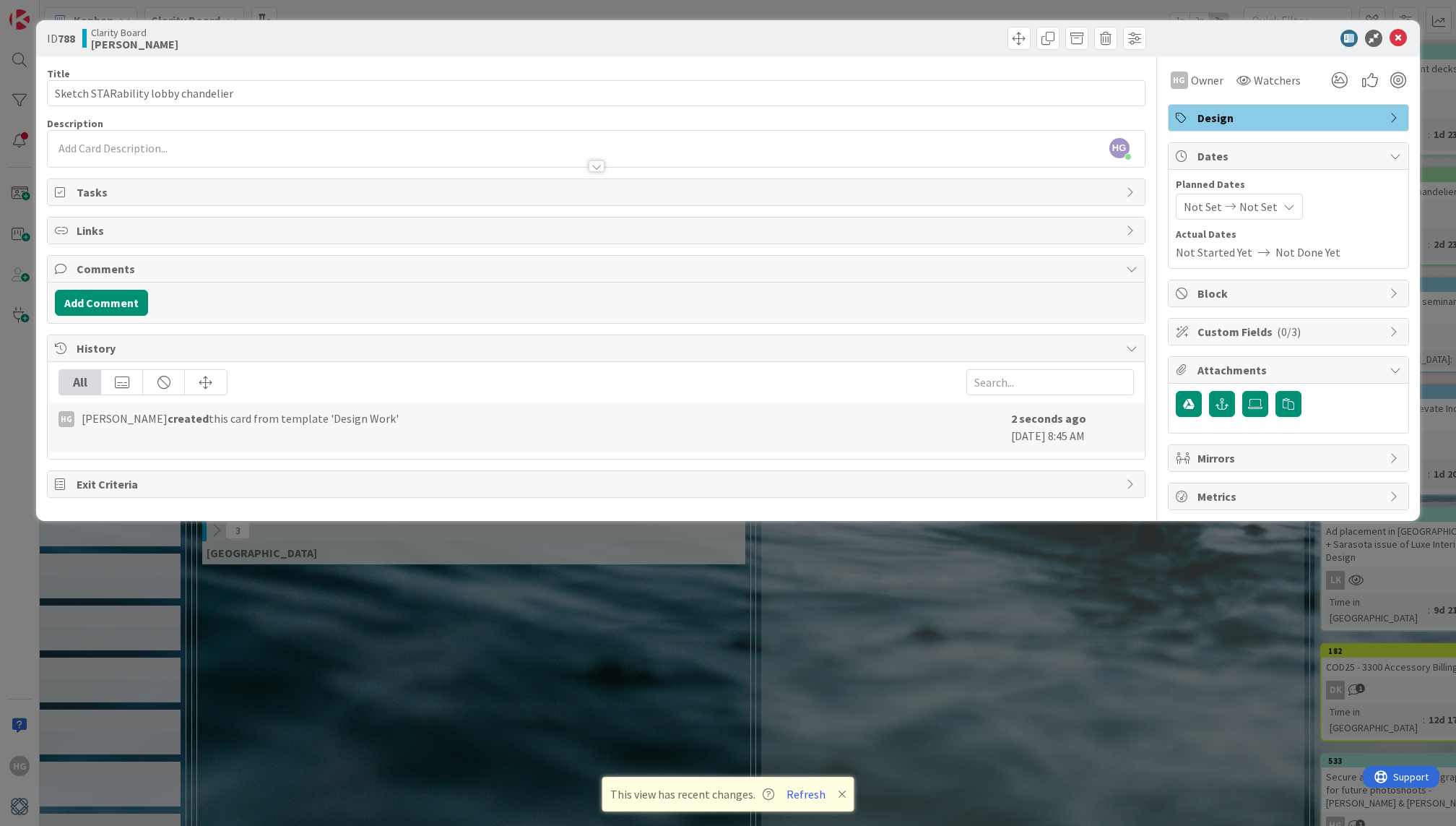
click at [395, 148] on p at bounding box center [595, 148] width 1082 height 16
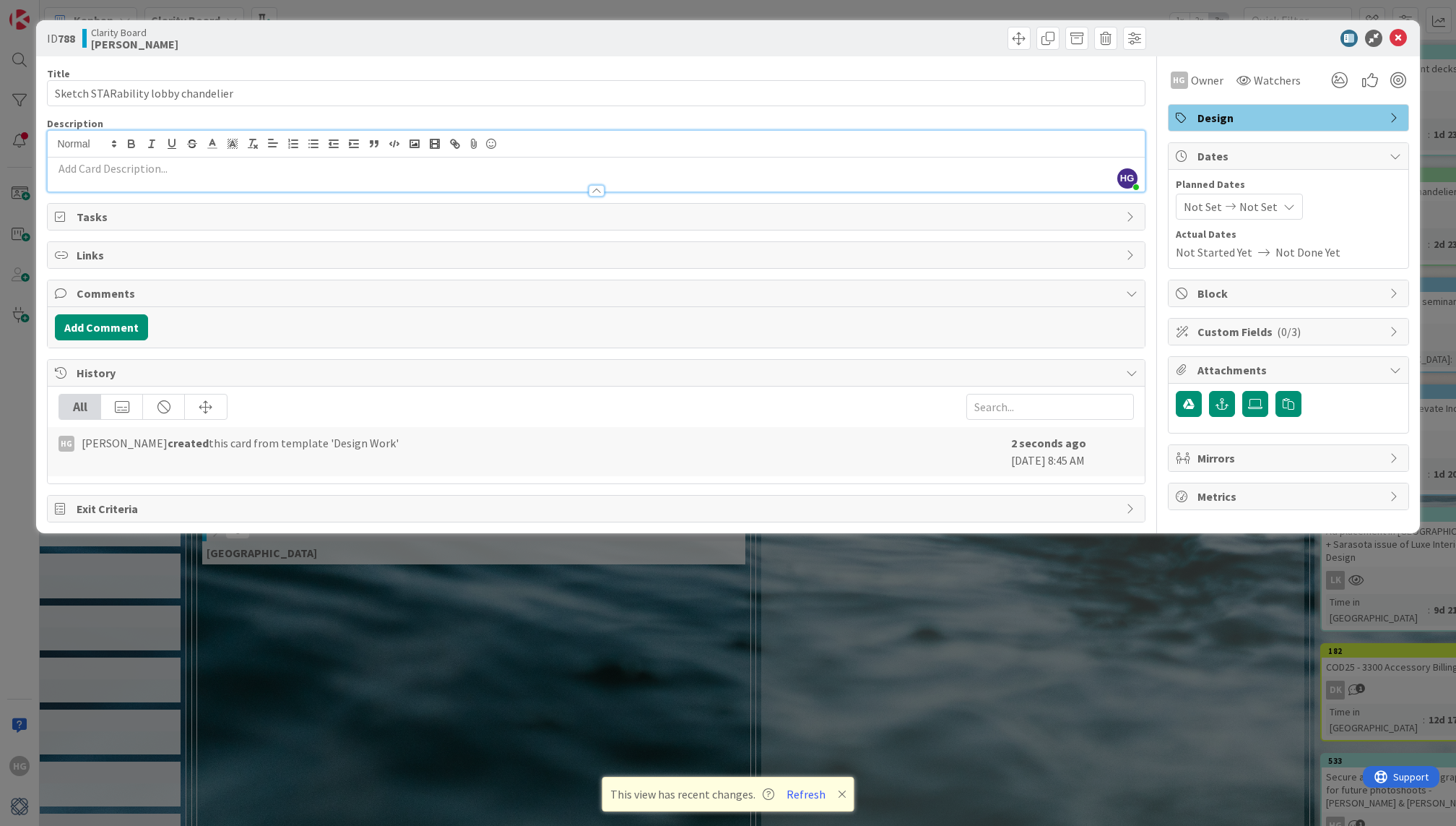
click at [222, 173] on p at bounding box center [595, 168] width 1082 height 16
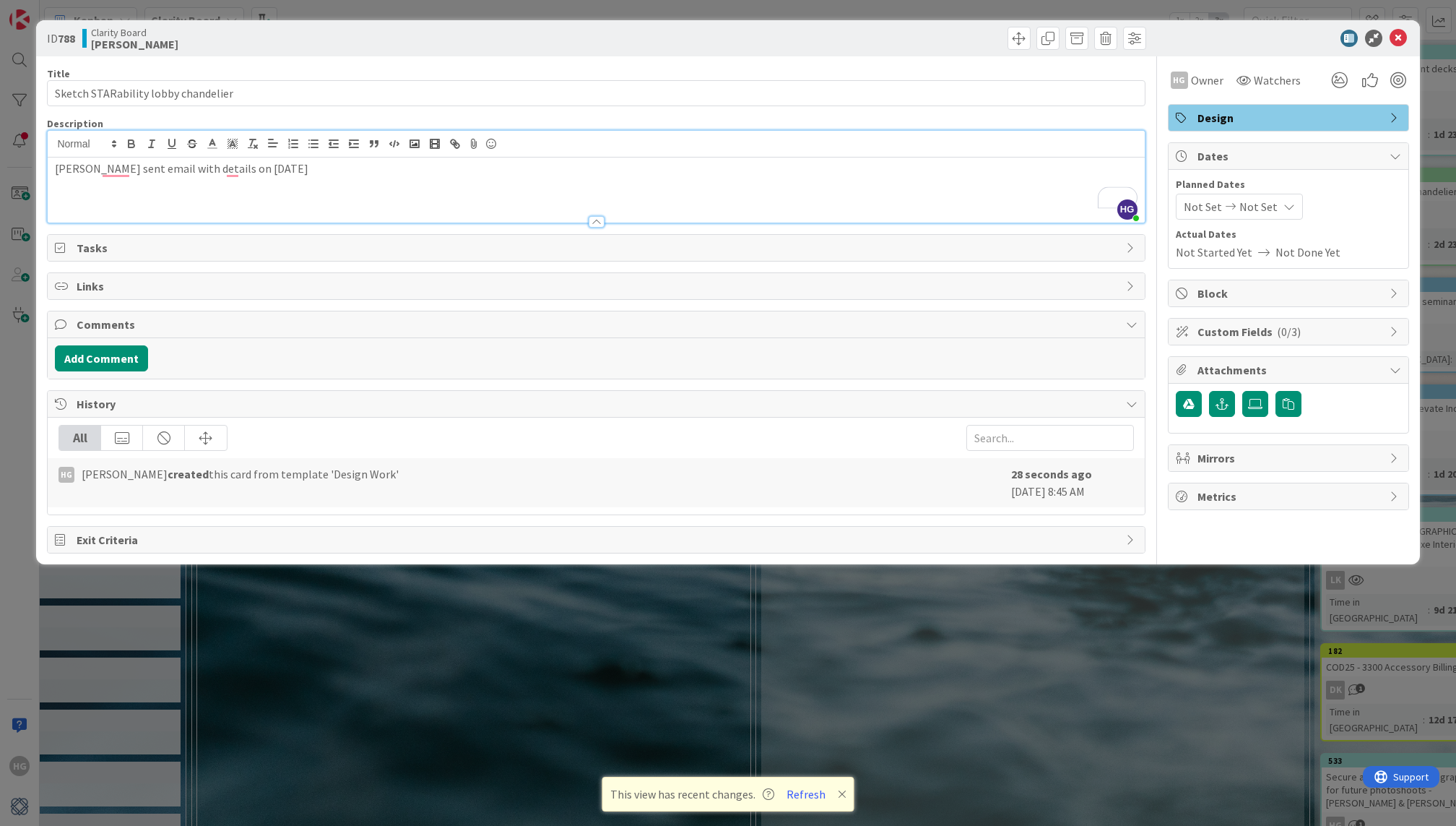
click at [227, 72] on div "Title 35 / 128" at bounding box center [596, 73] width 1098 height 13
click at [231, 90] on input "Sketch STARability lobby chandelier" at bounding box center [596, 94] width 1098 height 26
click at [1401, 38] on icon at bounding box center [1398, 38] width 17 height 17
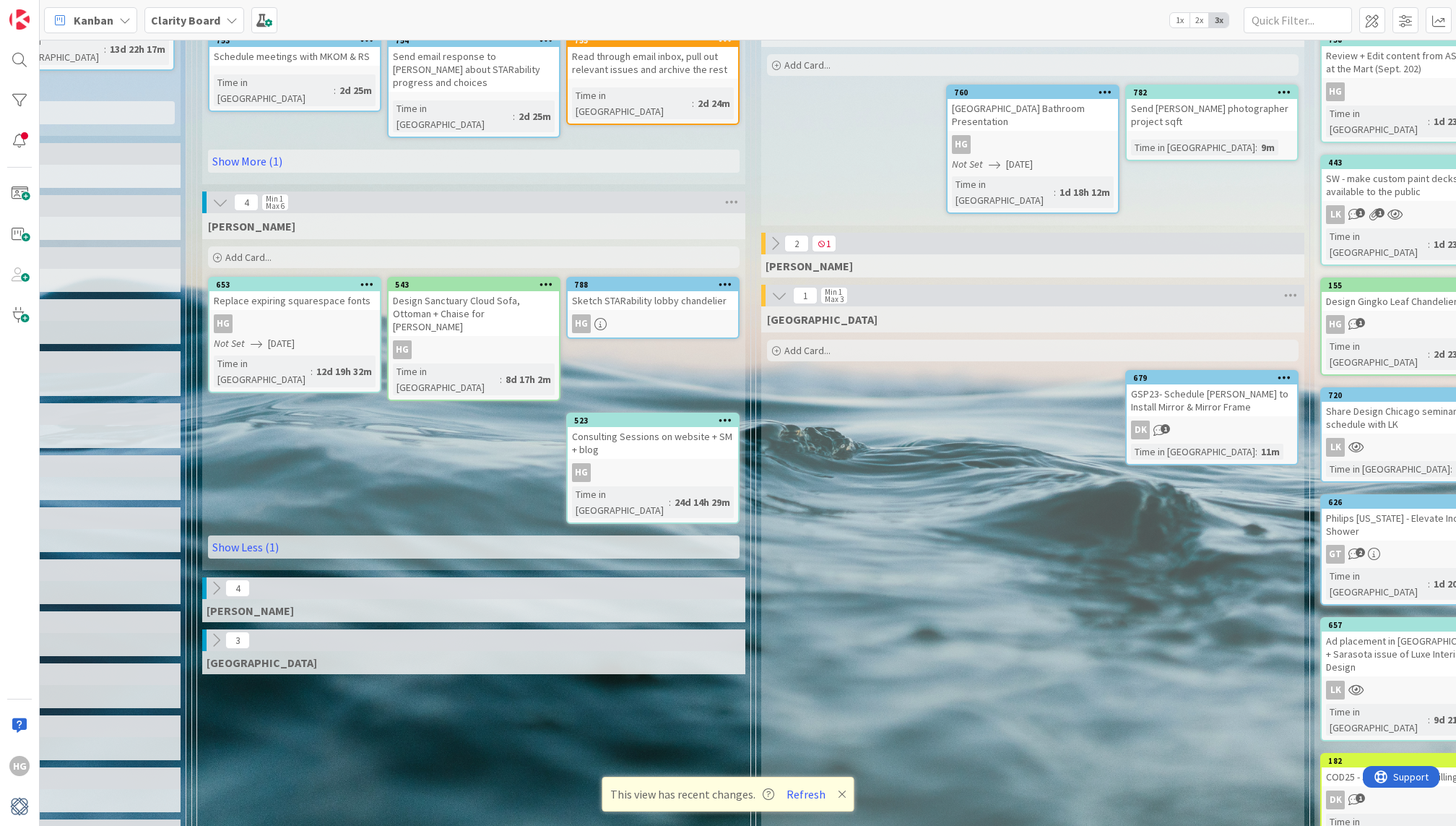
scroll to position [220, 777]
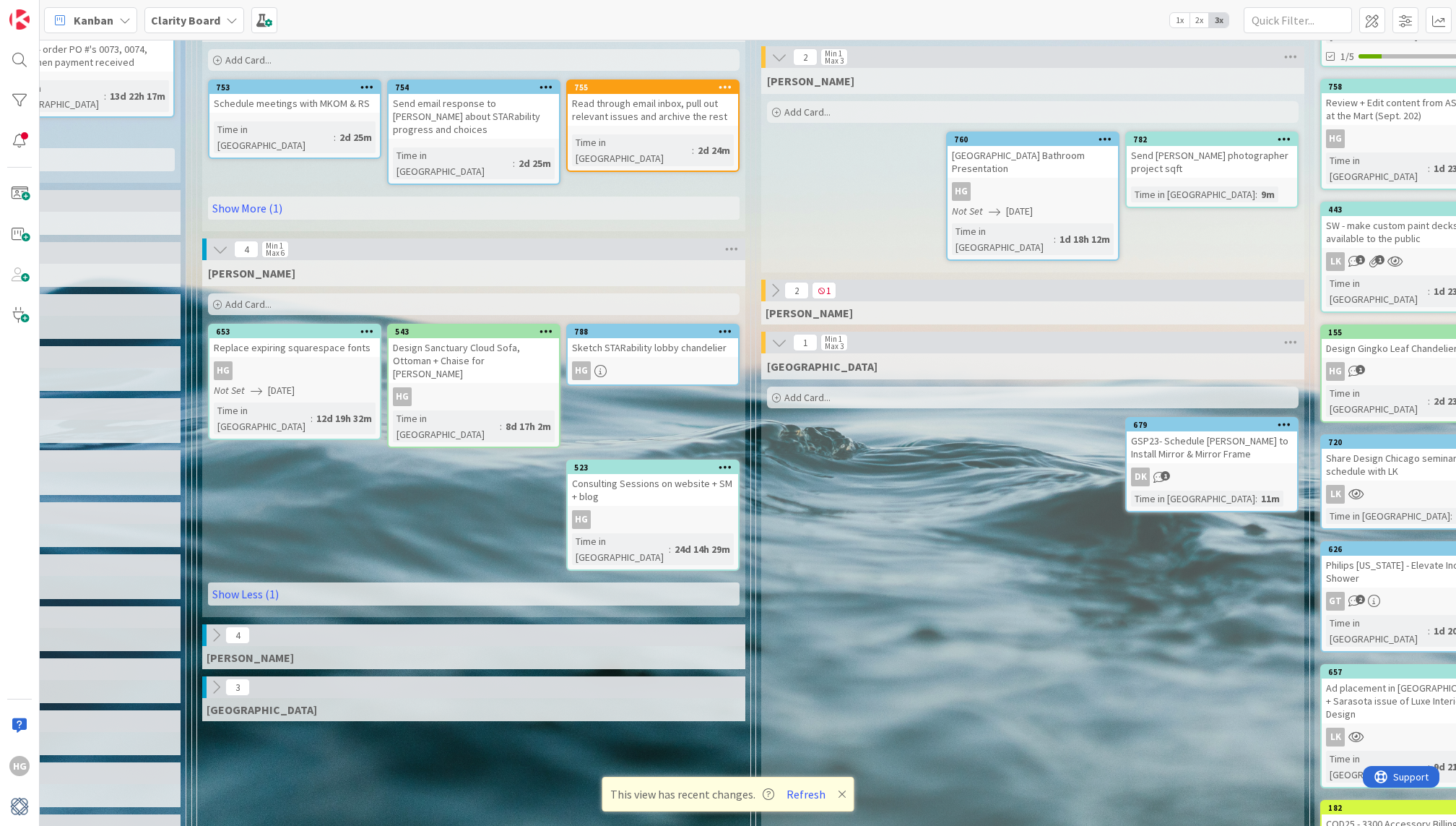
click at [821, 111] on span "Add Card..." at bounding box center [807, 111] width 46 height 13
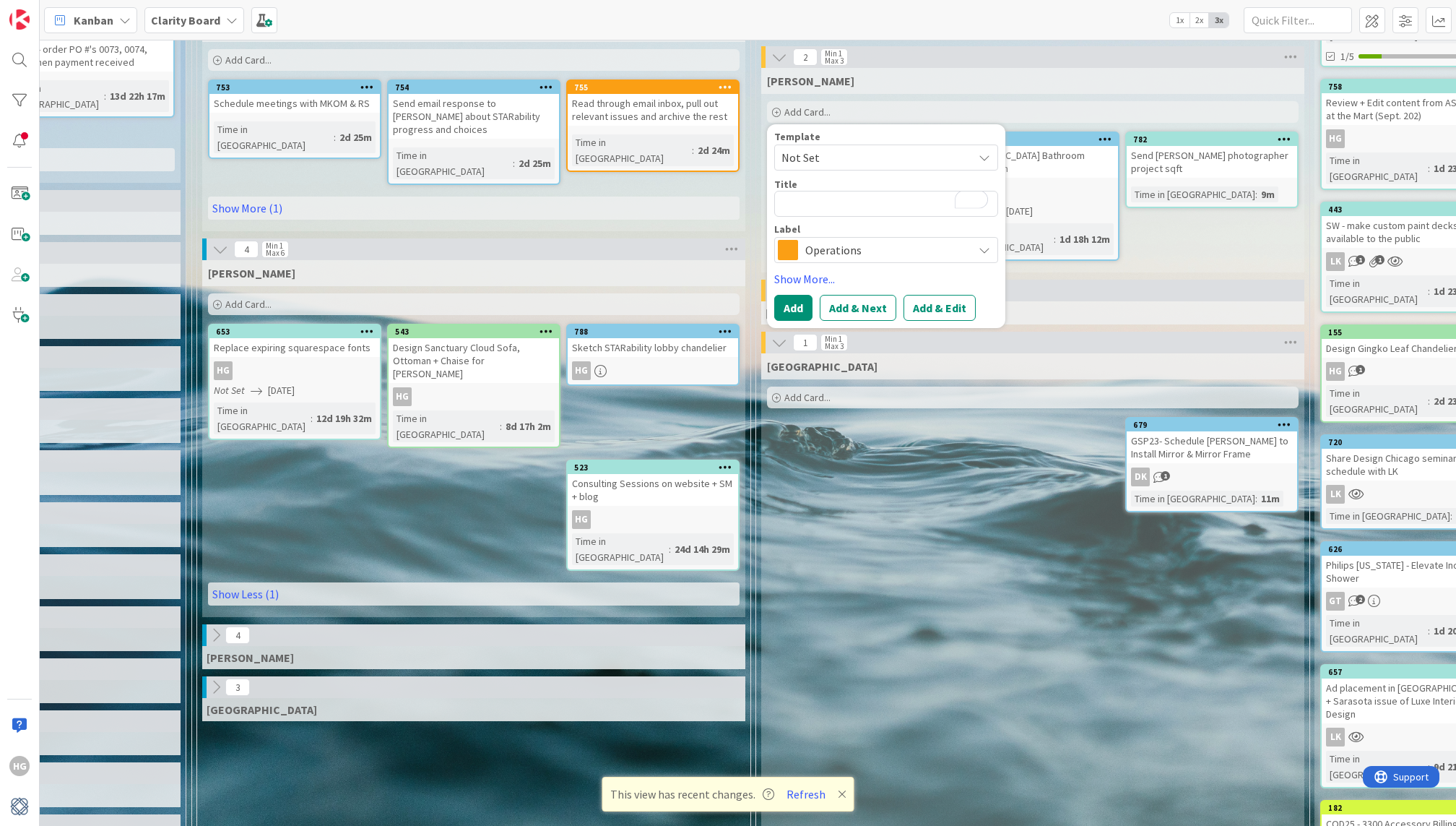
click at [793, 253] on span at bounding box center [788, 250] width 20 height 20
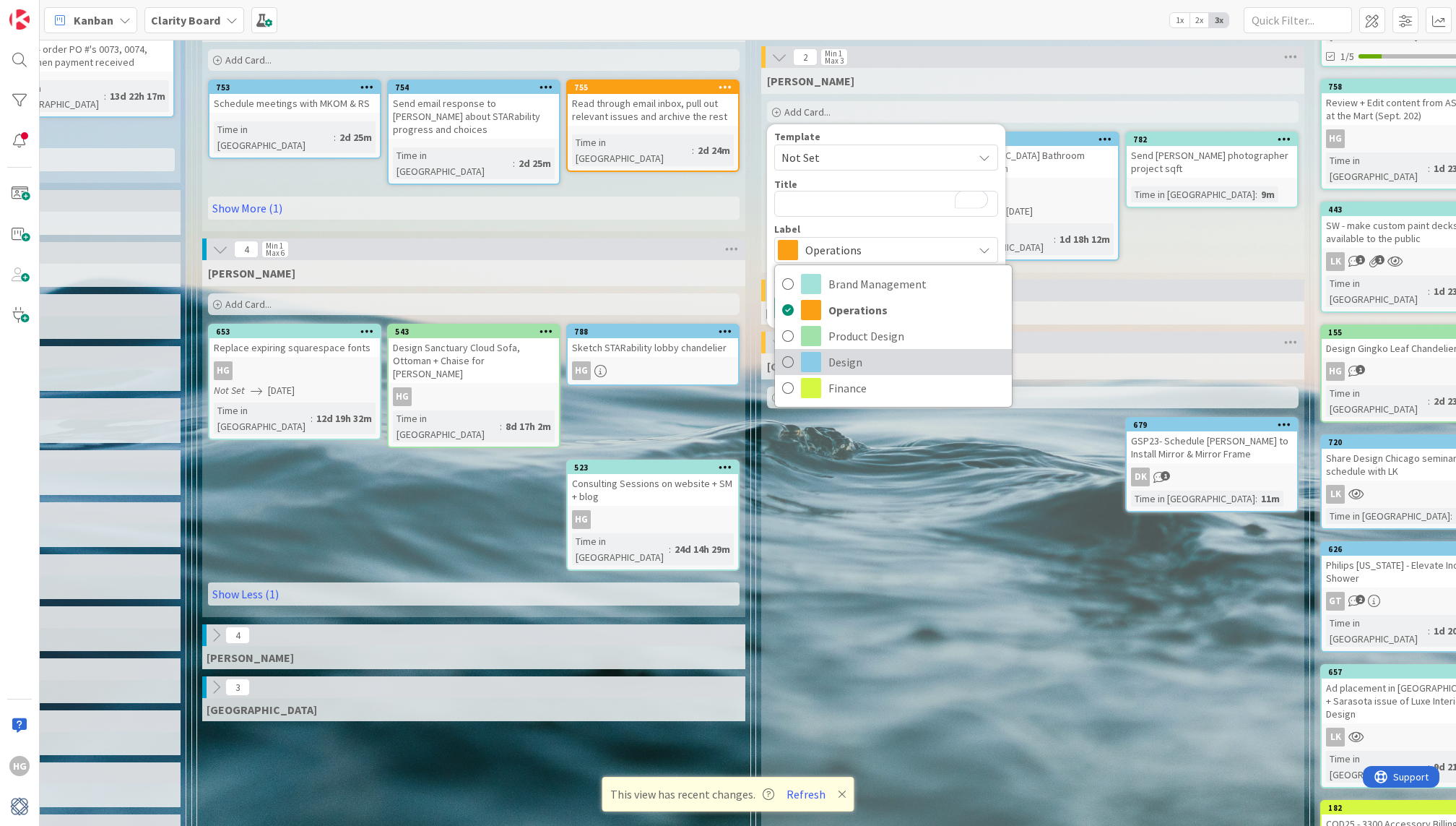
click at [805, 355] on span at bounding box center [811, 362] width 20 height 20
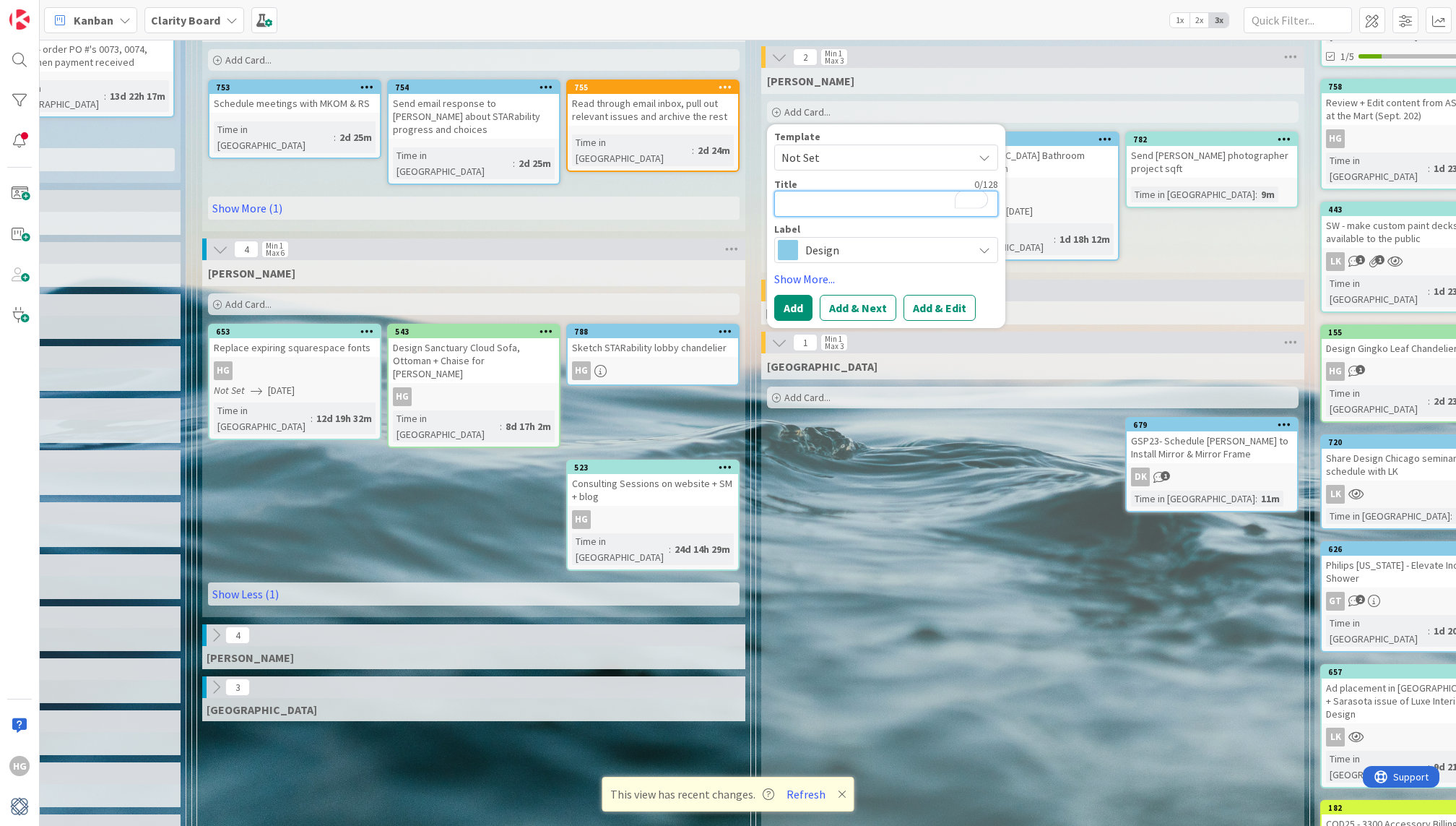
click at [810, 200] on textarea "To enrich screen reader interactions, please activate Accessibility in Grammarl…" at bounding box center [886, 204] width 224 height 26
type textarea "x"
type textarea "O"
type textarea "x"
type textarea "Or"
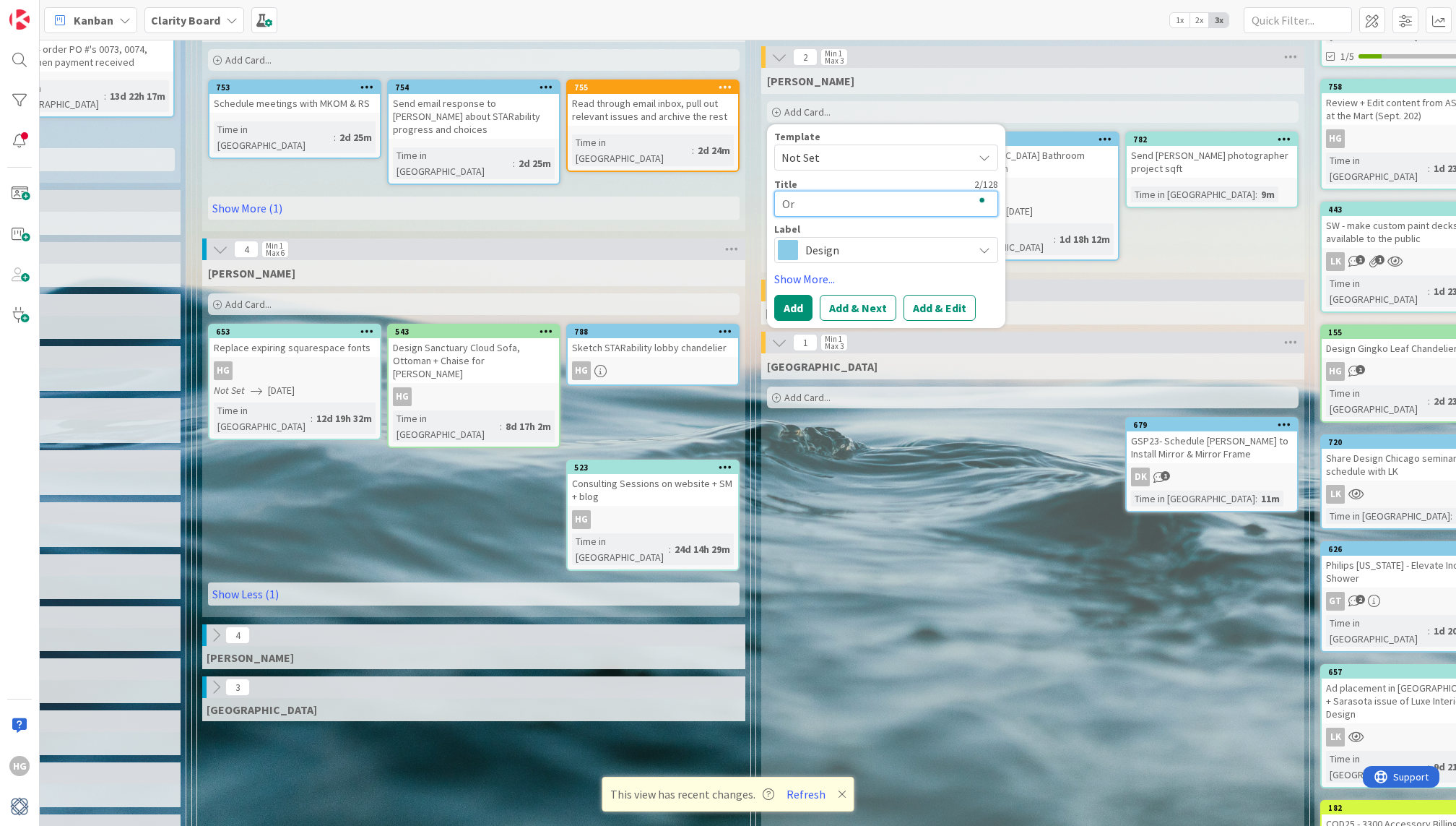
type textarea "x"
type textarea "Ord"
type textarea "x"
type textarea "Orde"
type textarea "x"
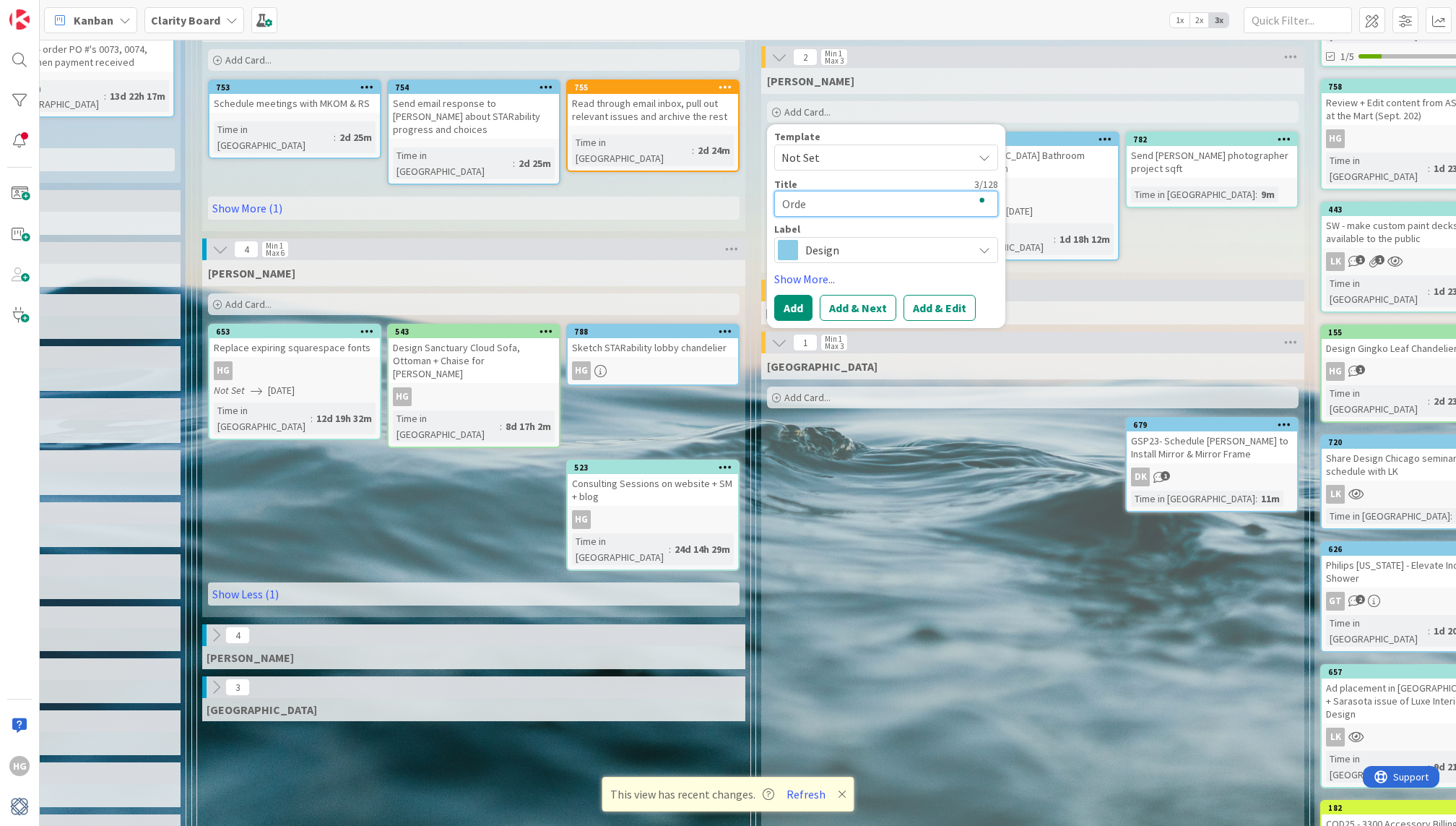
type textarea "Order"
type textarea "x"
type textarea "Order"
type textarea "x"
type textarea "Order s"
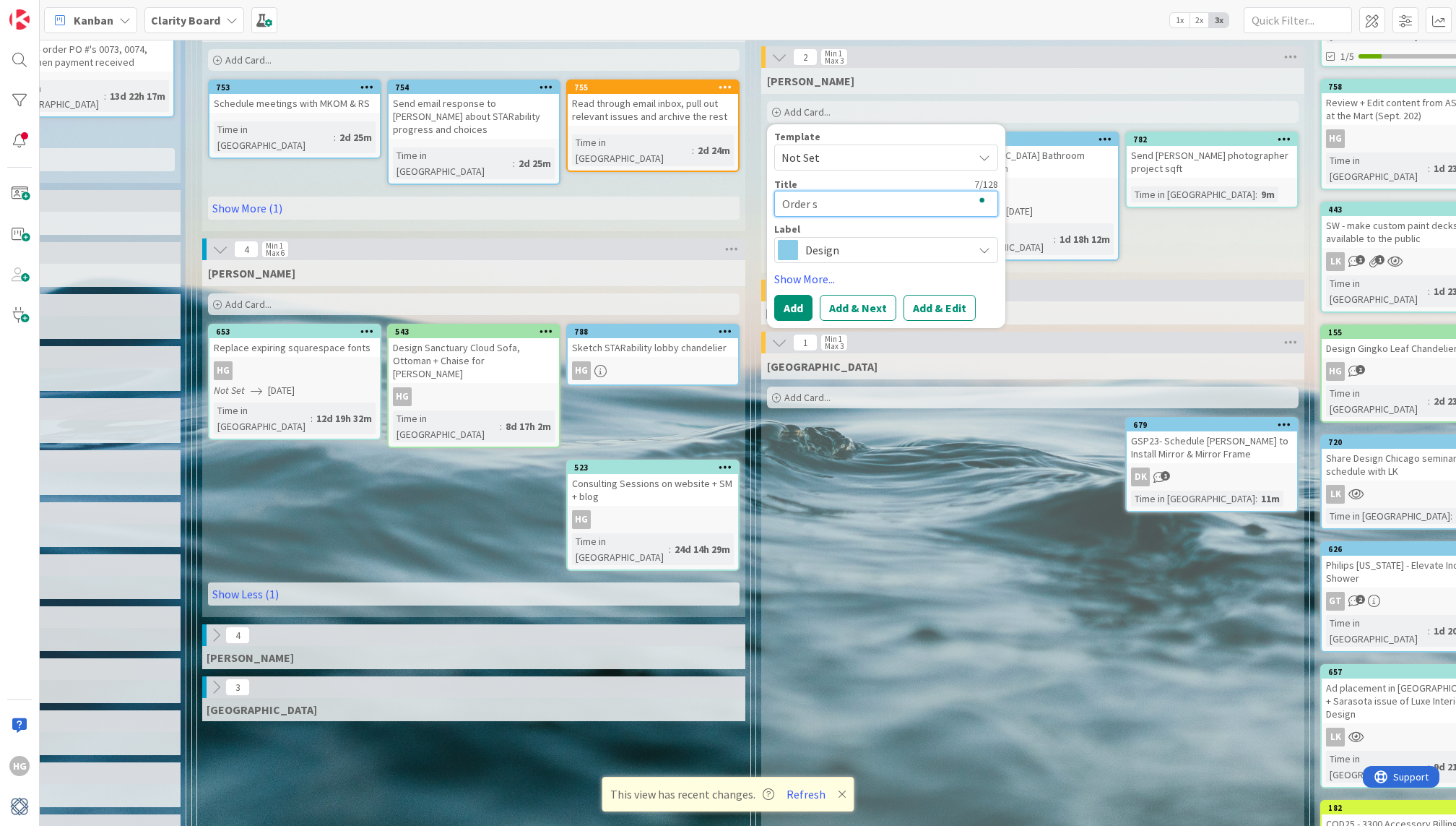
type textarea "x"
type textarea "Order [PERSON_NAME]"
type textarea "x"
type textarea "Order samp"
type textarea "x"
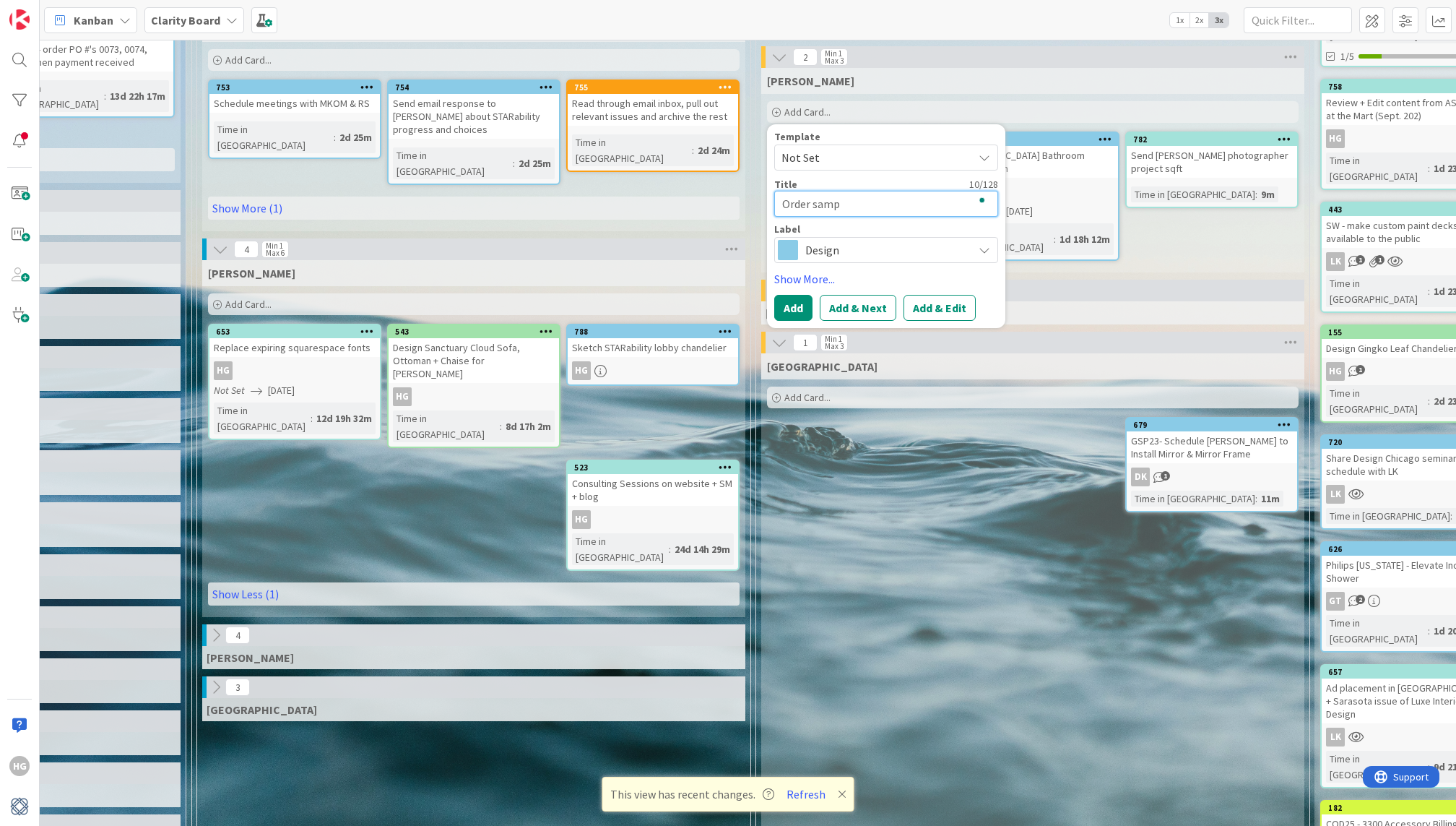
type textarea "Order sampl"
type textarea "x"
type textarea "Order sample"
type textarea "x"
type textarea "Order sample"
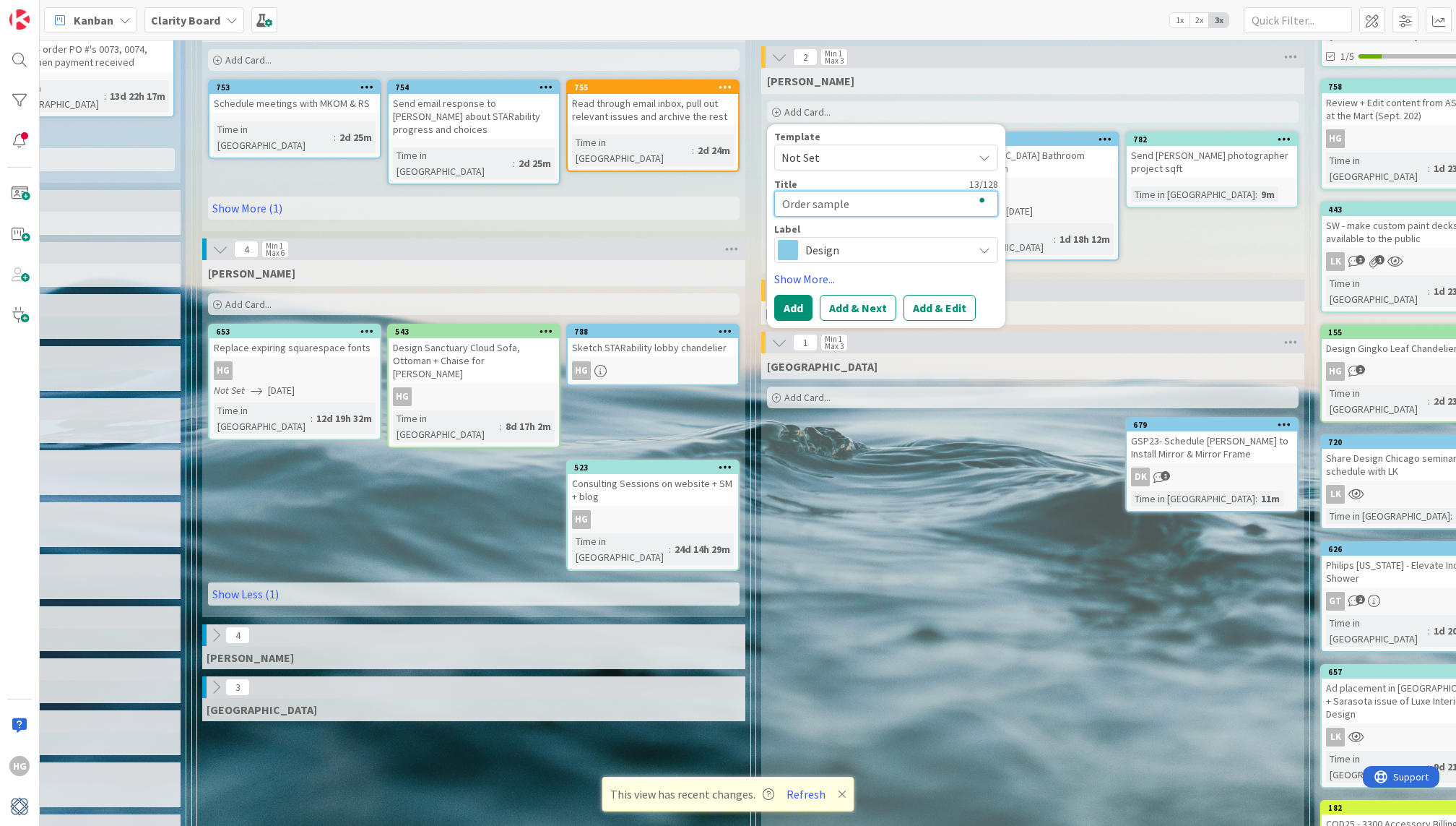
type textarea "x"
type textarea "Order sample m"
type textarea "x"
type textarea "Order sample mo"
type textarea "x"
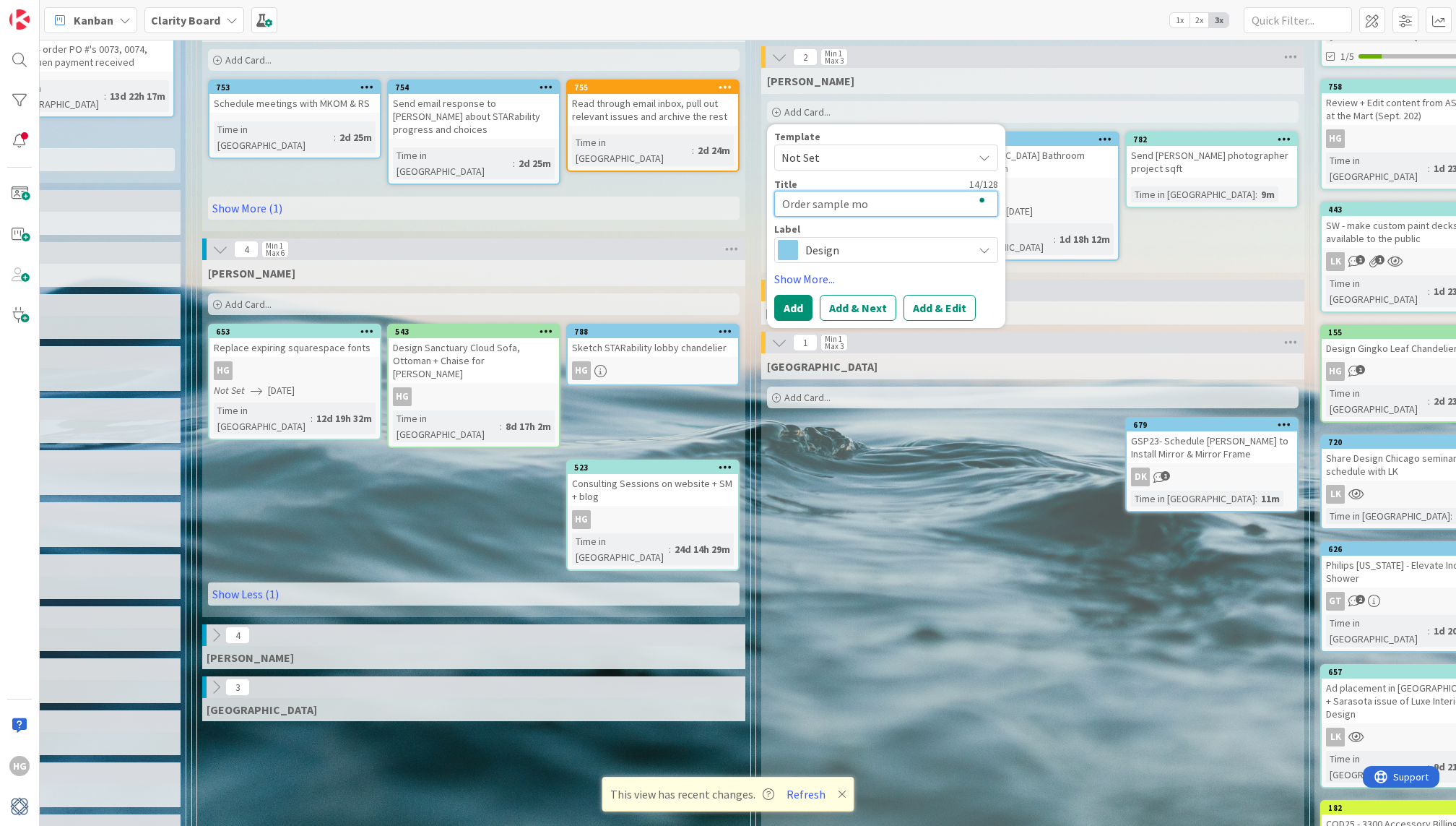
type textarea "Order sample mos"
type textarea "x"
type textarea "Order sample [PERSON_NAME]"
type textarea "x"
type textarea "Order sample [PERSON_NAME]"
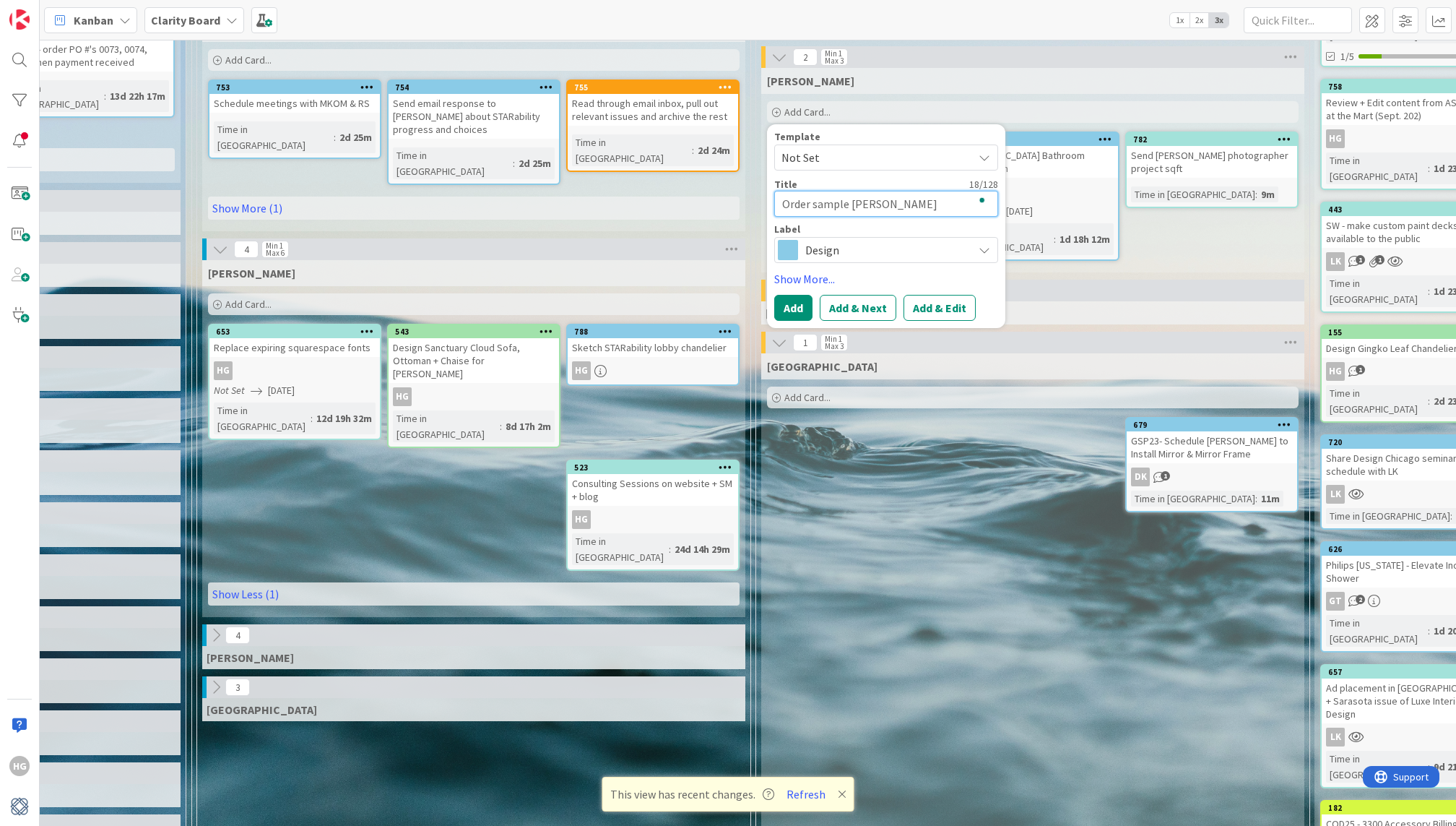
type textarea "x"
type textarea "Order sample [PERSON_NAME] p"
type textarea "x"
type textarea "Order sample [PERSON_NAME] pan"
type textarea "x"
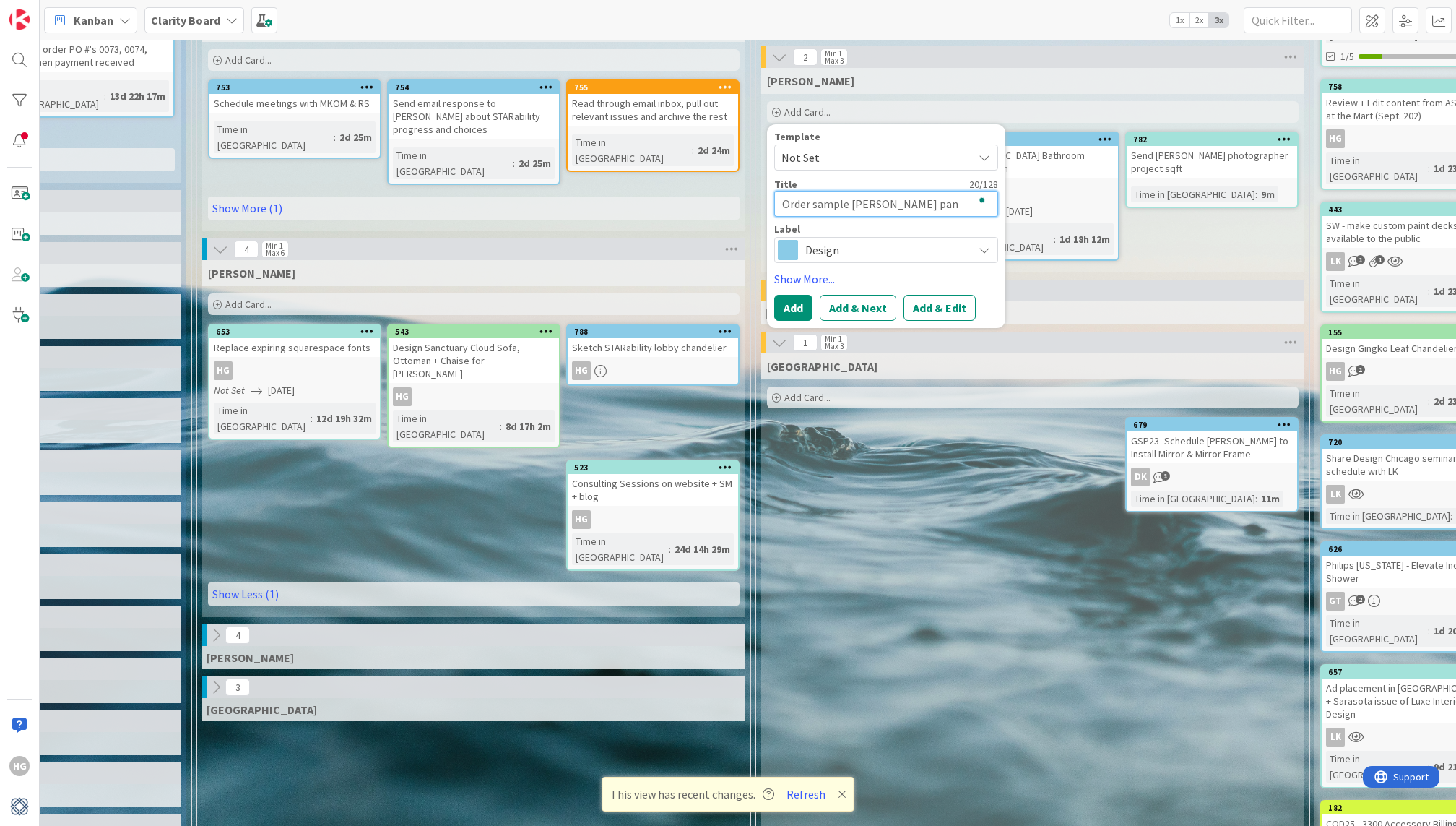
type textarea "Order sample [PERSON_NAME] pane"
type textarea "x"
type textarea "Order sample [PERSON_NAME] panel"
type textarea "x"
type textarea "Order sample [PERSON_NAME] panels"
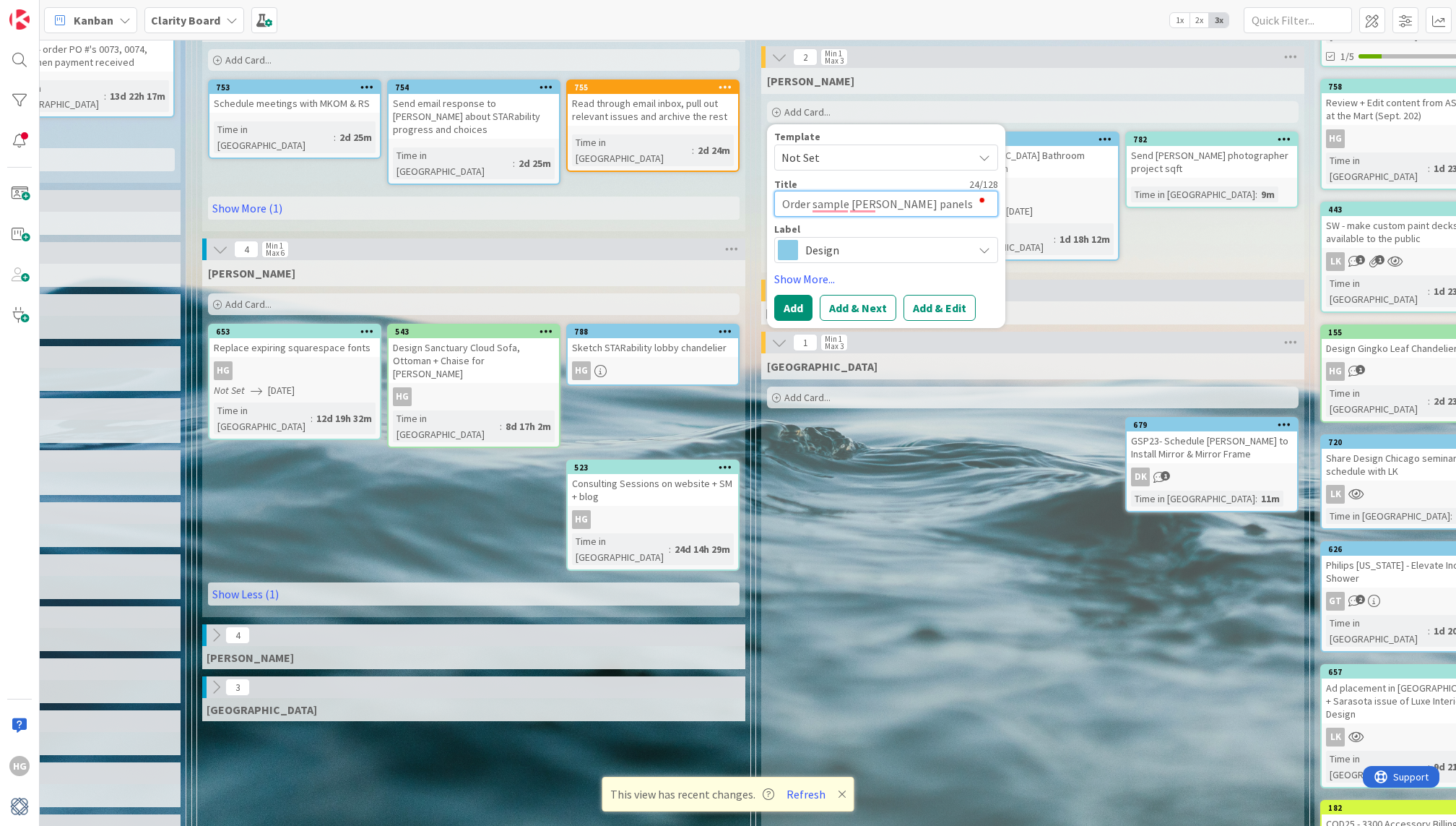
type textarea "x"
type textarea "Order sample [PERSON_NAME] panels"
type textarea "x"
type textarea "Order sample [PERSON_NAME] panels f"
type textarea "x"
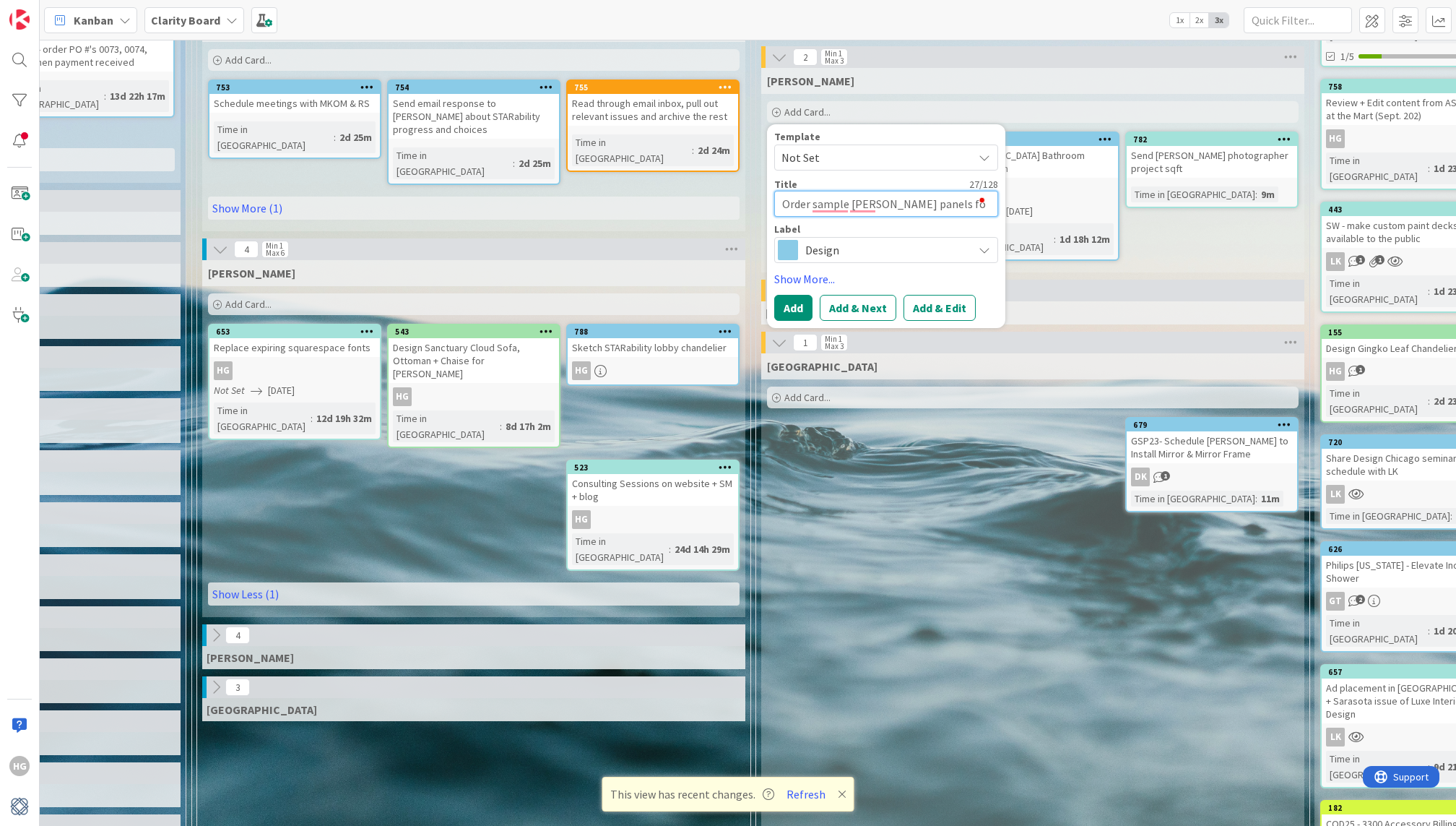
type textarea "Order sample [PERSON_NAME] panels for"
type textarea "x"
type textarea "Order sample [PERSON_NAME] panels for"
type textarea "x"
type textarea "Order sample [PERSON_NAME] panels for c"
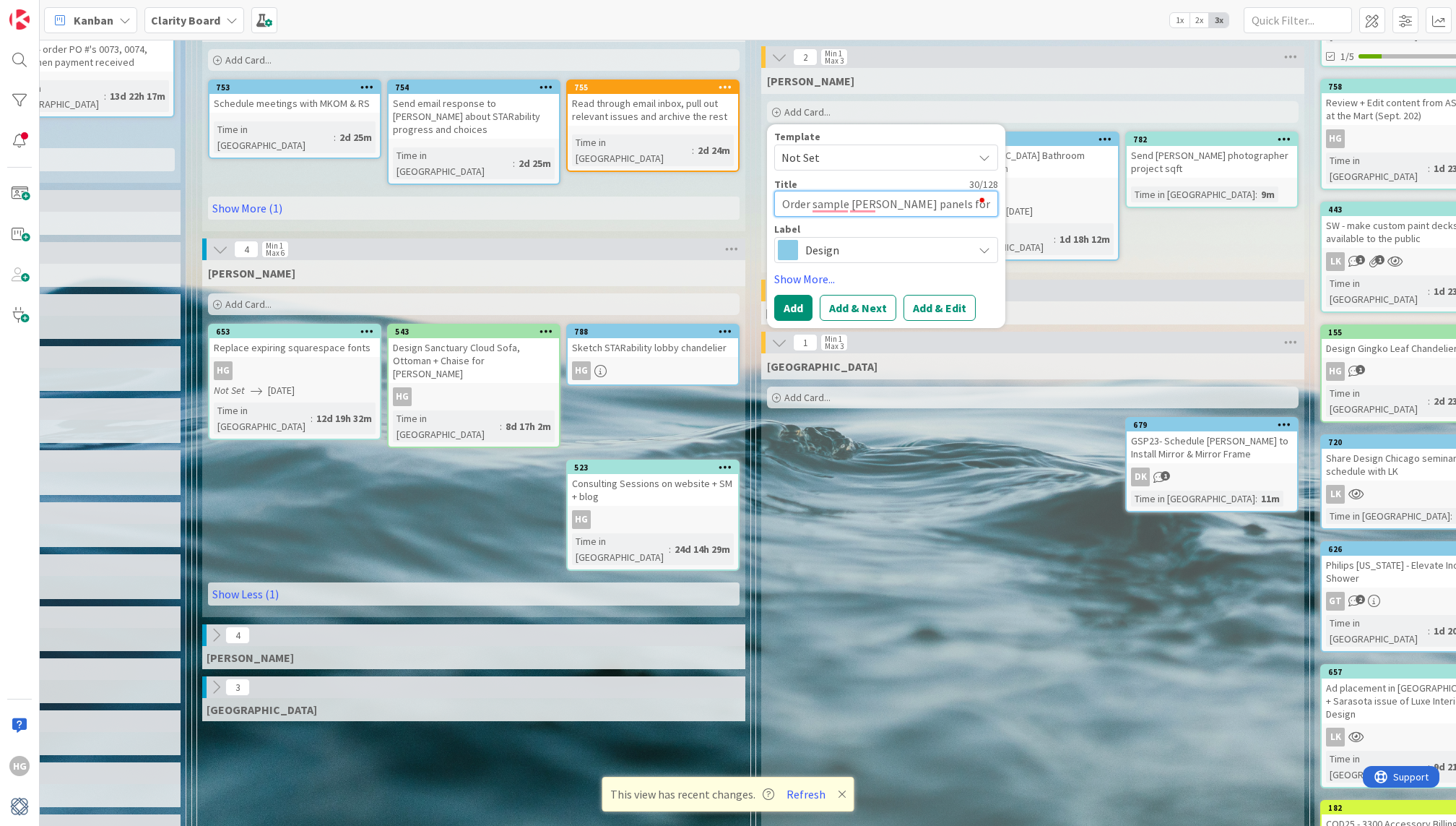
type textarea "x"
type textarea "Order sample [PERSON_NAME] panels for ce"
type textarea "x"
type textarea "Order sample [PERSON_NAME] panels for cei"
type textarea "x"
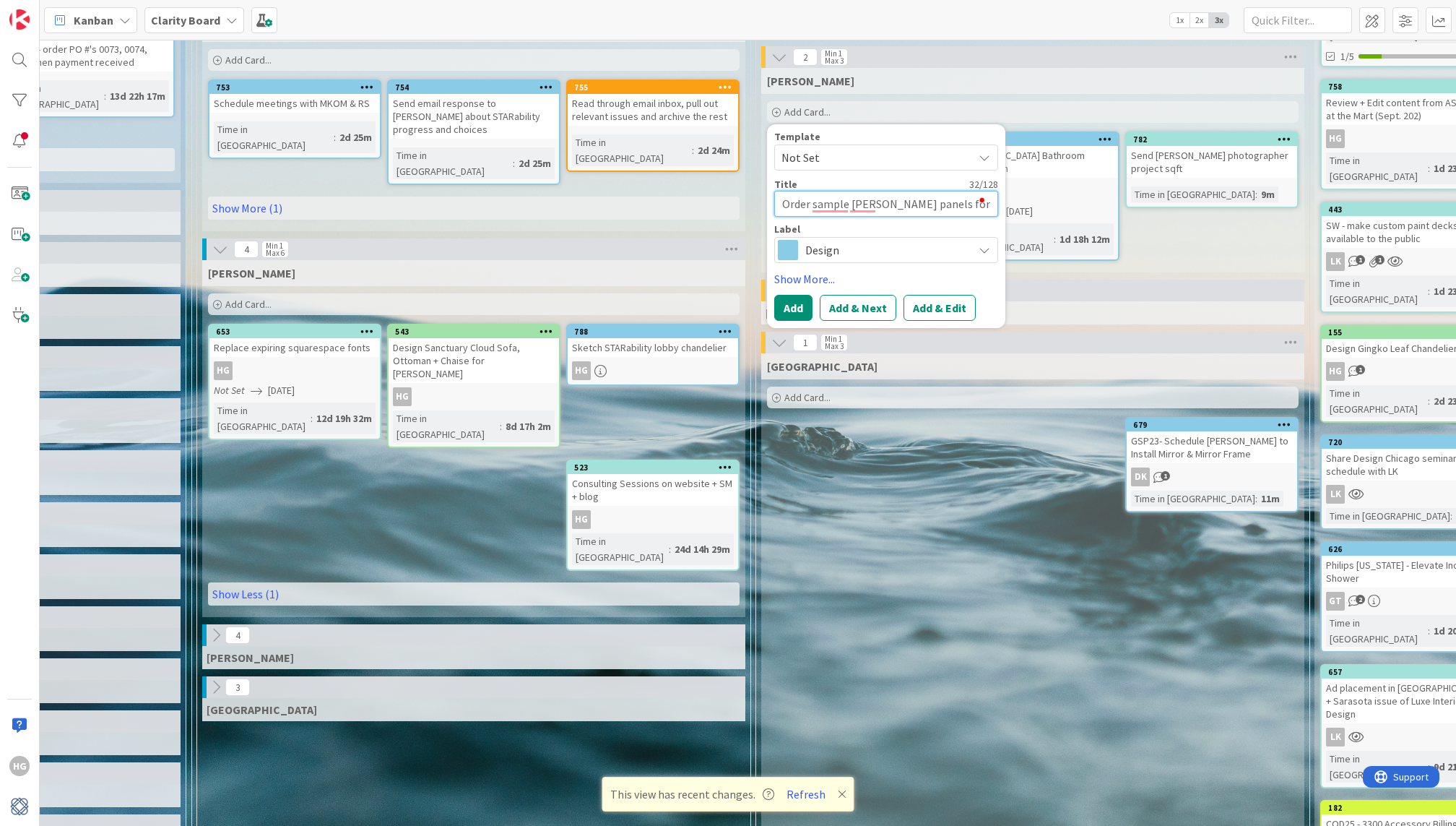
type textarea "Order sample [PERSON_NAME] panels for ceil"
type textarea "x"
type textarea "Order sample [PERSON_NAME] panels for ceili"
type textarea "x"
type textarea "Order sample [PERSON_NAME] panels for ceilin"
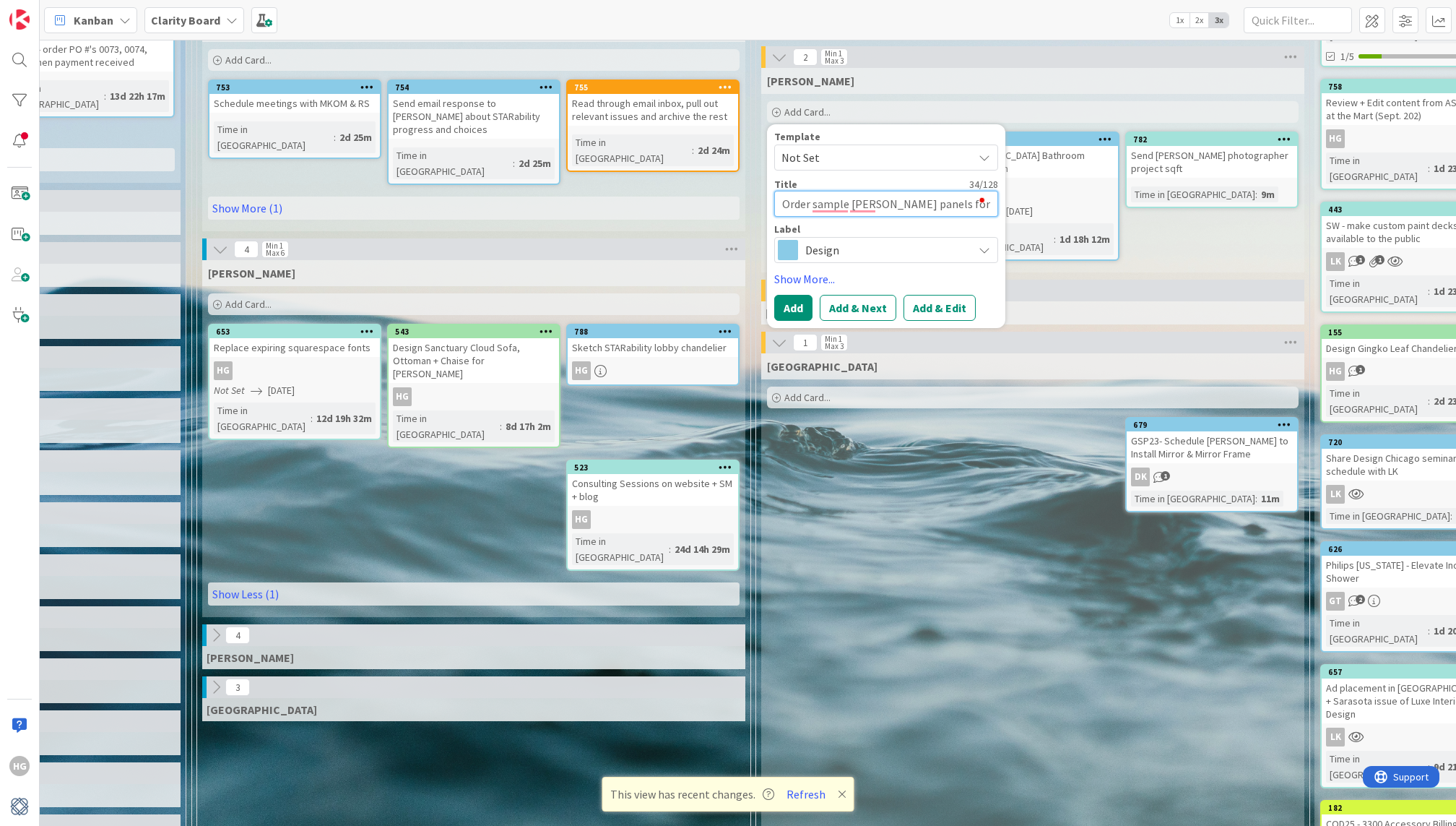
type textarea "x"
type textarea "Order sample [PERSON_NAME] panels for ceiling"
type textarea "x"
type textarea "Order sample [PERSON_NAME] panels for ceiling"
type textarea "x"
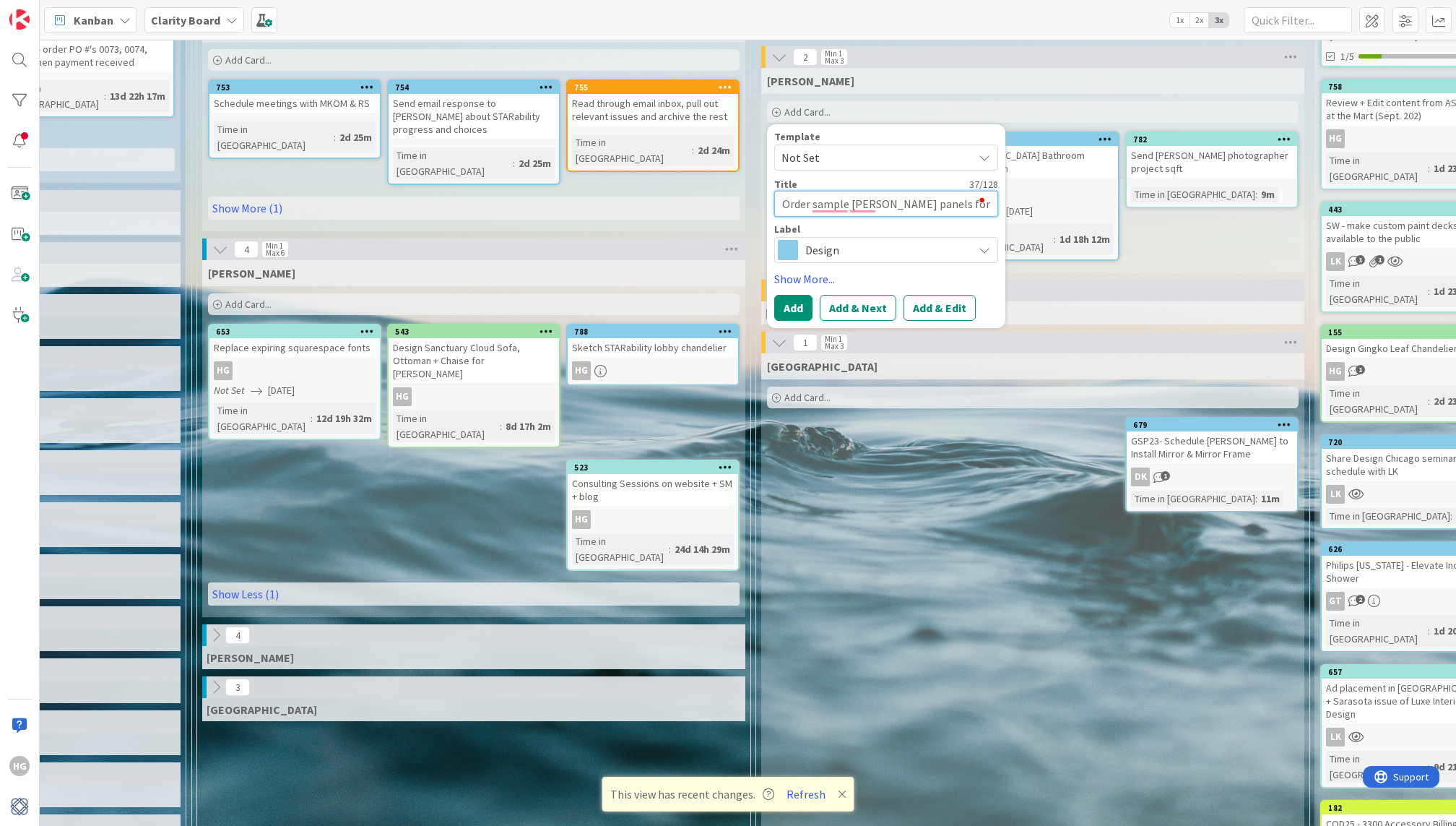
type textarea "Order sample [PERSON_NAME] panels for ceiling t"
type textarea "x"
type textarea "Order sample [PERSON_NAME] panels for ceiling ti"
type textarea "x"
type textarea "Order sample [PERSON_NAME] panels for ceiling til"
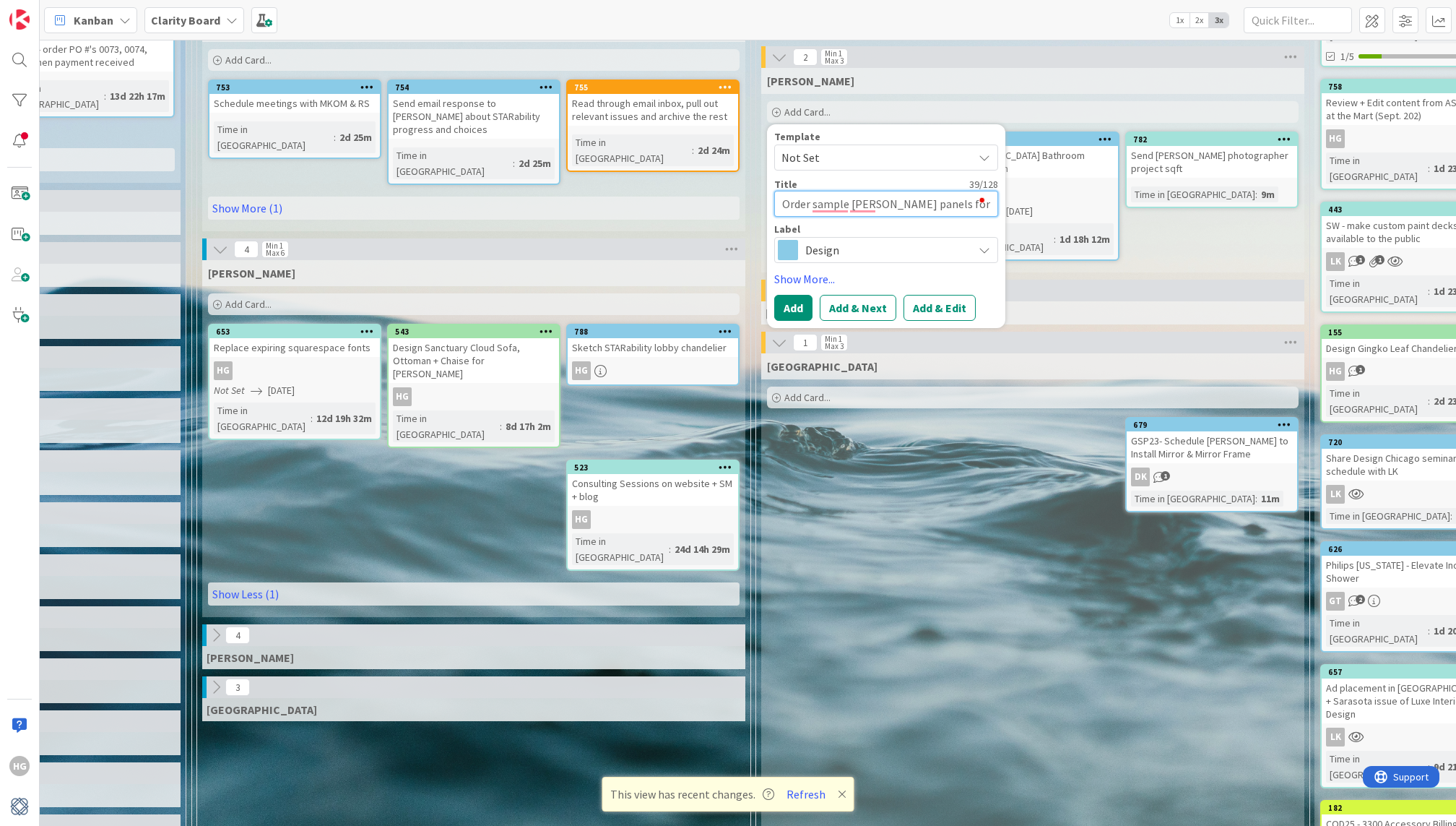
type textarea "x"
type textarea "Order sample [PERSON_NAME] panels for ceiling tile"
type textarea "x"
type textarea "Order sample [PERSON_NAME] panels for ceiling tile"
type textarea "x"
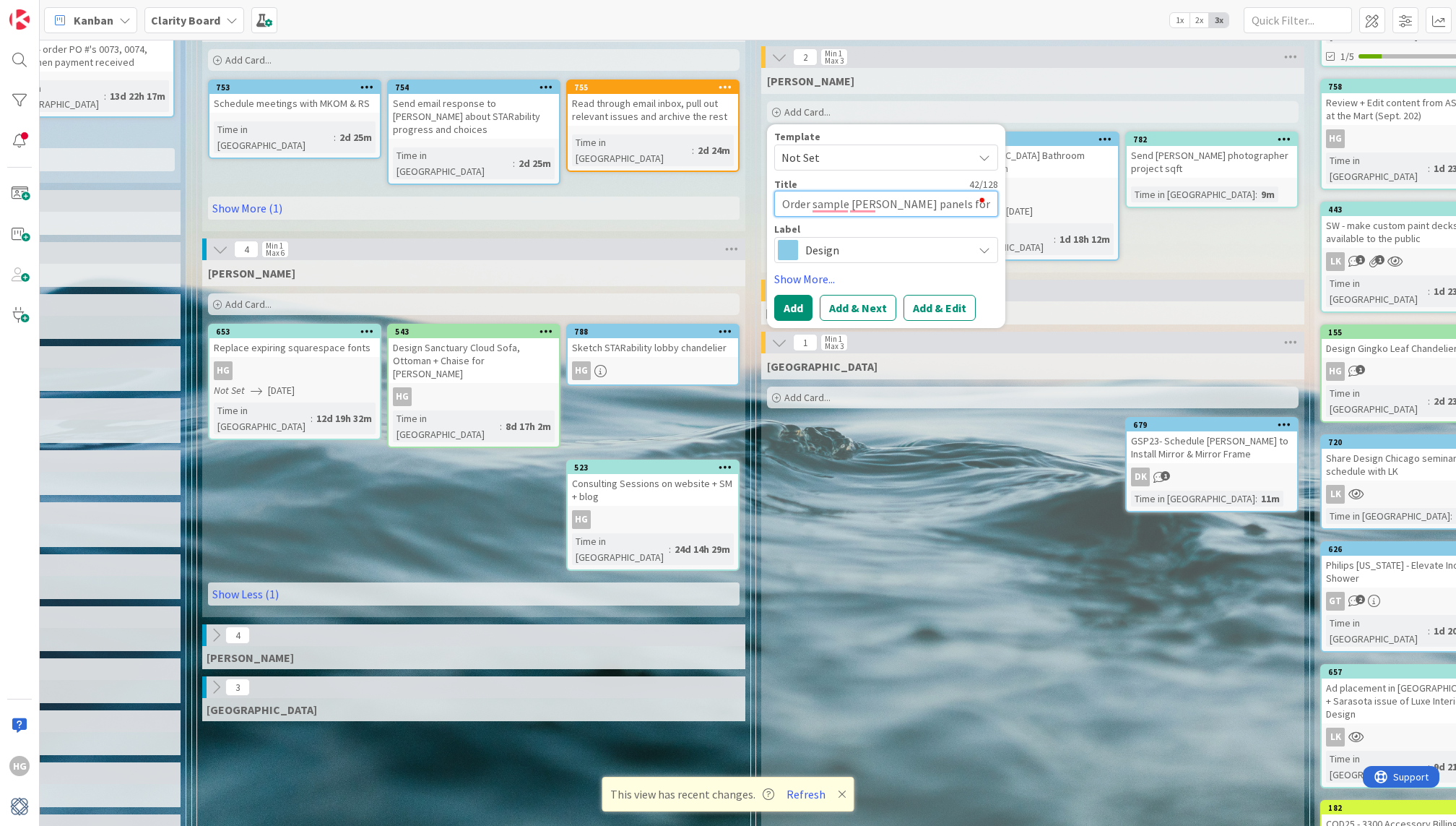
type textarea "Order sample [PERSON_NAME] panels for ceiling tile d"
type textarea "x"
type textarea "Order sample [PERSON_NAME] panels for ceiling tile dr"
type textarea "x"
type textarea "Order sample [PERSON_NAME] panels for ceiling tile dro"
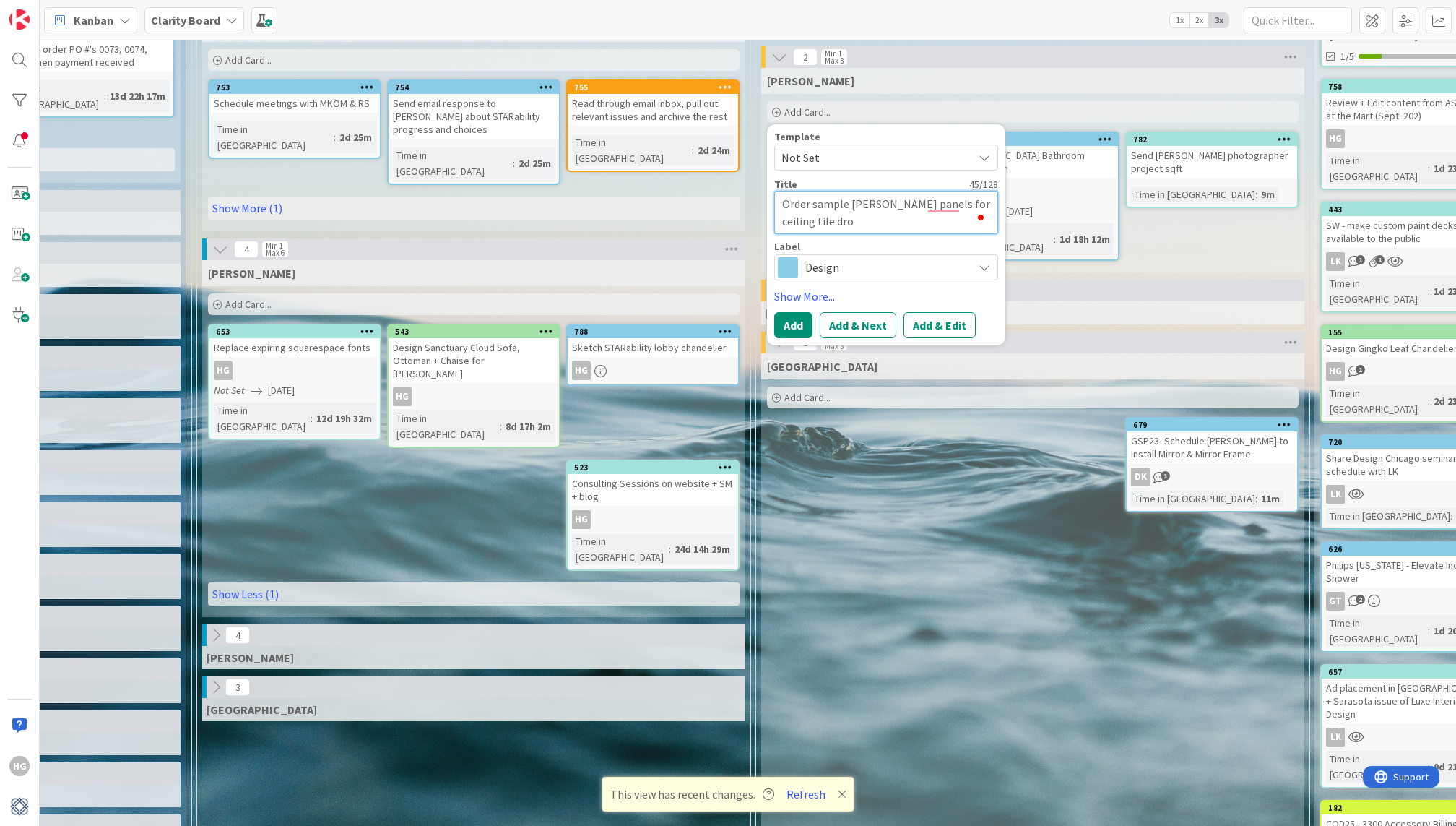
type textarea "x"
type textarea "Order sample [PERSON_NAME] panels for ceiling tile drop"
type textarea "x"
type textarea "Order sample [PERSON_NAME] panels for ceiling tile drop"
type textarea "x"
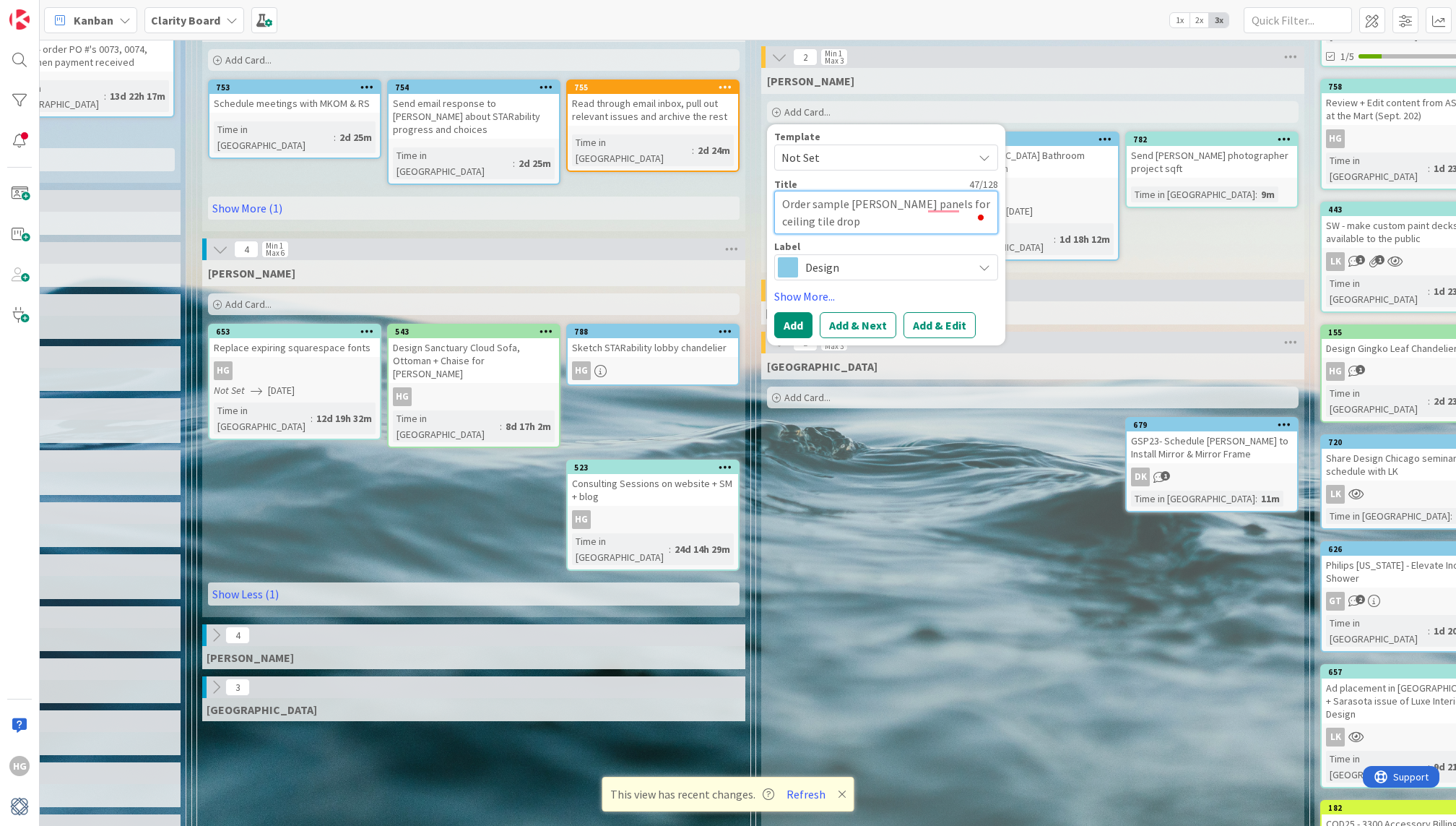
type textarea "Order sample [PERSON_NAME] panels for ceiling tile drop i"
type textarea "x"
type textarea "Order sample [PERSON_NAME] panels for ceiling tile drop in"
type textarea "x"
type textarea "Order sample [PERSON_NAME] panels for ceiling tile drop in"
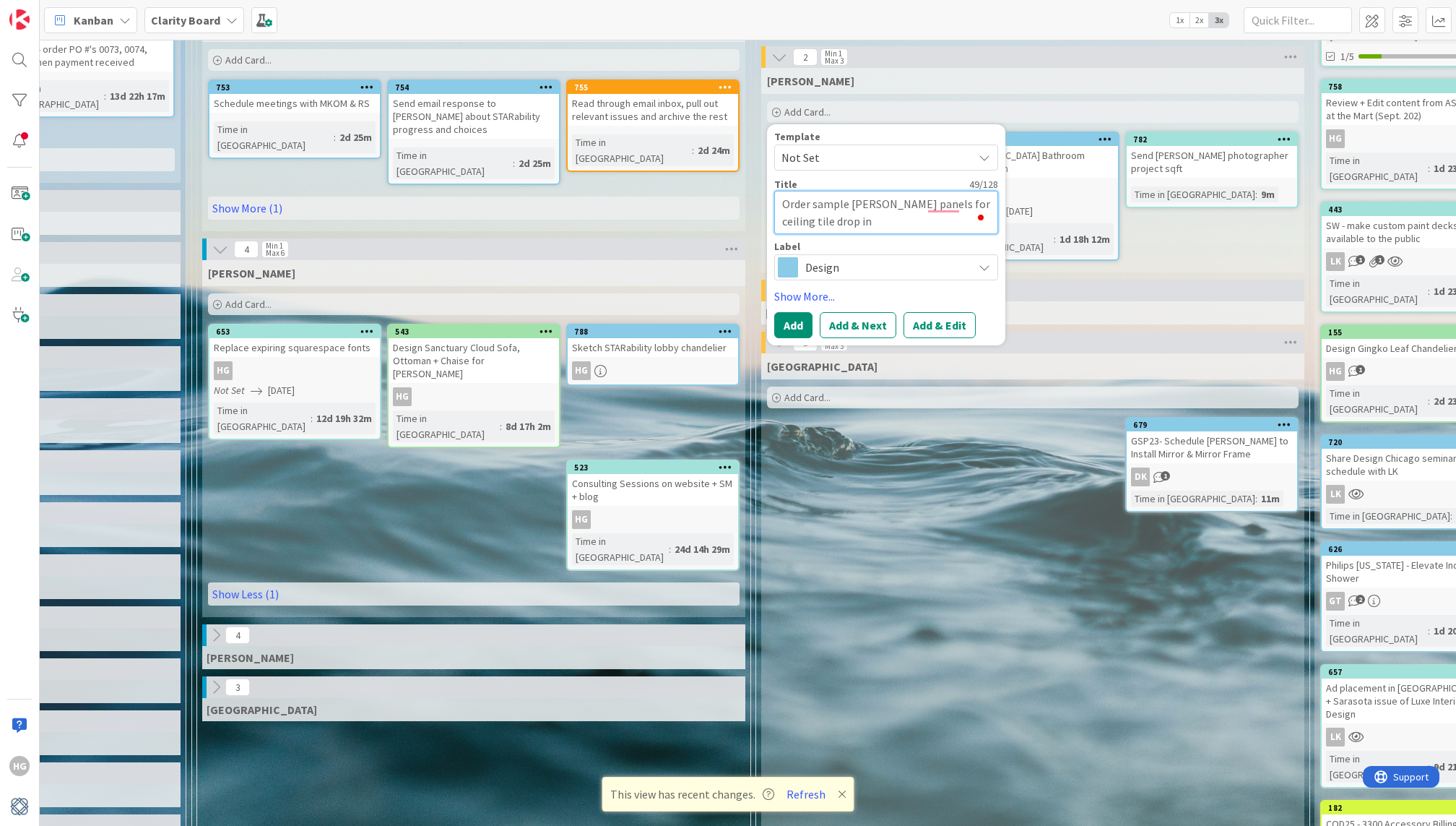
type textarea "x"
type textarea "Order sample [PERSON_NAME] panels for ceiling tile drop in f"
type textarea "x"
type textarea "Order sample [PERSON_NAME] panels for ceiling tile drop in fr"
type textarea "x"
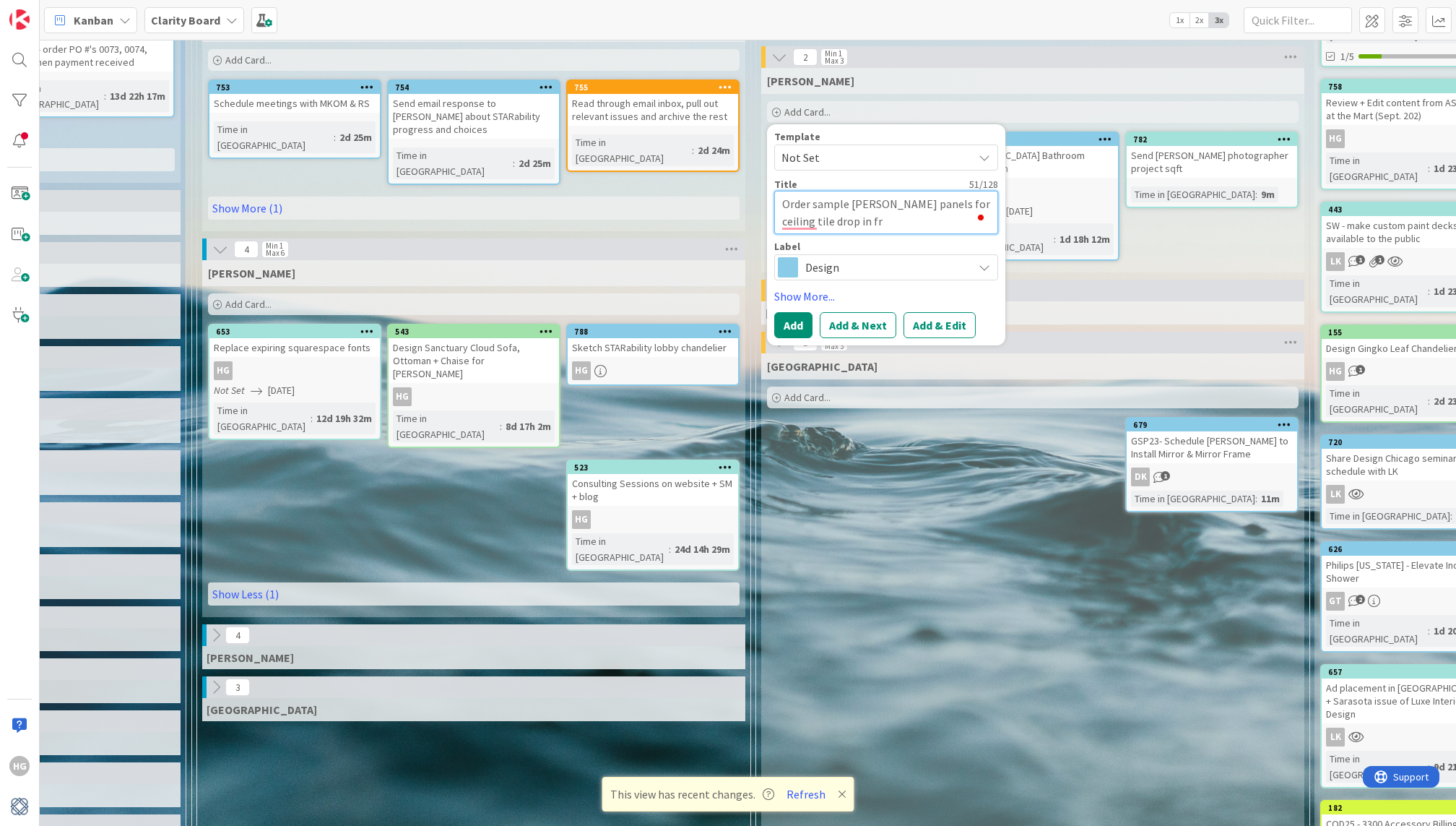
type textarea "Order sample [PERSON_NAME] panels for ceiling tile drop in fro"
type textarea "x"
type textarea "Order sample [PERSON_NAME] panels for ceiling tile drop in from"
type textarea "x"
type textarea "Order sample [PERSON_NAME] panels for ceiling tile drop in from"
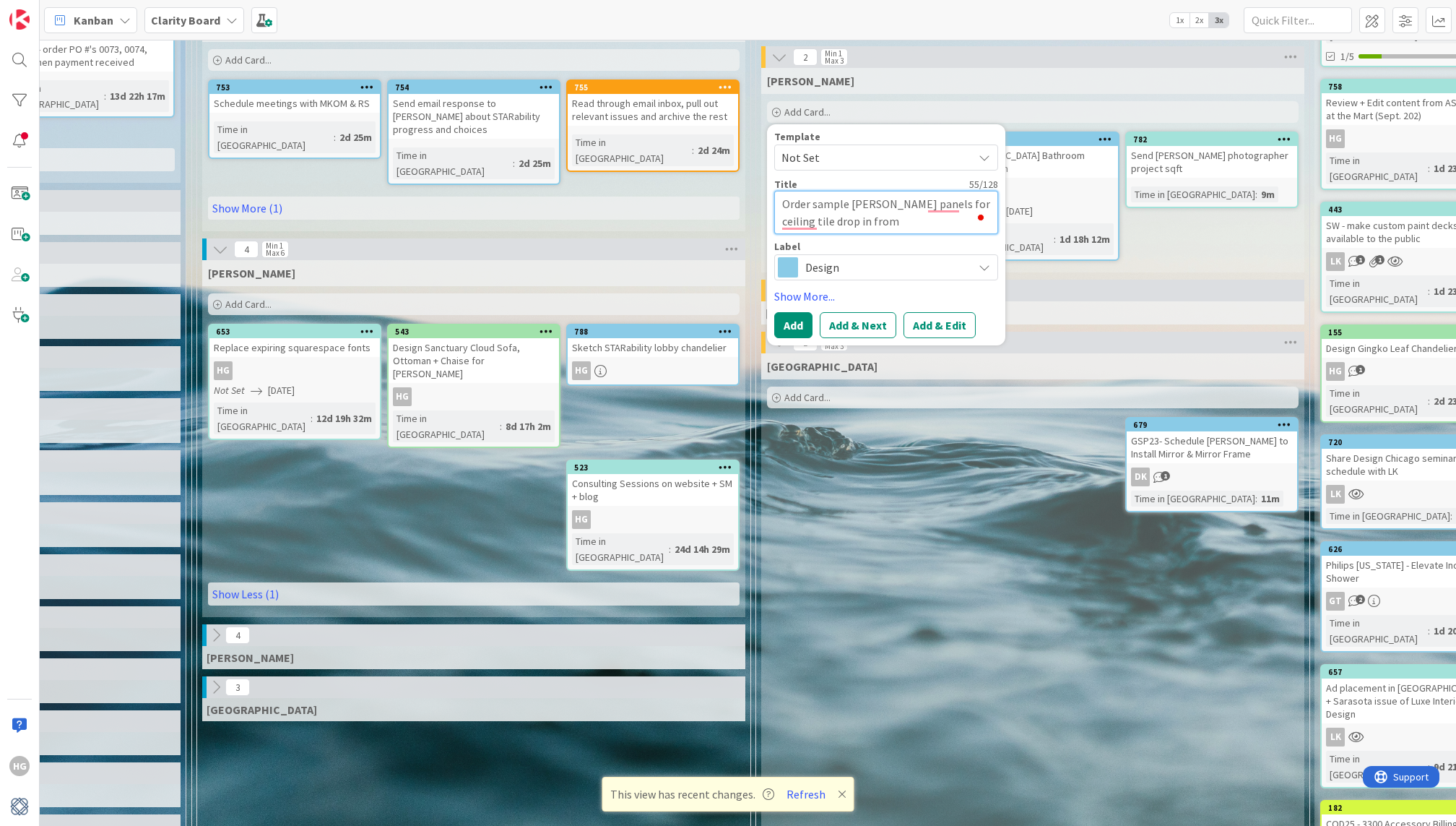
type textarea "x"
type textarea "Order sample [PERSON_NAME] panels for ceiling tile drop in from M"
type textarea "x"
type textarea "Order sample [PERSON_NAME] panels for ceiling tile drop in from [GEOGRAPHIC_DAT…"
type textarea "x"
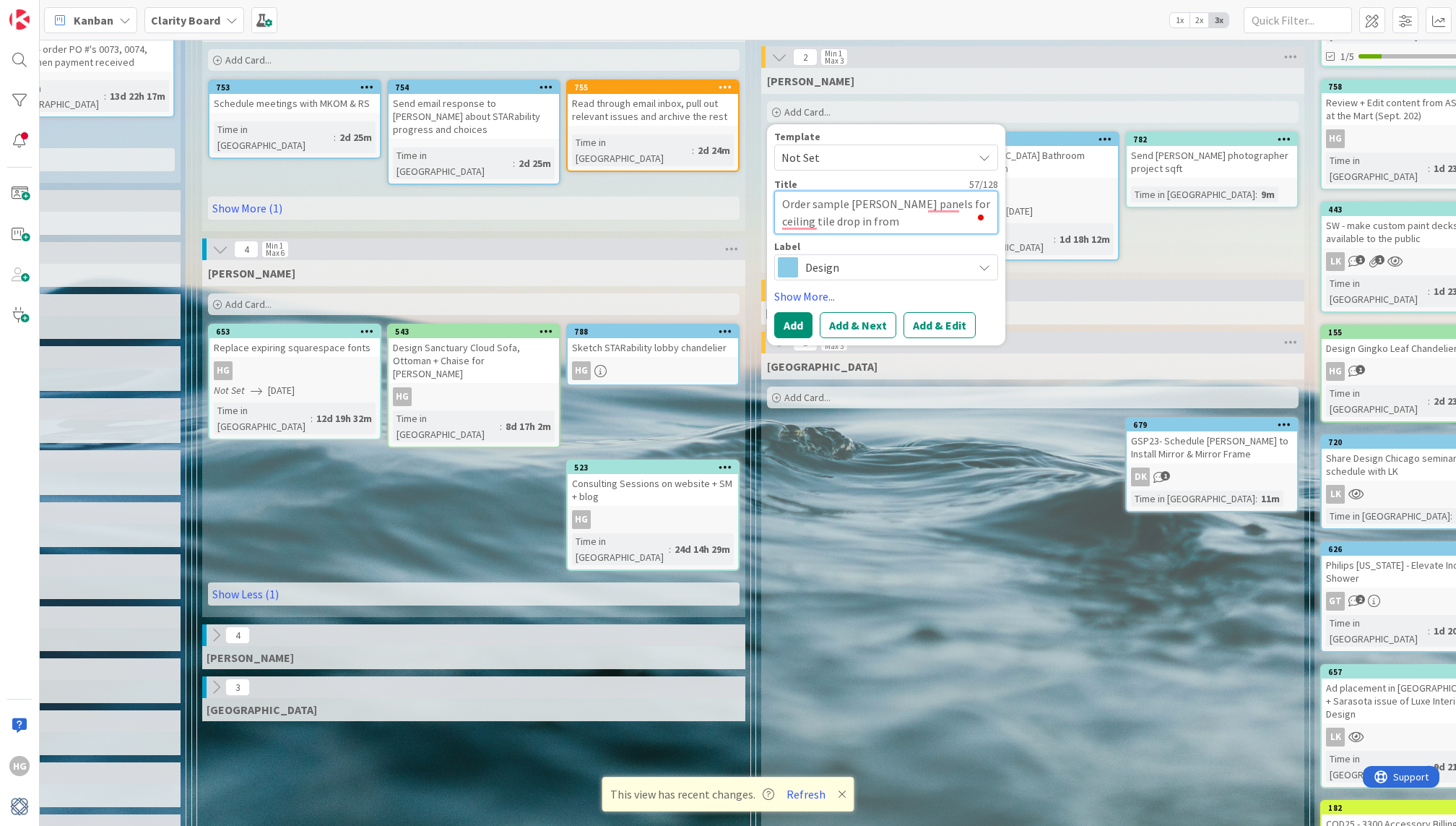
type textarea "Order sample [PERSON_NAME] panels for ceiling tile drop in from Mos"
type textarea "x"
type textarea "Order sample [PERSON_NAME] panels for ceiling tile drop in from [GEOGRAPHIC_DAT…"
type textarea "x"
type textarea "Order sample [PERSON_NAME] panels for ceiling tile drop in from [GEOGRAPHIC_DAT…"
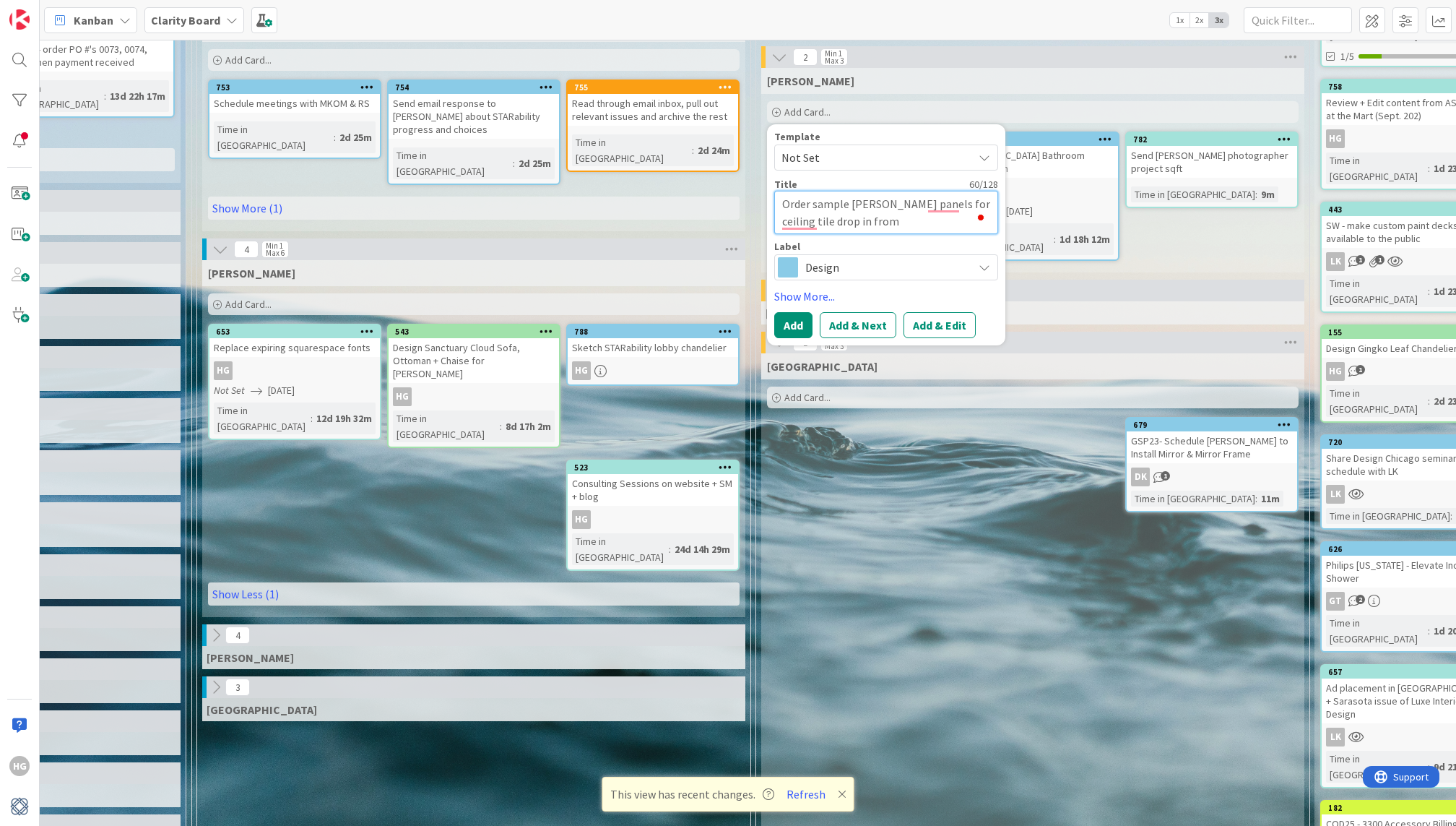
type textarea "x"
type textarea "Order sample [PERSON_NAME] panels for ceiling tile drop in from [GEOGRAPHIC_DAT…"
type textarea "x"
type textarea "Order sample [PERSON_NAME] panels for ceiling tile drop in from [PERSON_NAME]"
type textarea "x"
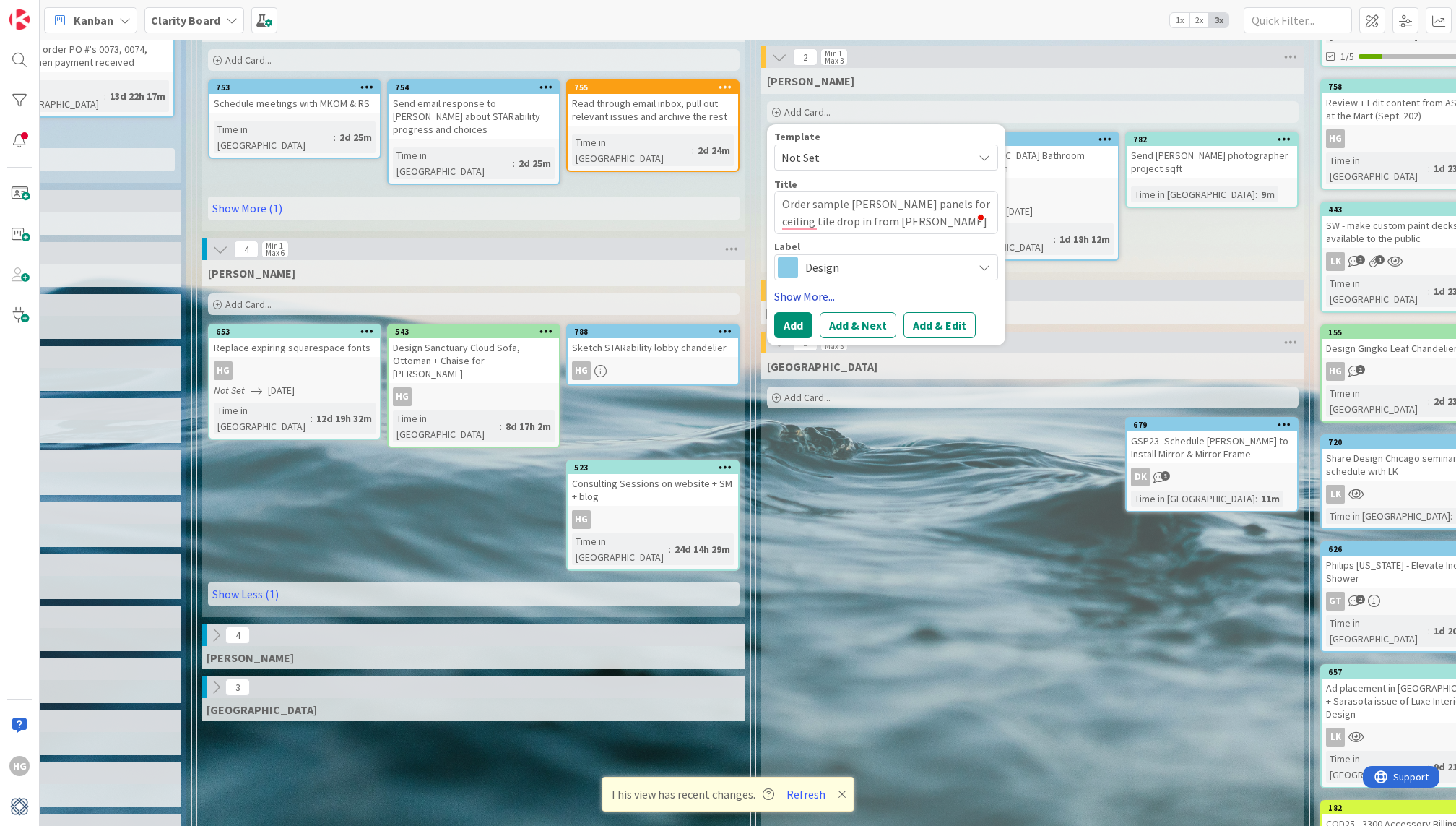
click at [786, 292] on link "Show More..." at bounding box center [886, 296] width 224 height 17
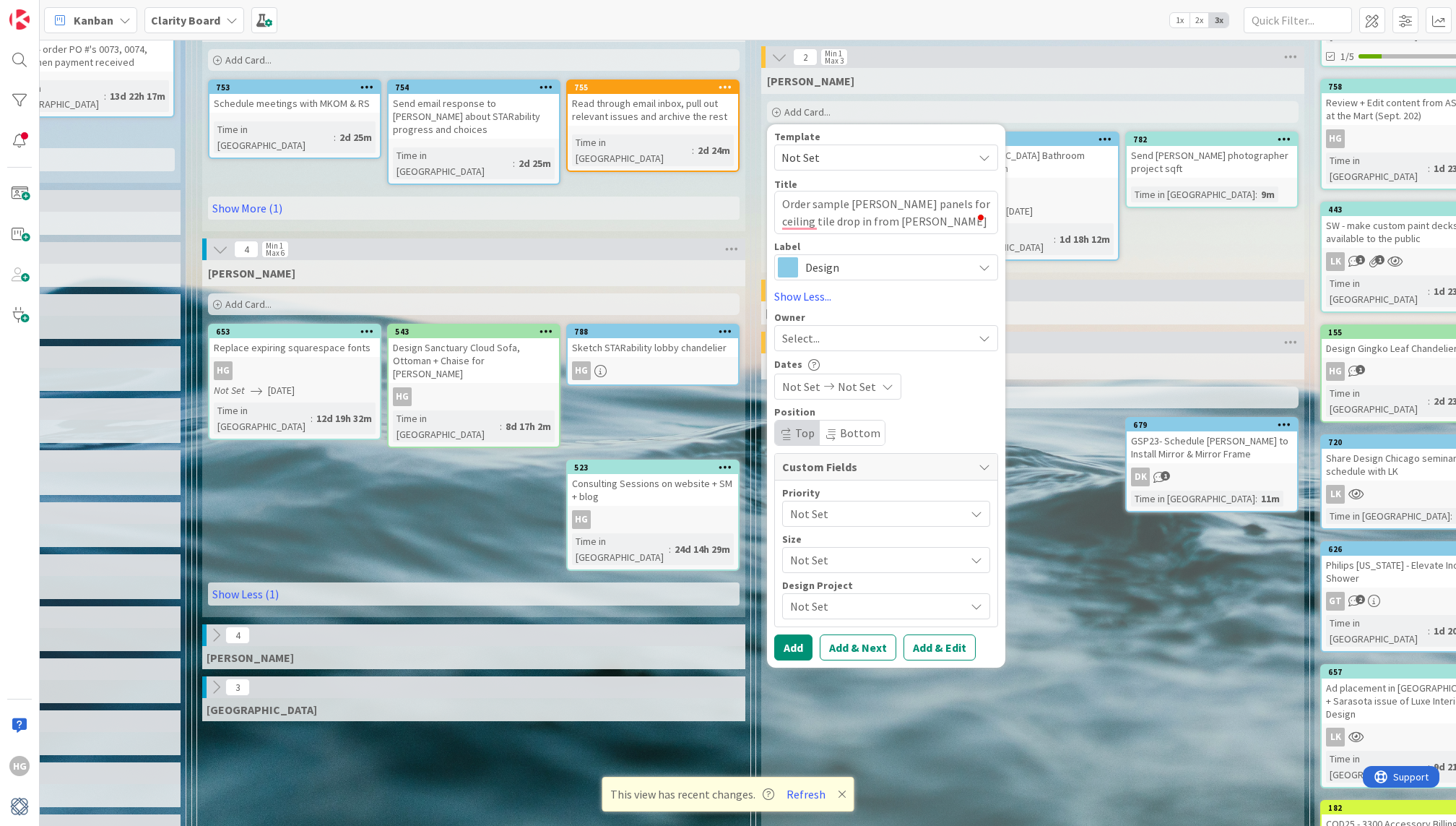
click at [818, 329] on div "Select..." at bounding box center [877, 338] width 191 height 17
click at [832, 455] on span "[PERSON_NAME]" at bounding box center [864, 459] width 70 height 22
click at [794, 644] on button "Add" at bounding box center [793, 647] width 39 height 26
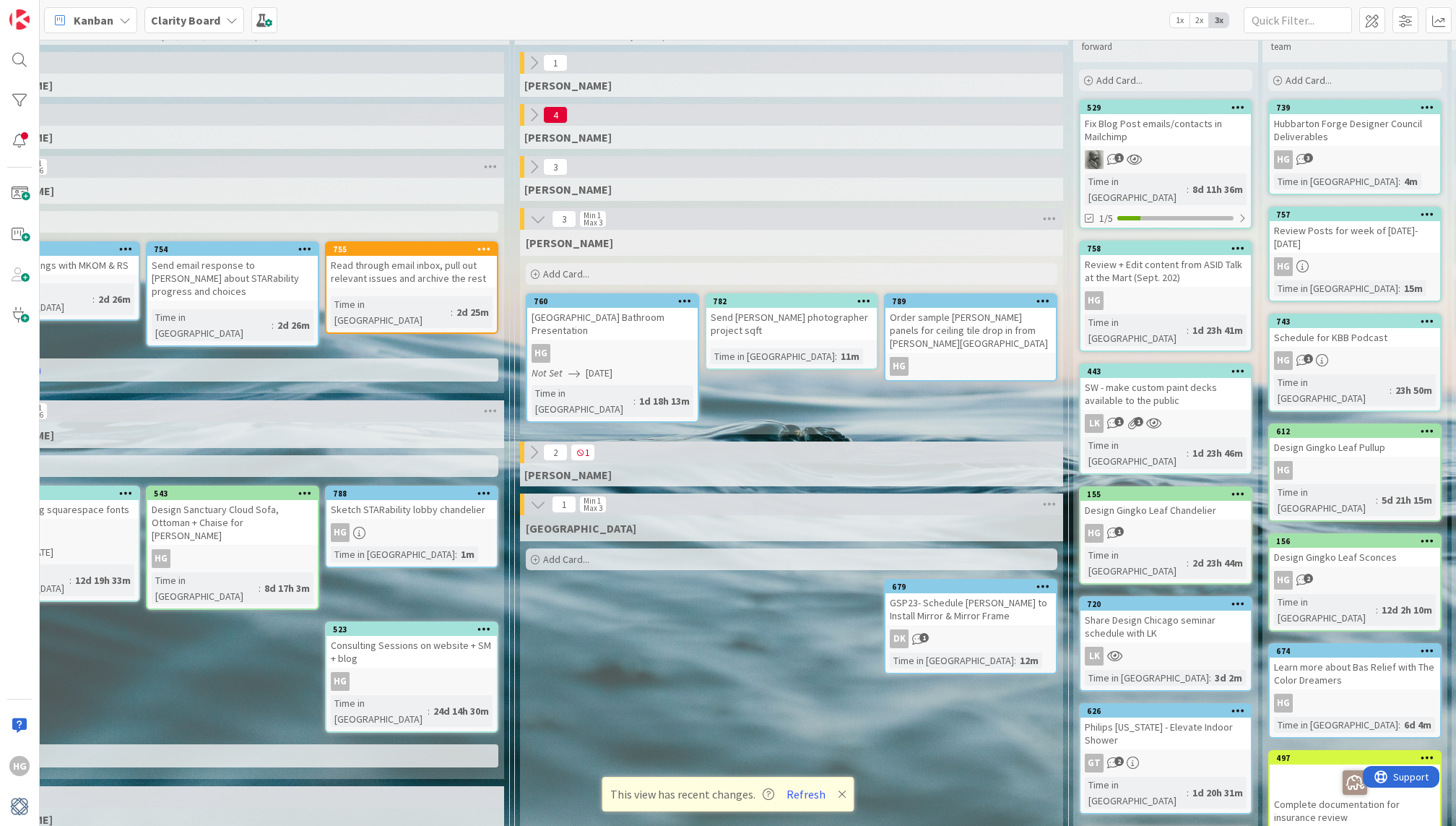
scroll to position [0, 1018]
